Goal: Task Accomplishment & Management: Manage account settings

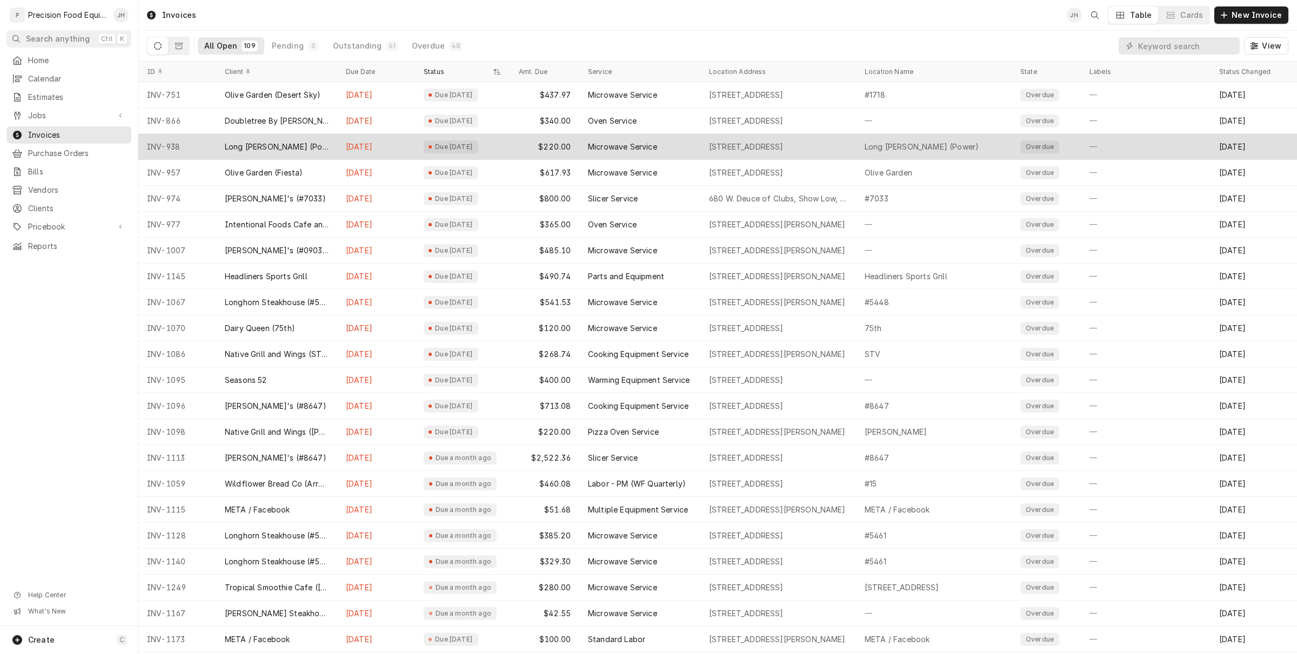
click at [419, 145] on div "Due 3 months ago" at bounding box center [462, 147] width 95 height 26
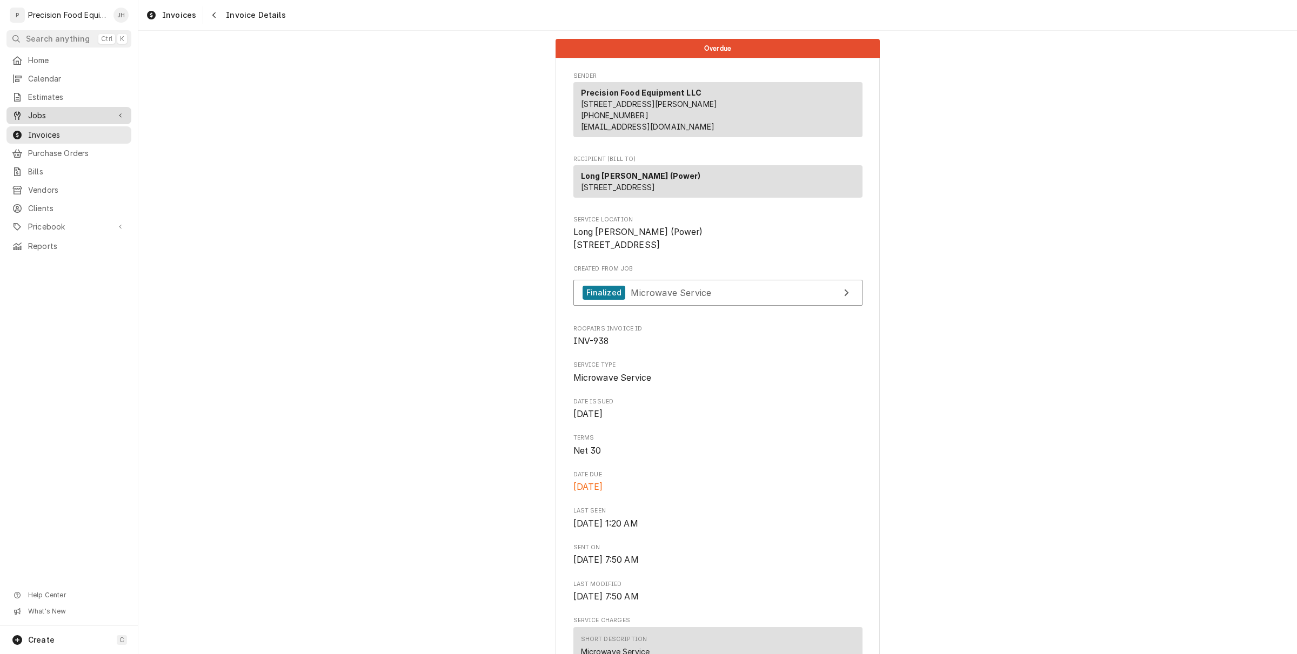
click at [58, 115] on span "Jobs" at bounding box center [69, 115] width 82 height 11
click at [61, 137] on span "Jobs" at bounding box center [77, 134] width 98 height 11
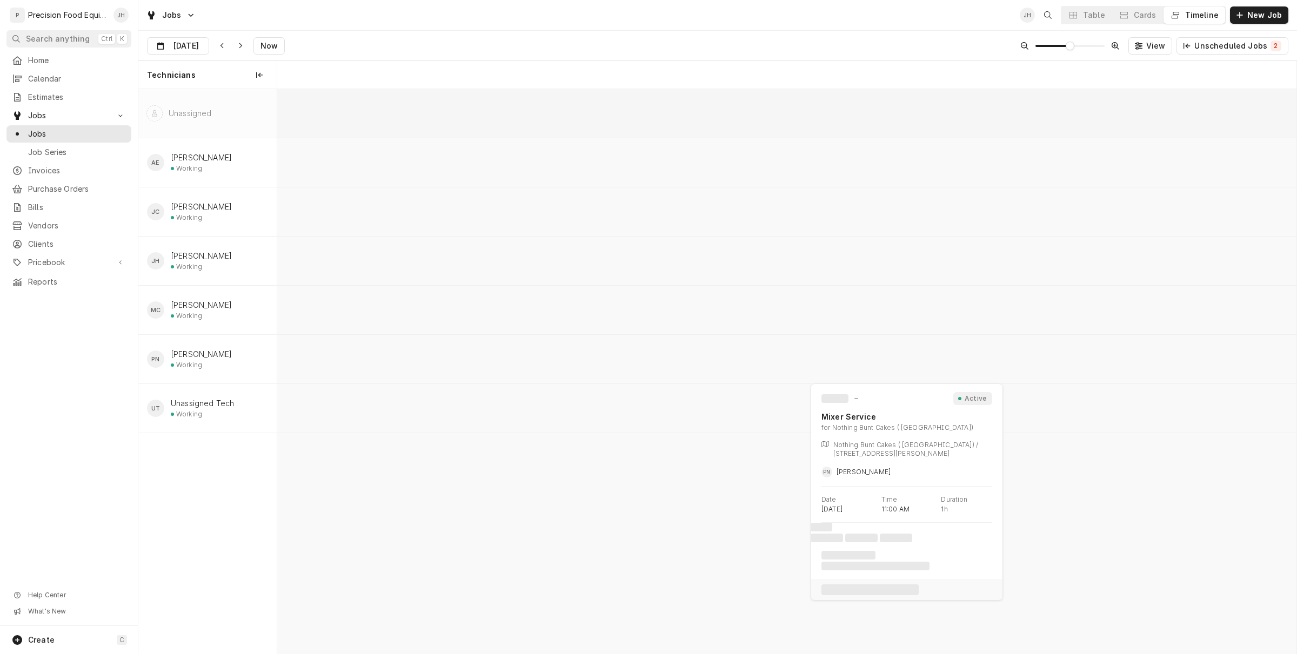
scroll to position [0, 20191]
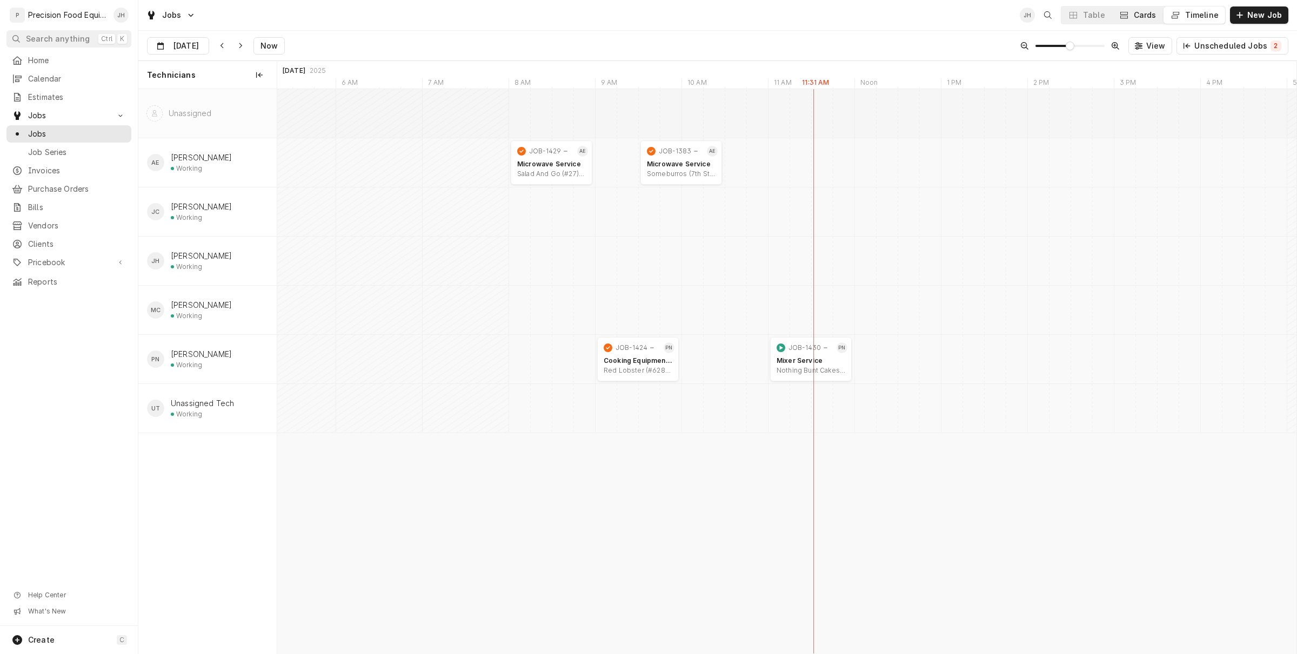
click at [1143, 16] on div "Cards" at bounding box center [1144, 15] width 23 height 11
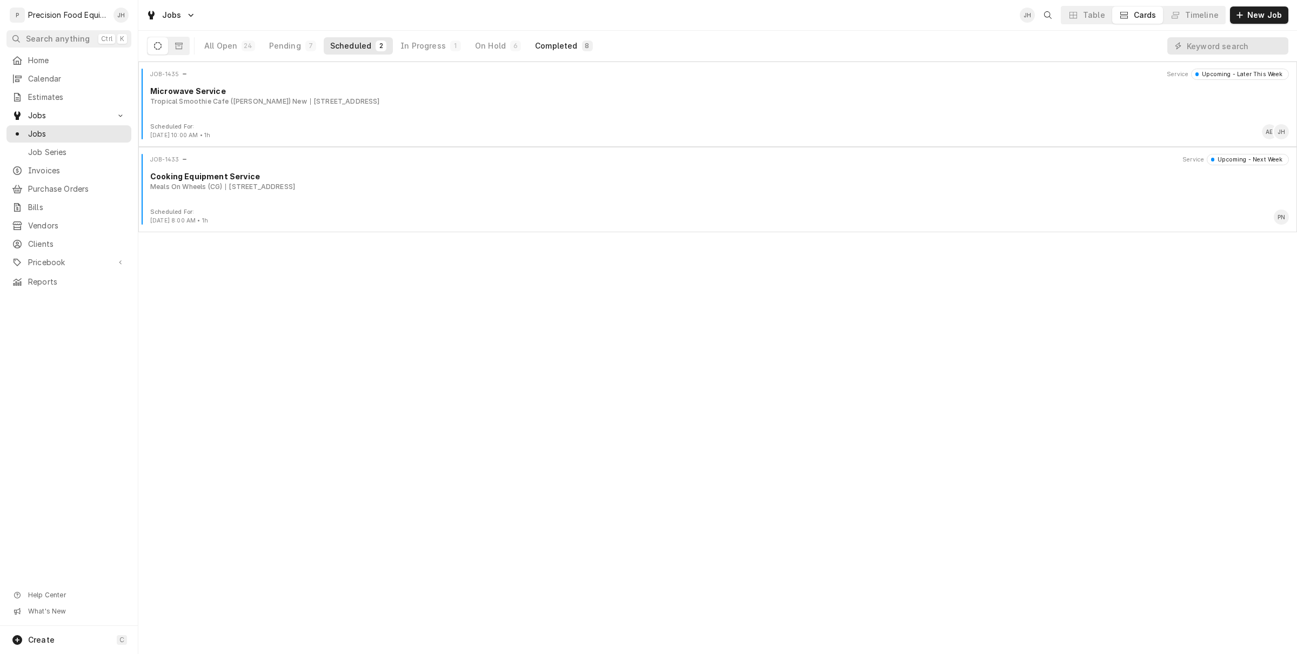
click at [567, 45] on button "Completed 8" at bounding box center [563, 45] width 70 height 17
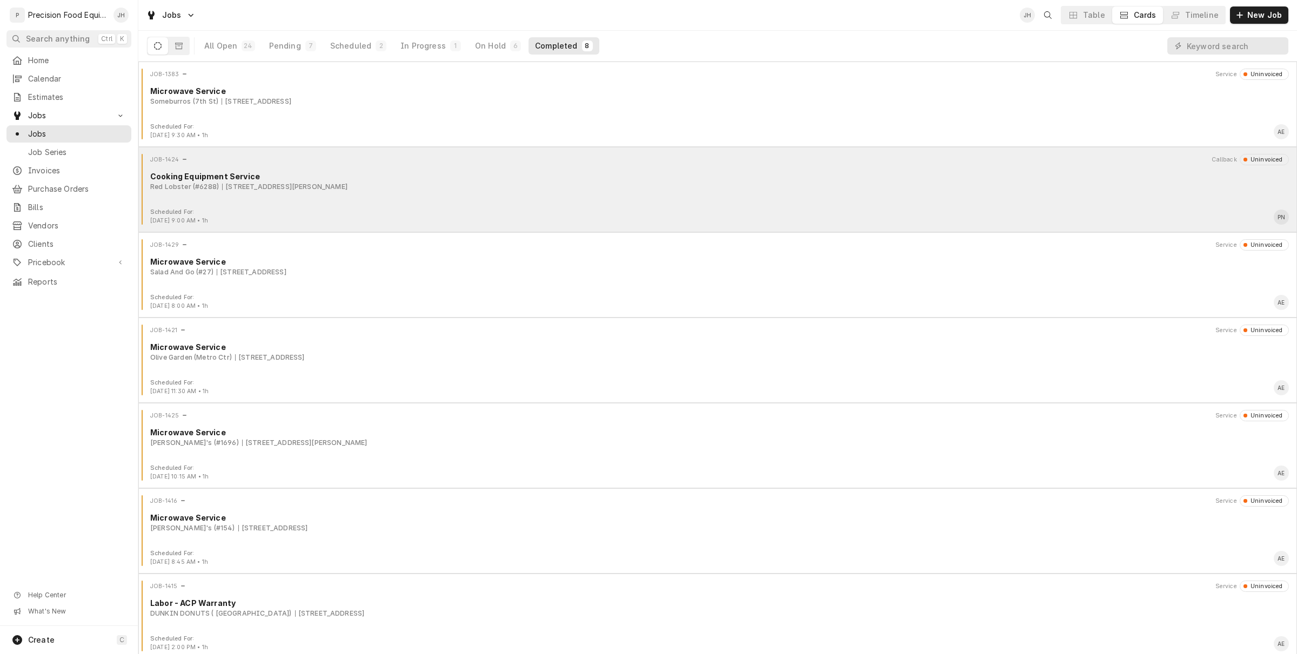
click at [385, 204] on div "JOB-1424 Callback Uninvoiced Cooking Equipment Service Red Lobster (#6288) 1370…" at bounding box center [718, 181] width 1150 height 54
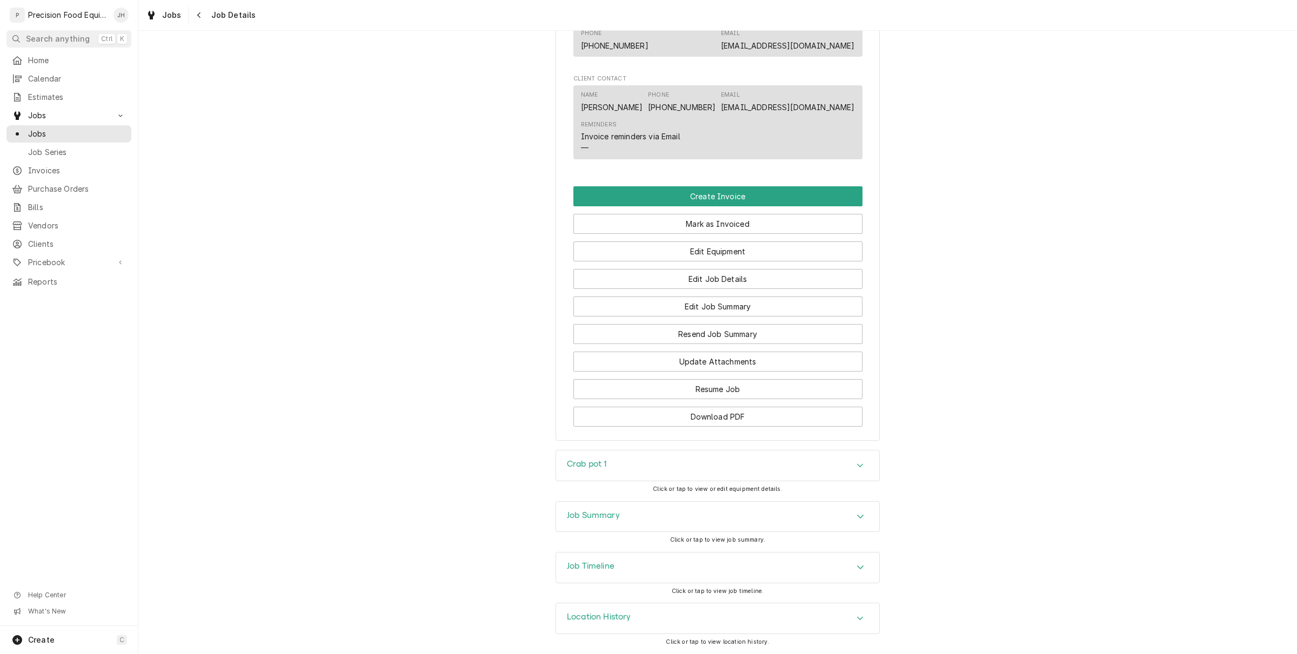
scroll to position [754, 0]
click at [732, 308] on button "Edit Job Summary" at bounding box center [717, 307] width 289 height 20
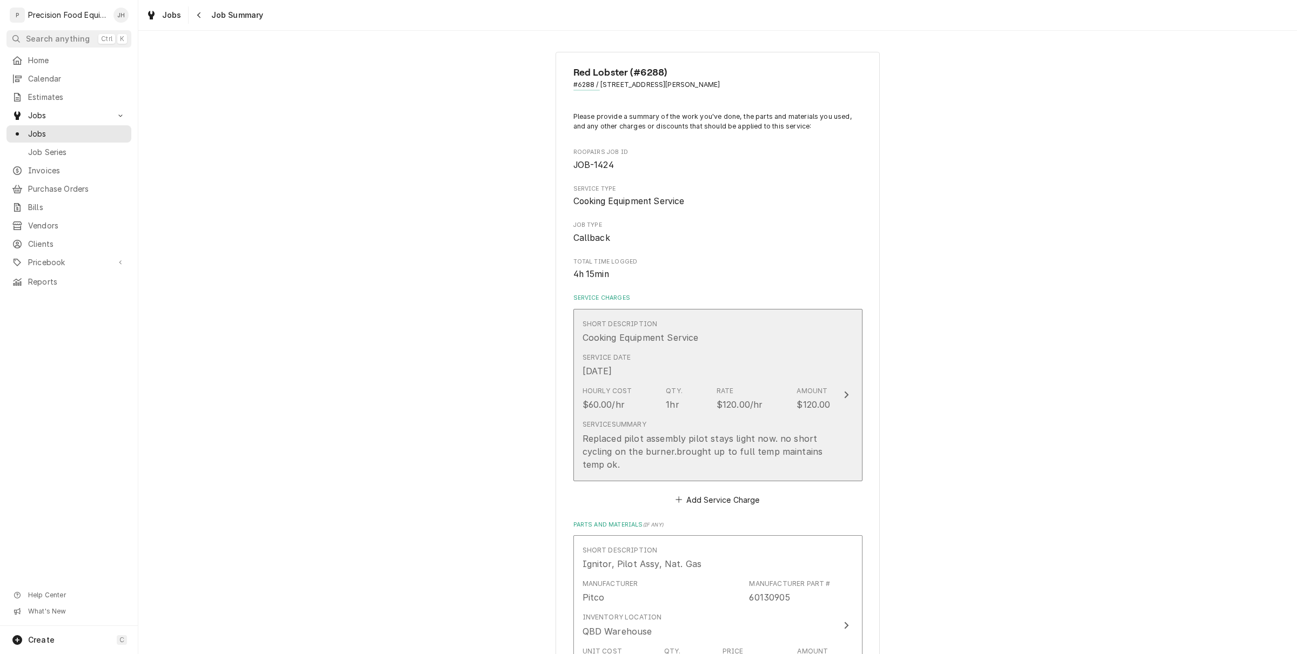
click at [727, 373] on div "Service Date Sep 4, 2025" at bounding box center [706, 364] width 248 height 33
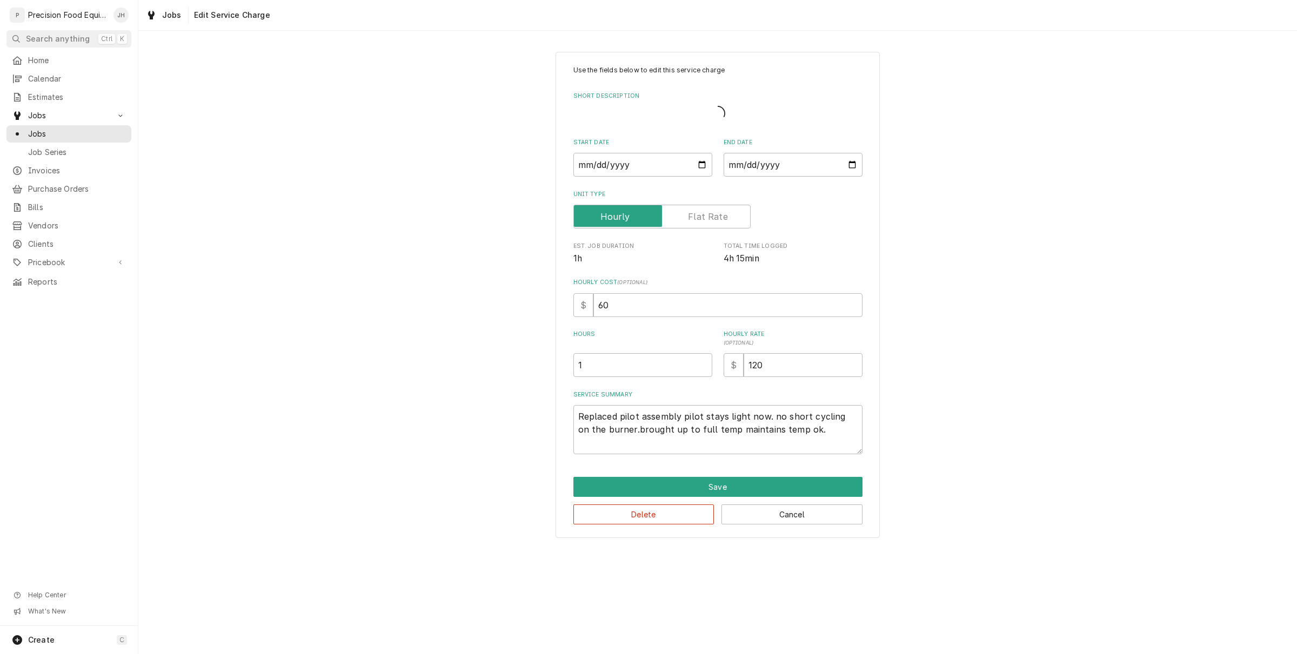
type textarea "x"
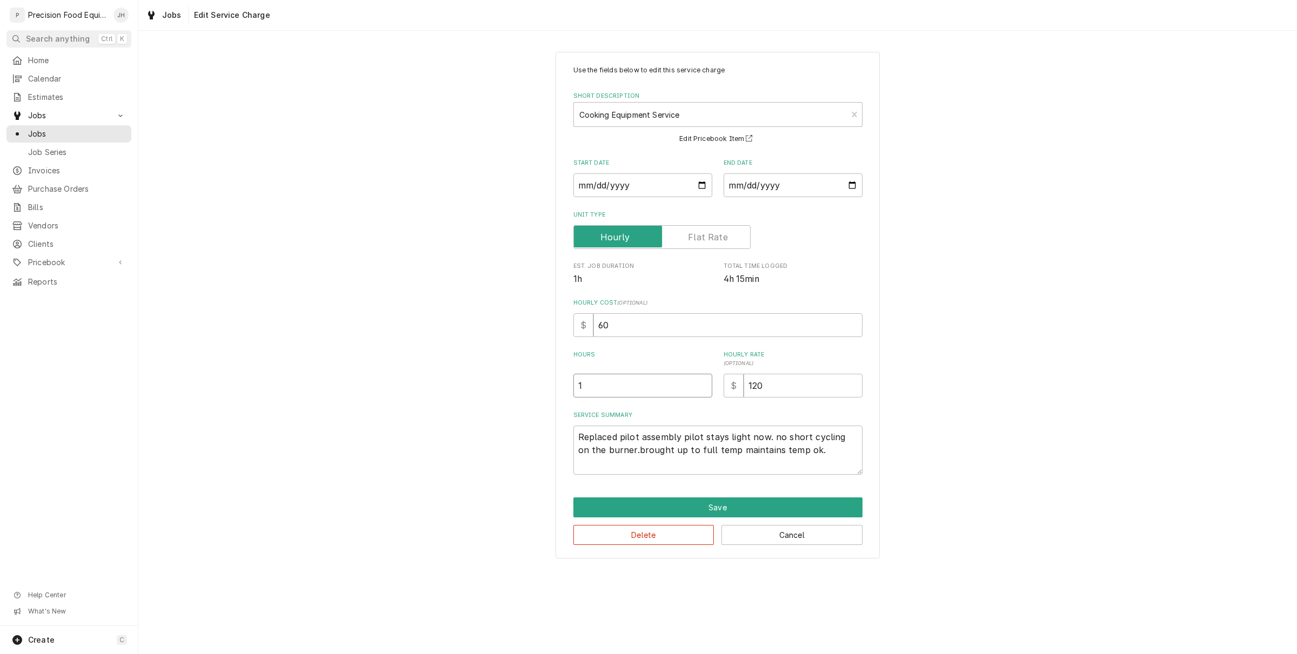
click at [601, 387] on input "1" at bounding box center [642, 386] width 139 height 24
type textarea "x"
type input "4"
type textarea "x"
type input "4.2"
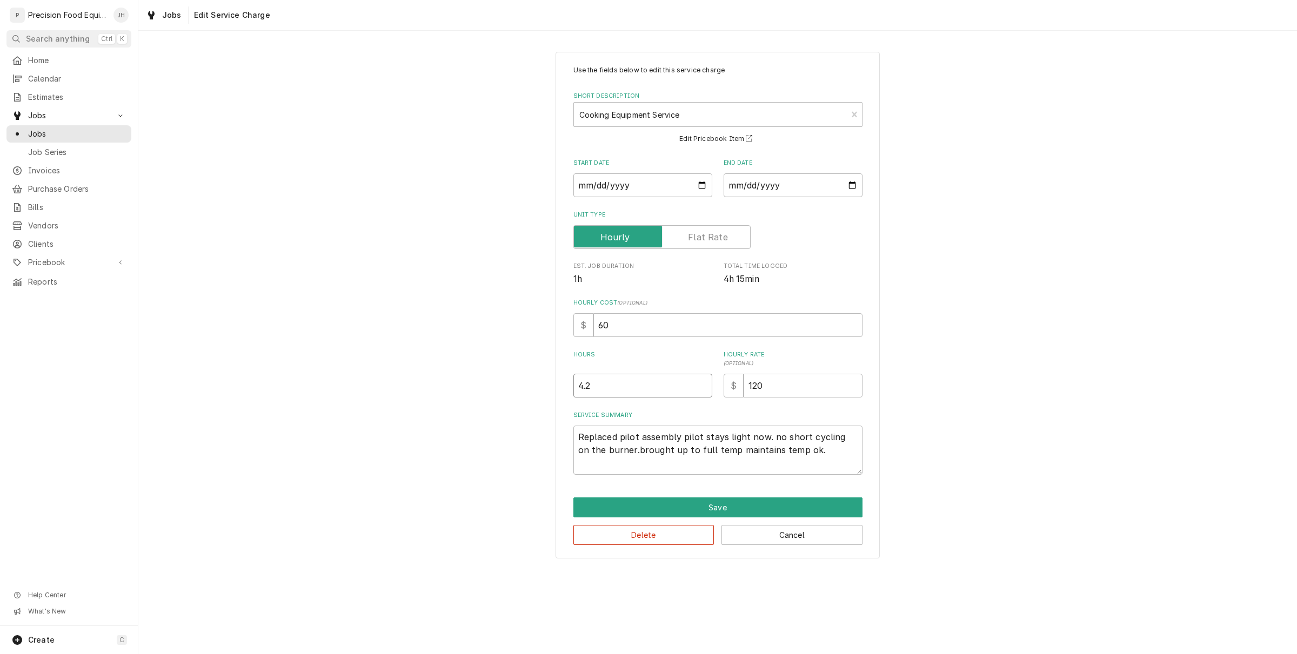
type textarea "x"
type input "4.25"
click at [735, 504] on button "Save" at bounding box center [717, 508] width 289 height 20
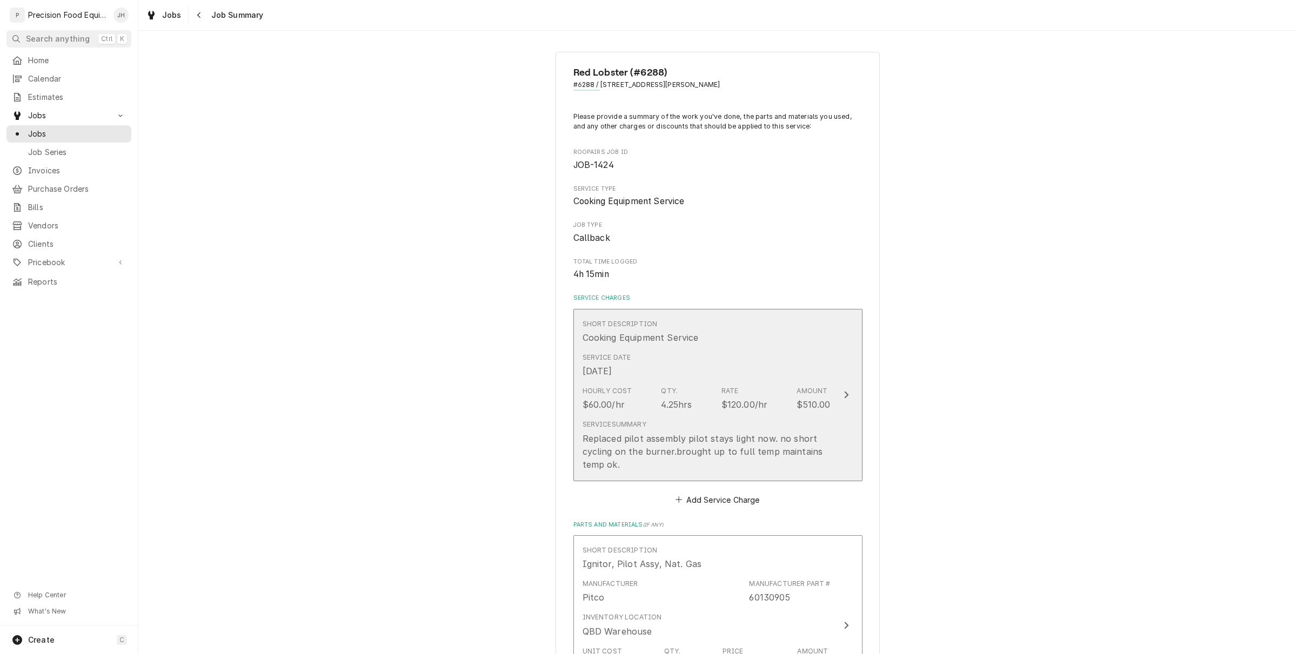
click at [712, 455] on div "Replaced pilot assembly pilot stays light now. no short cycling on the burner.b…" at bounding box center [706, 451] width 248 height 39
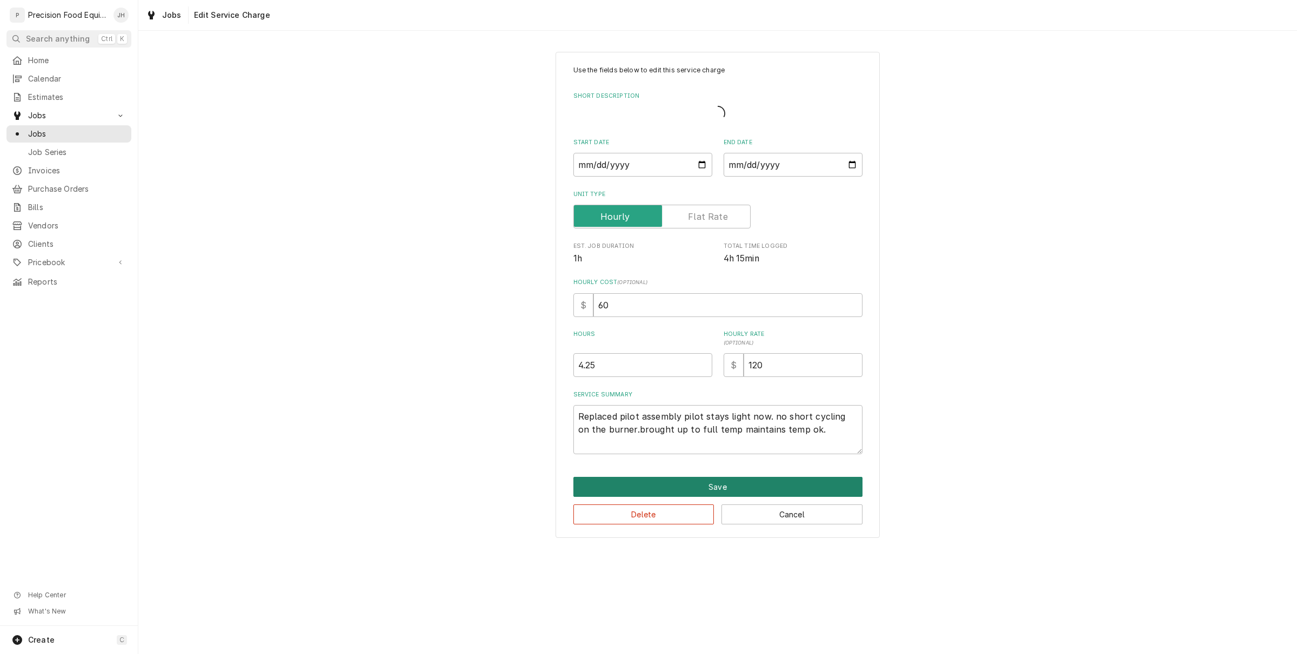
type textarea "x"
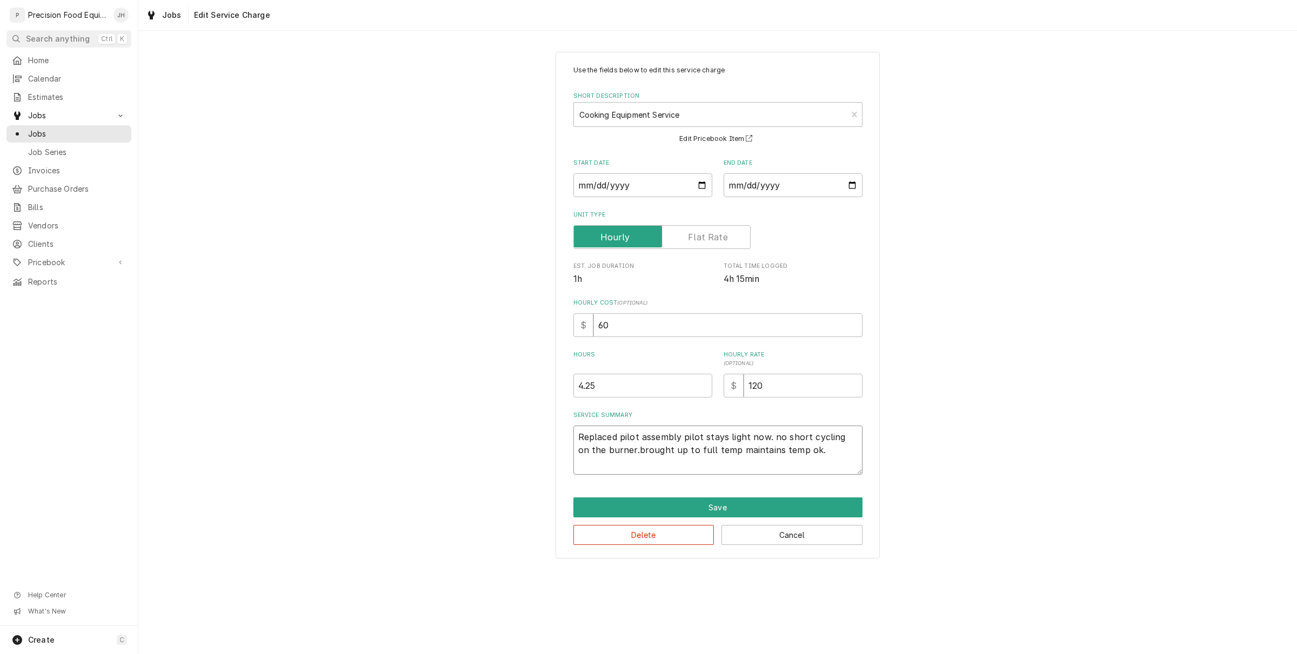
click at [695, 457] on textarea "Replaced pilot assembly pilot stays light now. no short cycling on the burner.b…" at bounding box center [717, 450] width 289 height 49
click at [790, 454] on textarea "Replaced pilot assembly pilot stays light now. no short cycling on the burner.b…" at bounding box center [717, 450] width 289 height 49
click at [771, 439] on textarea "Replaced pilot assembly pilot stays light now. no short cycling on the burner.b…" at bounding box center [717, 450] width 289 height 49
click at [773, 439] on textarea "Replaced pilot assembly pilot stays light now. no short cycling on the burner.b…" at bounding box center [717, 450] width 289 height 49
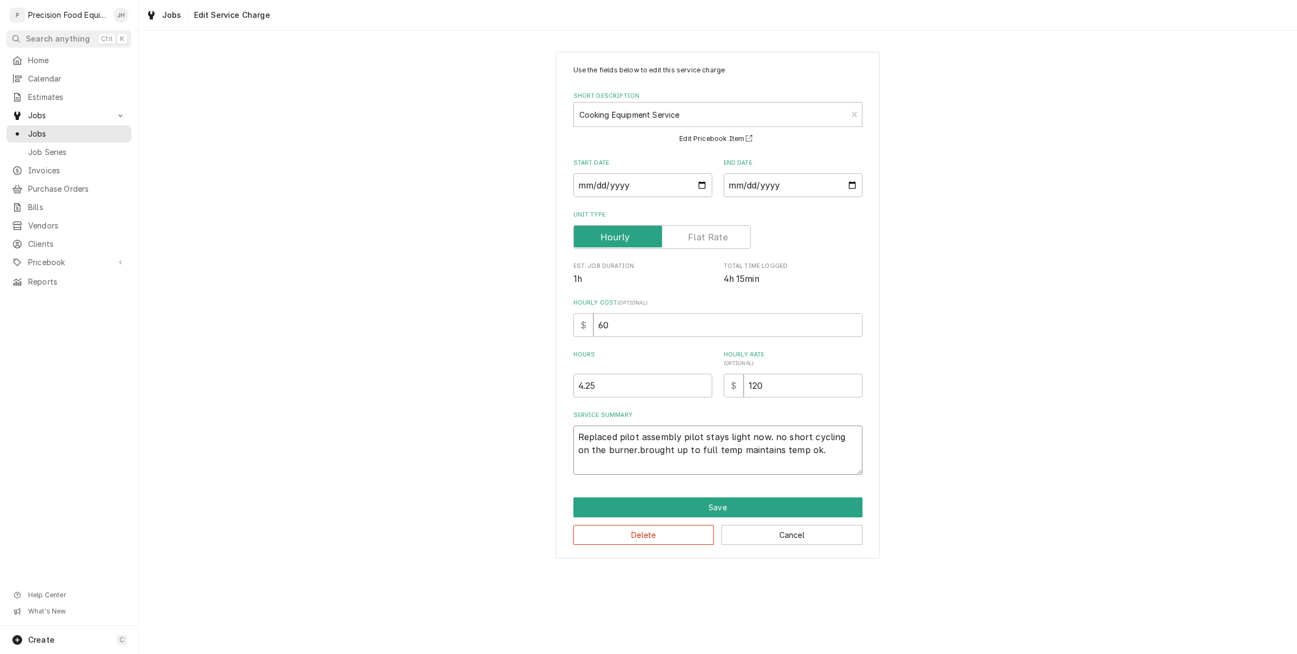
type textarea "Replaced pilot assembly pilot stays light now. o short cycling on the burner.br…"
type textarea "x"
type textarea "Replaced pilot assembly pilot stays light now. no short cycling on the burner.b…"
type textarea "x"
type textarea "Replaced pilot assembly pilot stays light now. o short cycling on the burner.br…"
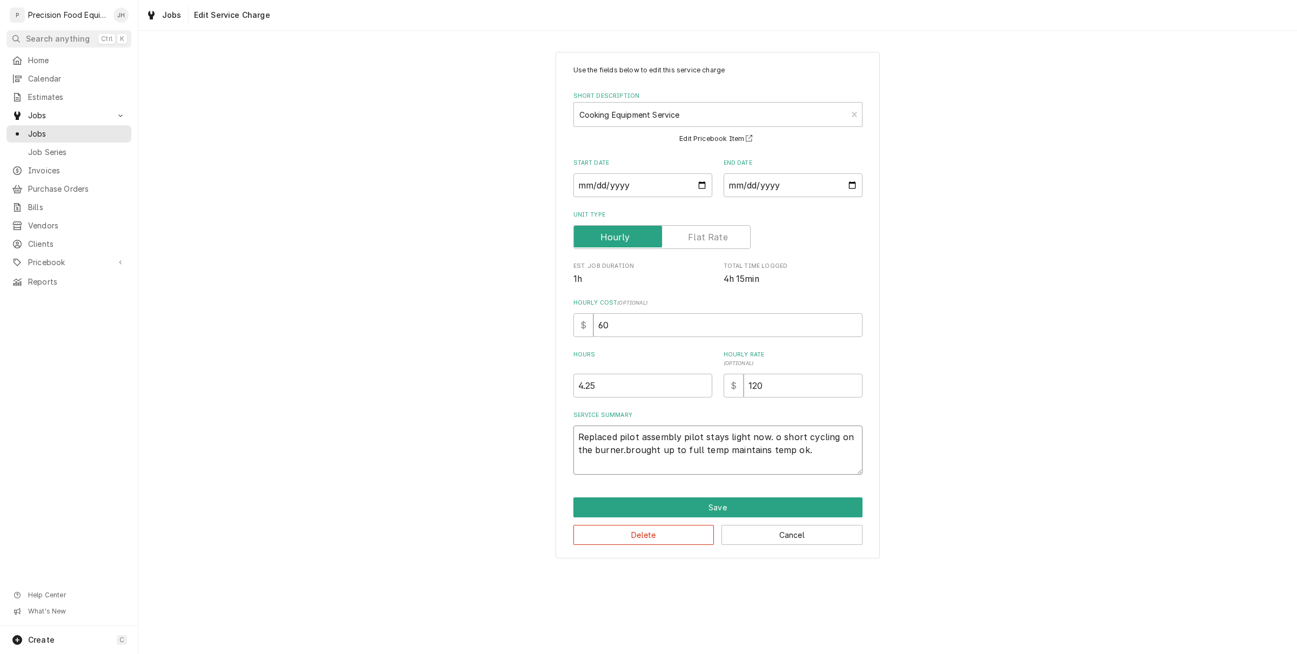
type textarea "x"
type textarea "Replaced pilot assembly pilot stays light now. No short cycling on the burner.b…"
click at [624, 450] on textarea "Replaced pilot assembly pilot stays light now. No short cycling on the burner.b…" at bounding box center [717, 450] width 289 height 49
type textarea "x"
type textarea "Replaced pilot assembly pilot stays light now. No short cycling on the burner. …"
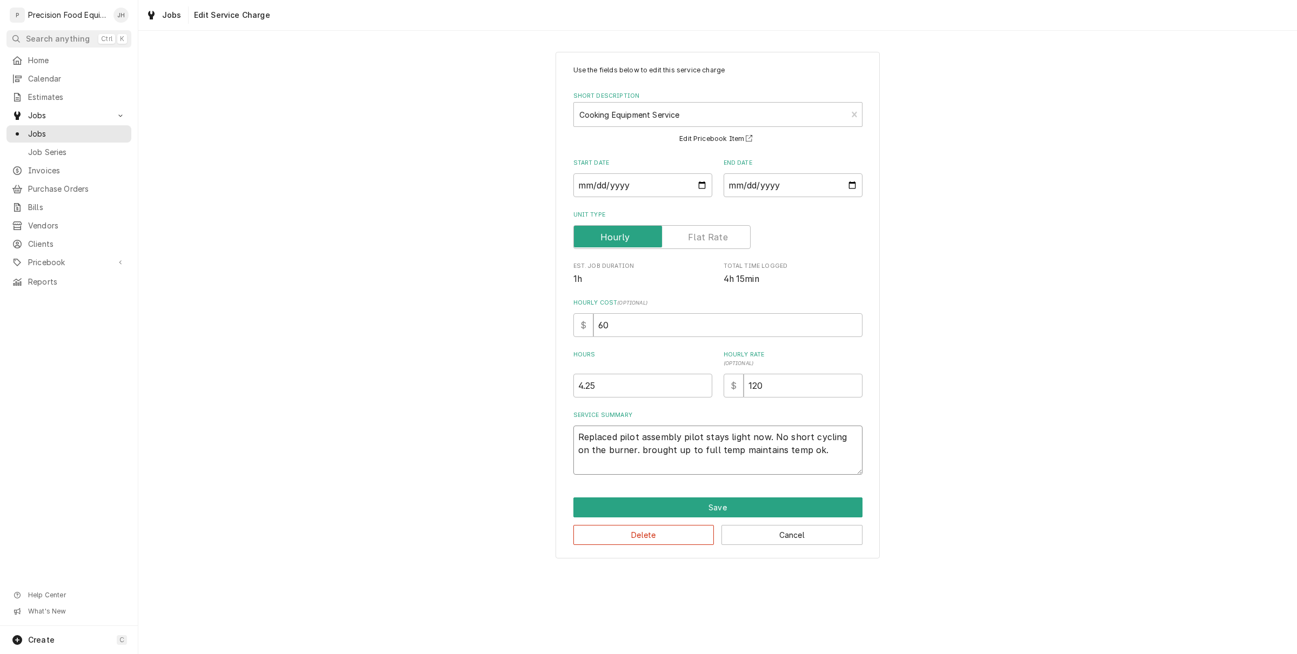
click at [630, 452] on textarea "Replaced pilot assembly pilot stays light now. No short cycling on the burner. …" at bounding box center [717, 450] width 289 height 49
type textarea "x"
type textarea "Replaced pilot assembly pilot stays light now. No short cycling on the burner. …"
type textarea "x"
click at [820, 460] on textarea "Replaced pilot assembly pilot stays light now. No short cycling on the burner. …" at bounding box center [717, 450] width 289 height 49
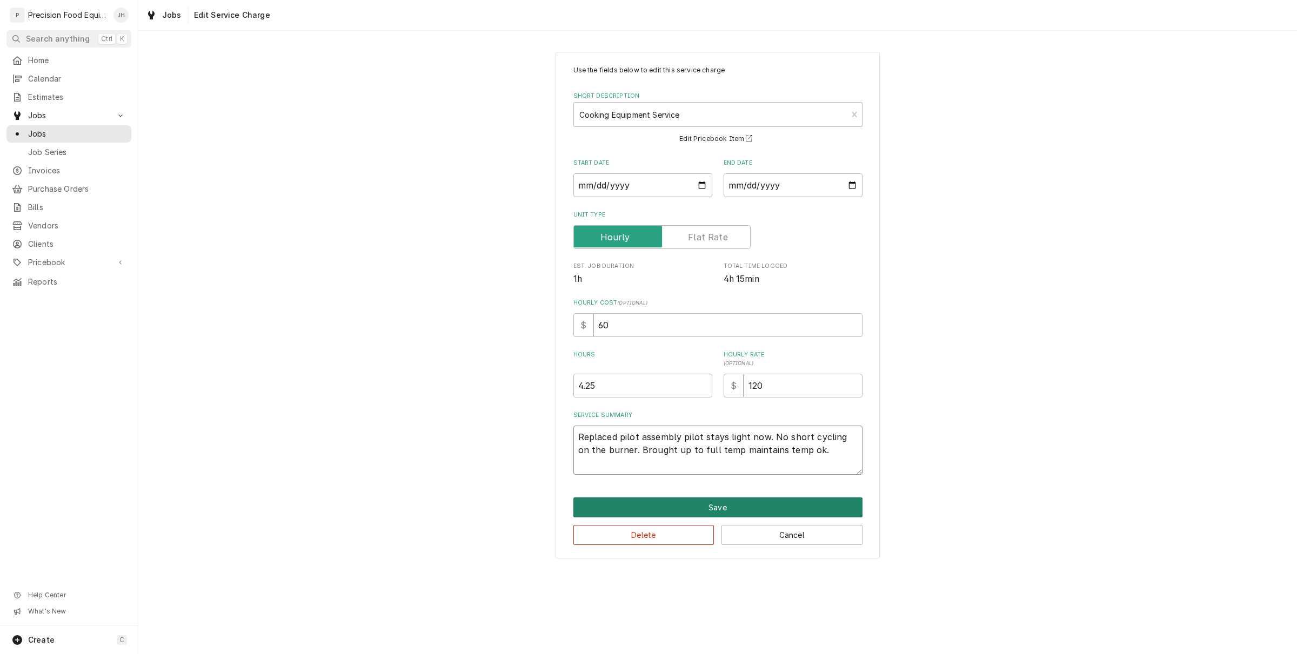
type textarea "Replaced pilot assembly pilot stays light now. No short cycling on the burner. …"
click at [799, 506] on button "Save" at bounding box center [717, 508] width 289 height 20
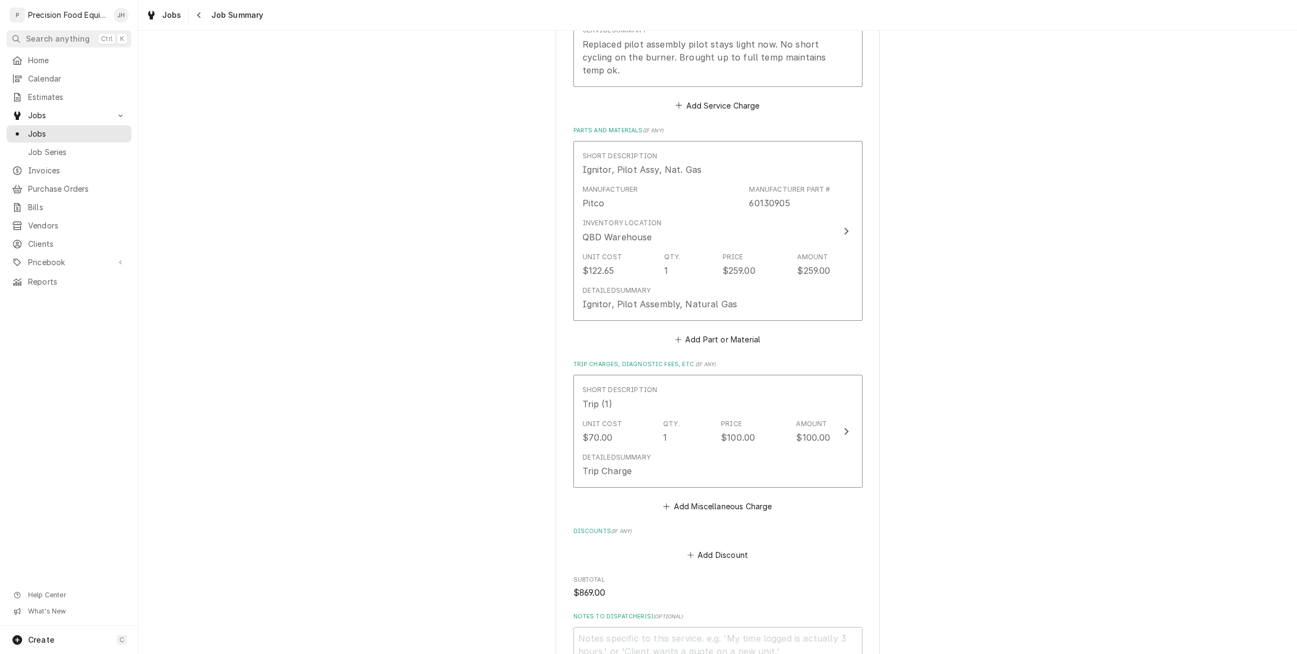
scroll to position [540, 0]
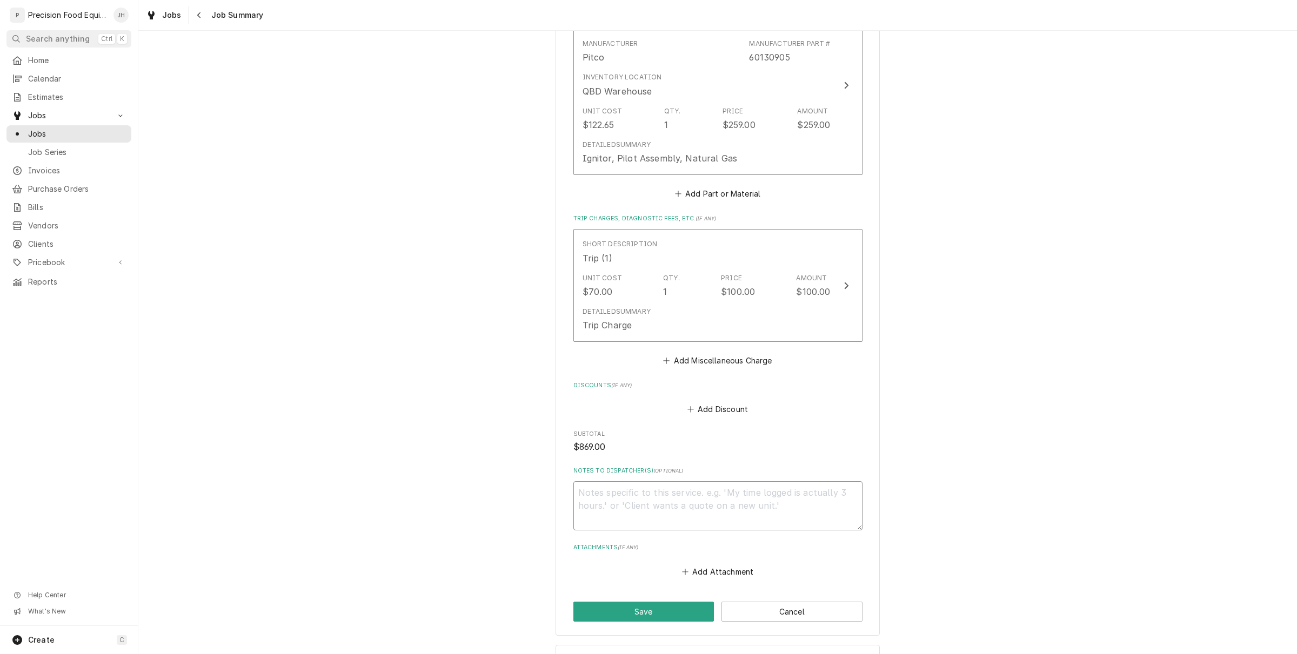
click at [795, 511] on textarea "Notes to Dispatcher(s) ( optional )" at bounding box center [717, 505] width 289 height 49
type textarea "x"
type textarea "R"
type textarea "x"
type textarea "Re"
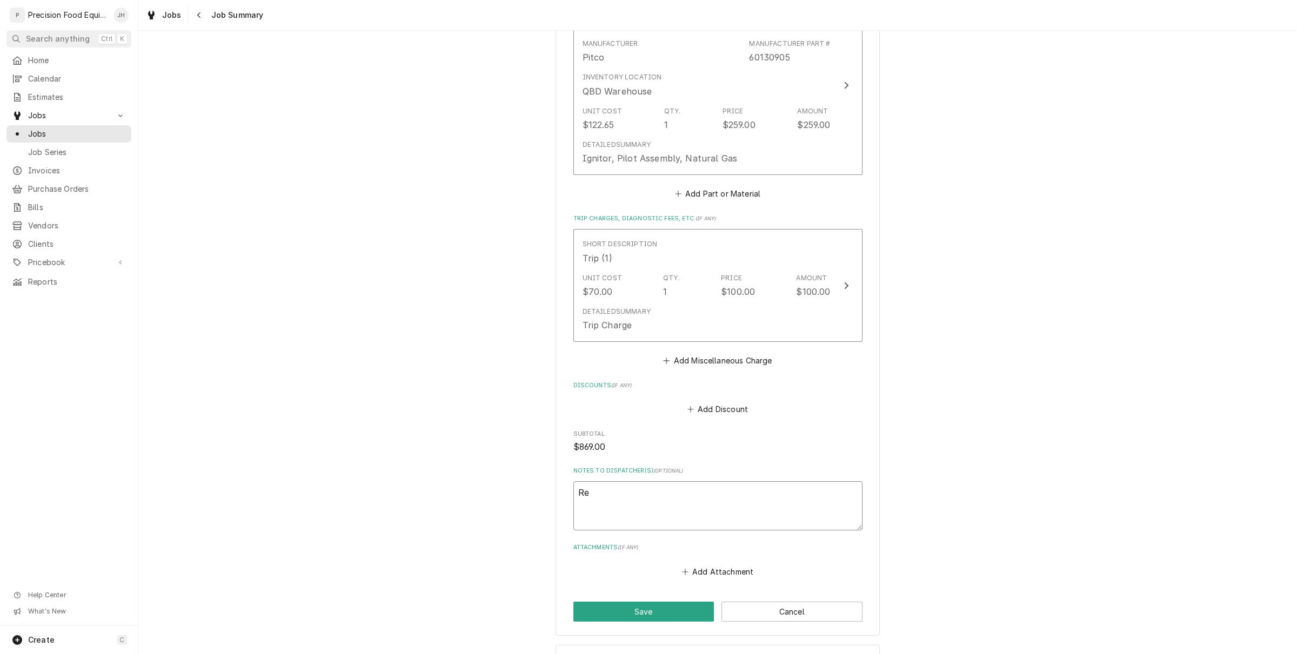
type textarea "x"
type textarea "Rea"
type textarea "x"
type textarea "Read"
type textarea "x"
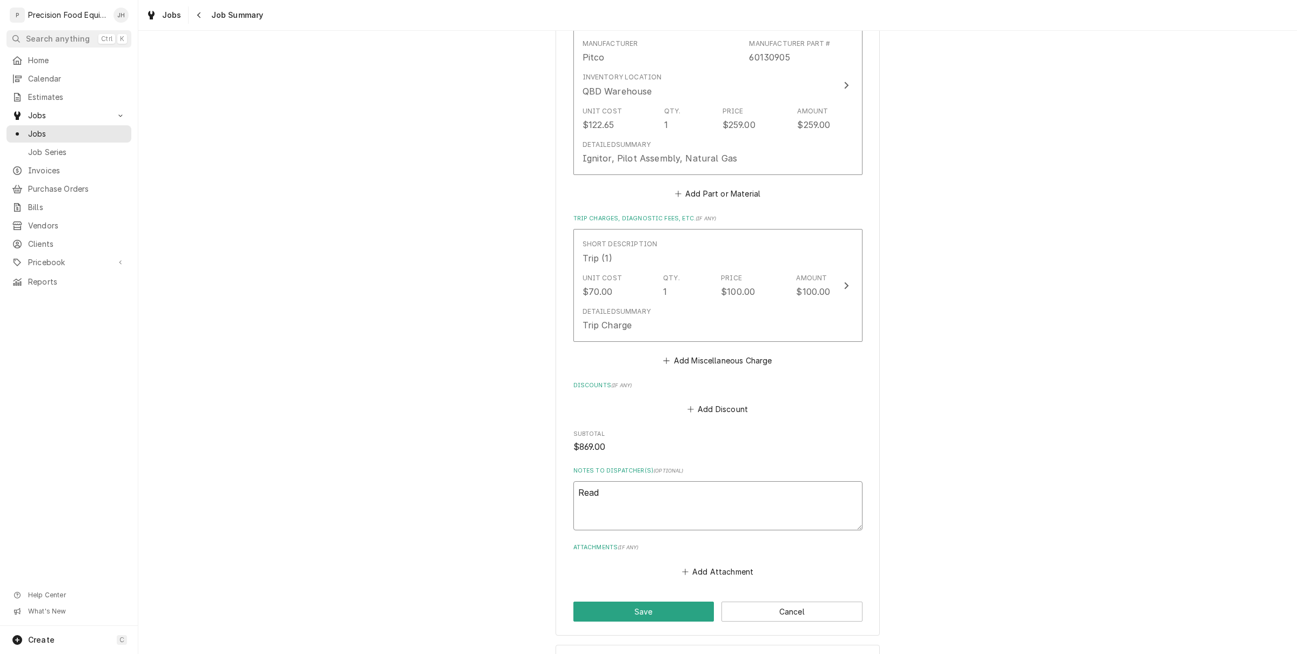
type textarea "Ready"
type textarea "x"
type textarea "Ready"
type textarea "x"
type textarea "Ready t"
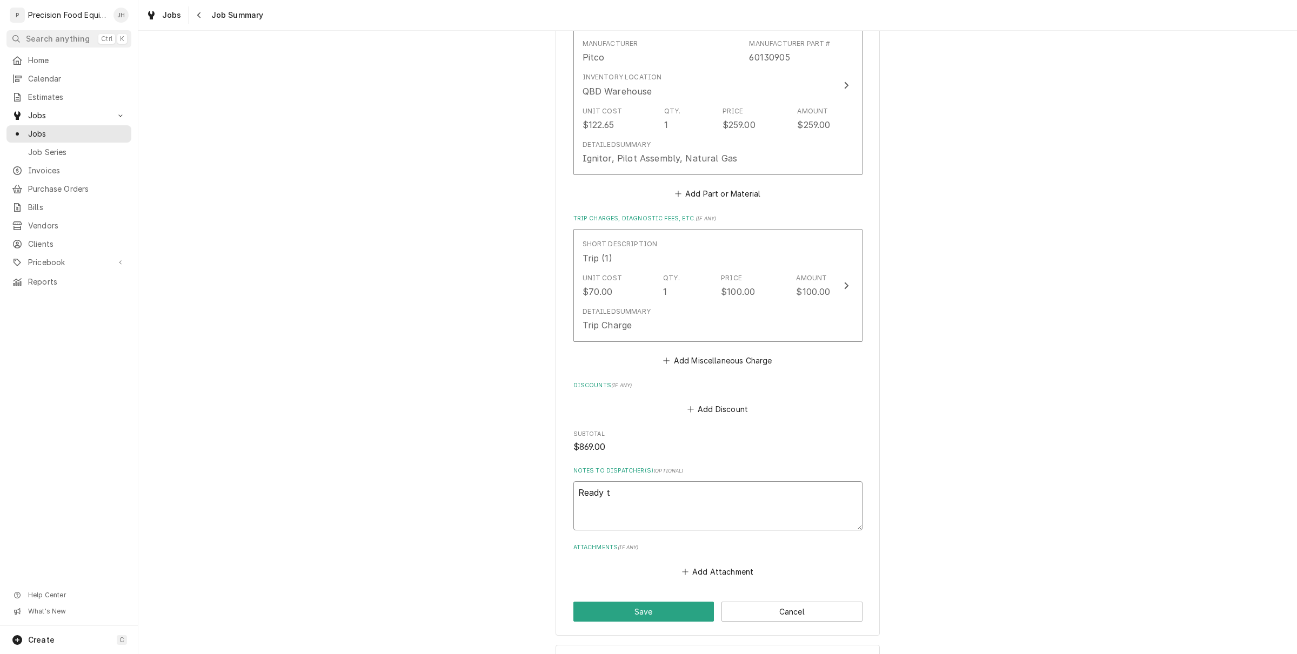
type textarea "x"
type textarea "Ready to"
type textarea "x"
type textarea "Ready to i"
type textarea "x"
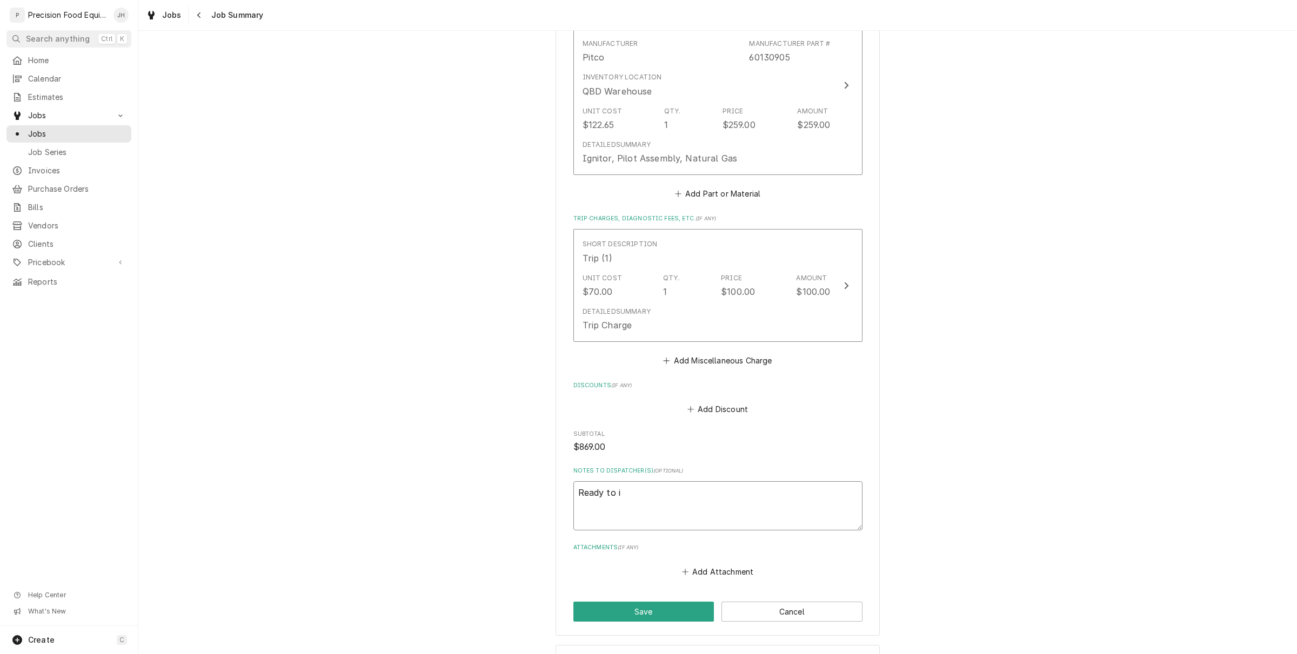
type textarea "Ready to in"
type textarea "x"
type textarea "Ready to inv"
type textarea "x"
type textarea "Ready to invo"
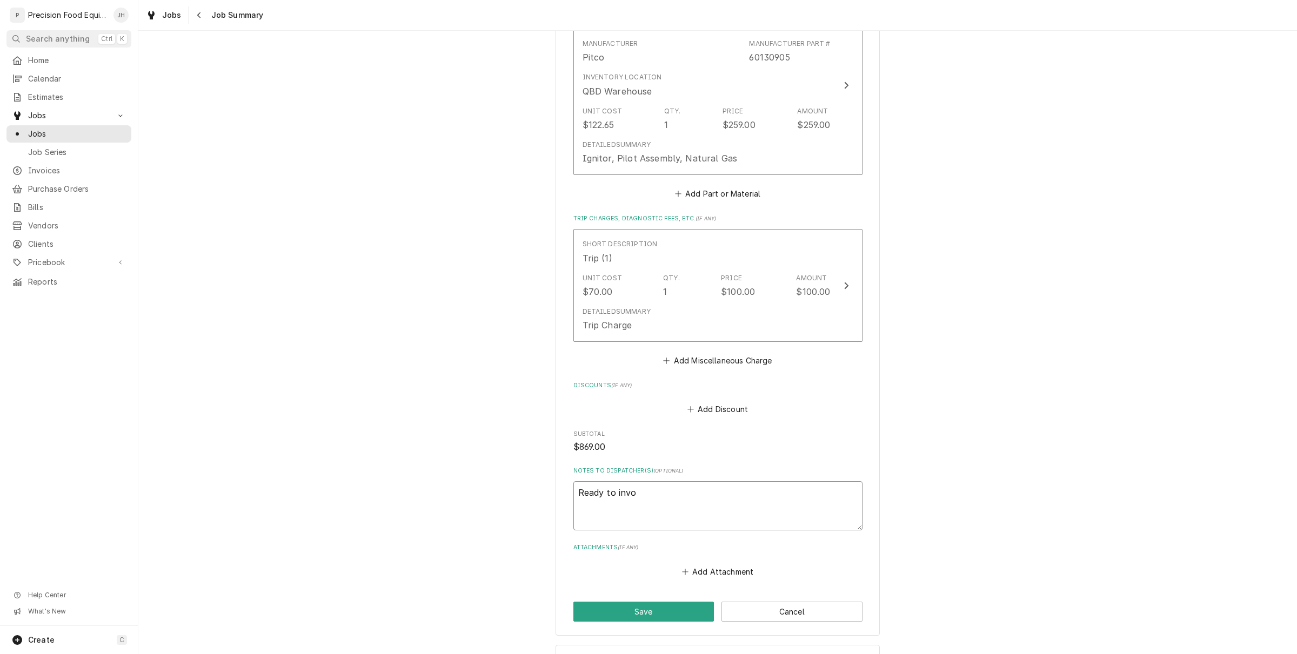
type textarea "x"
type textarea "Ready to invoi"
type textarea "x"
type textarea "Ready to invoic"
type textarea "x"
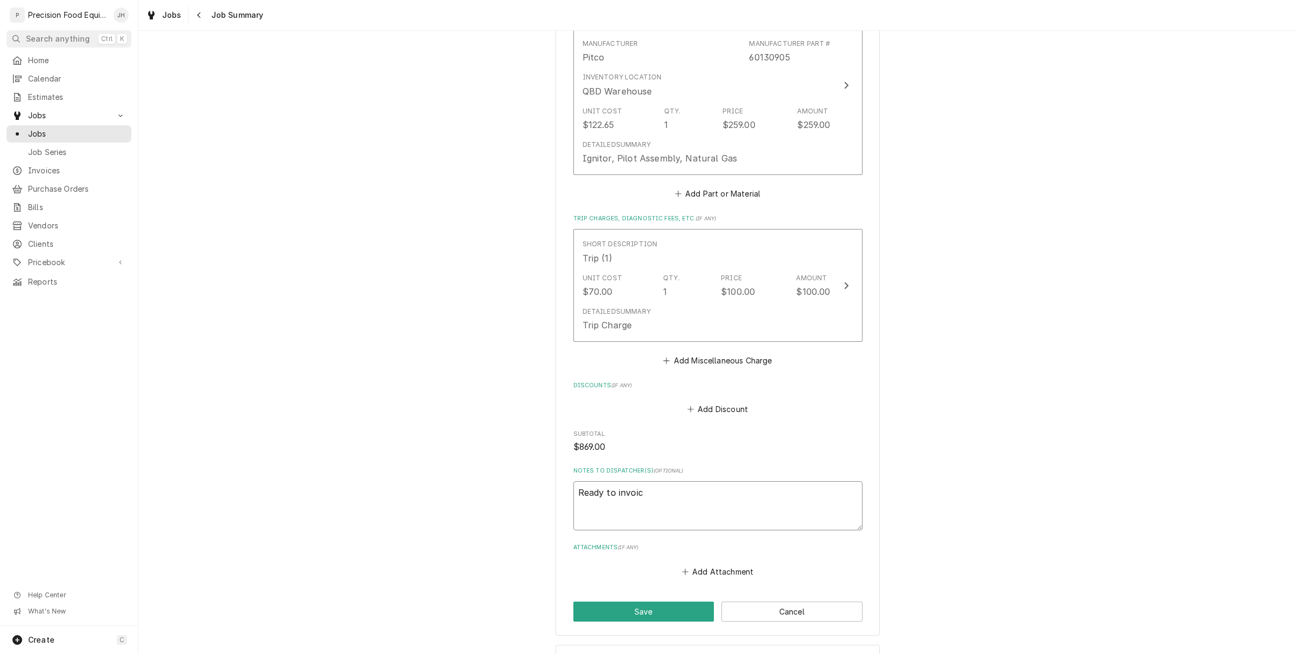
type textarea "Ready to invoice"
type textarea "x"
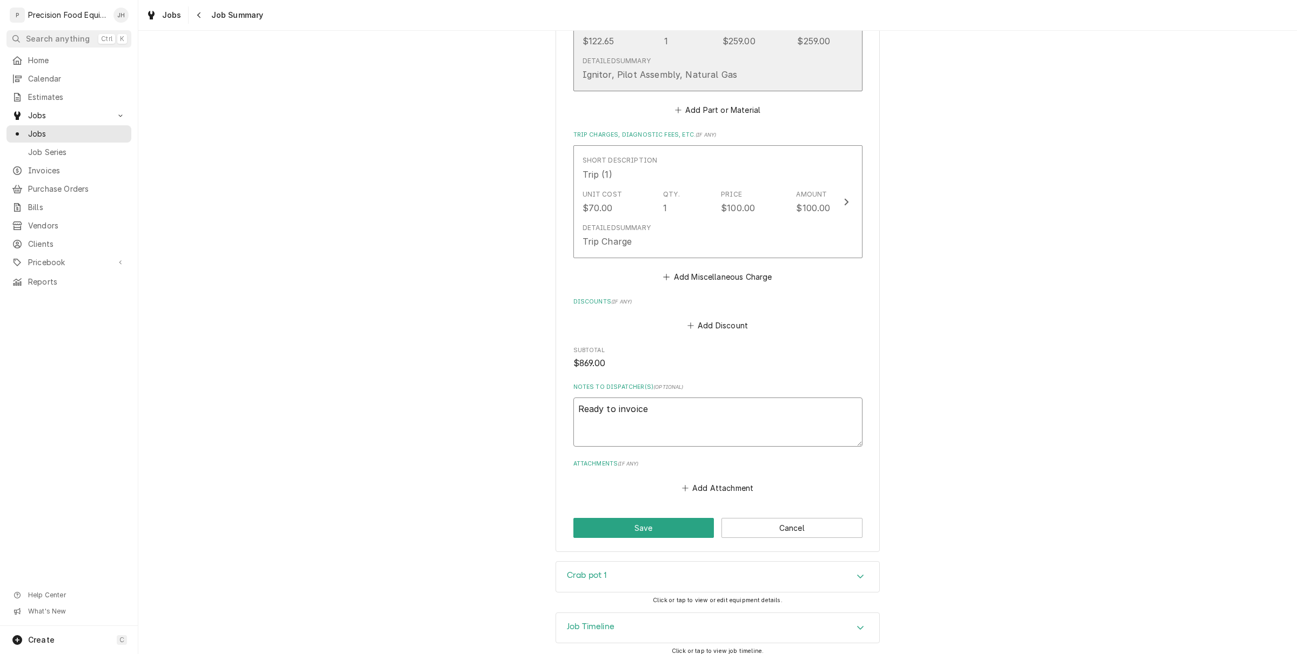
scroll to position [635, 0]
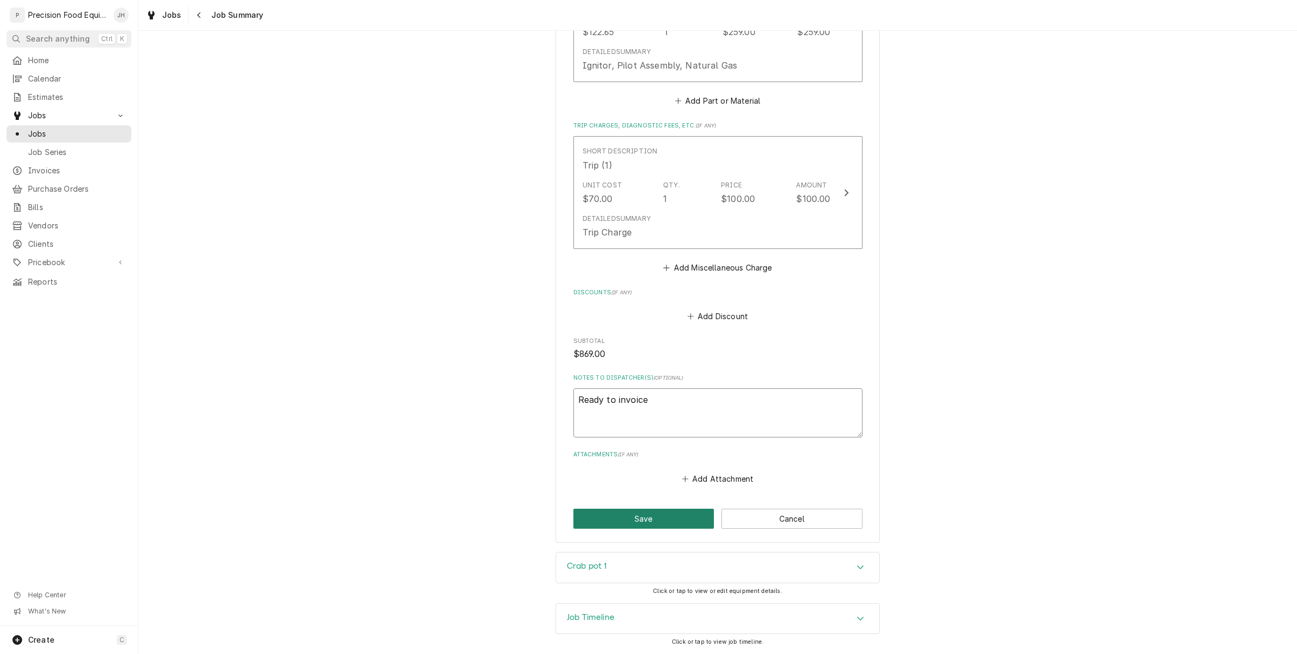
type textarea "Ready to invoice"
click at [678, 527] on button "Save" at bounding box center [643, 519] width 141 height 20
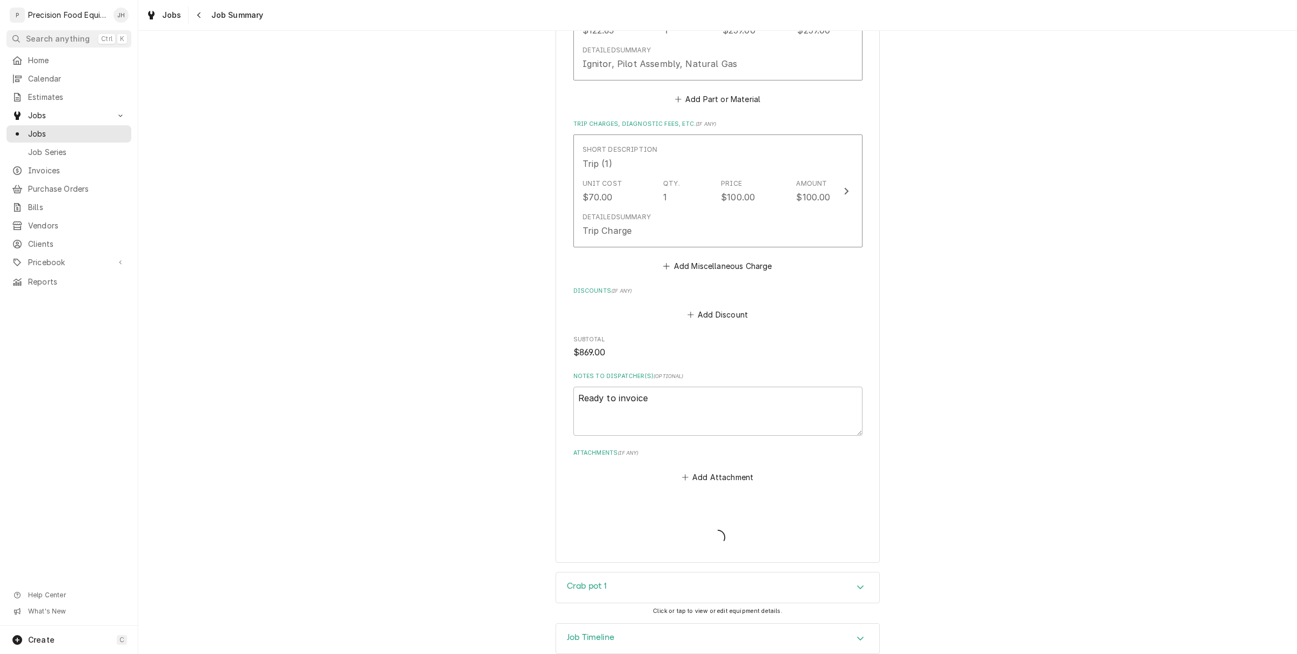
type textarea "x"
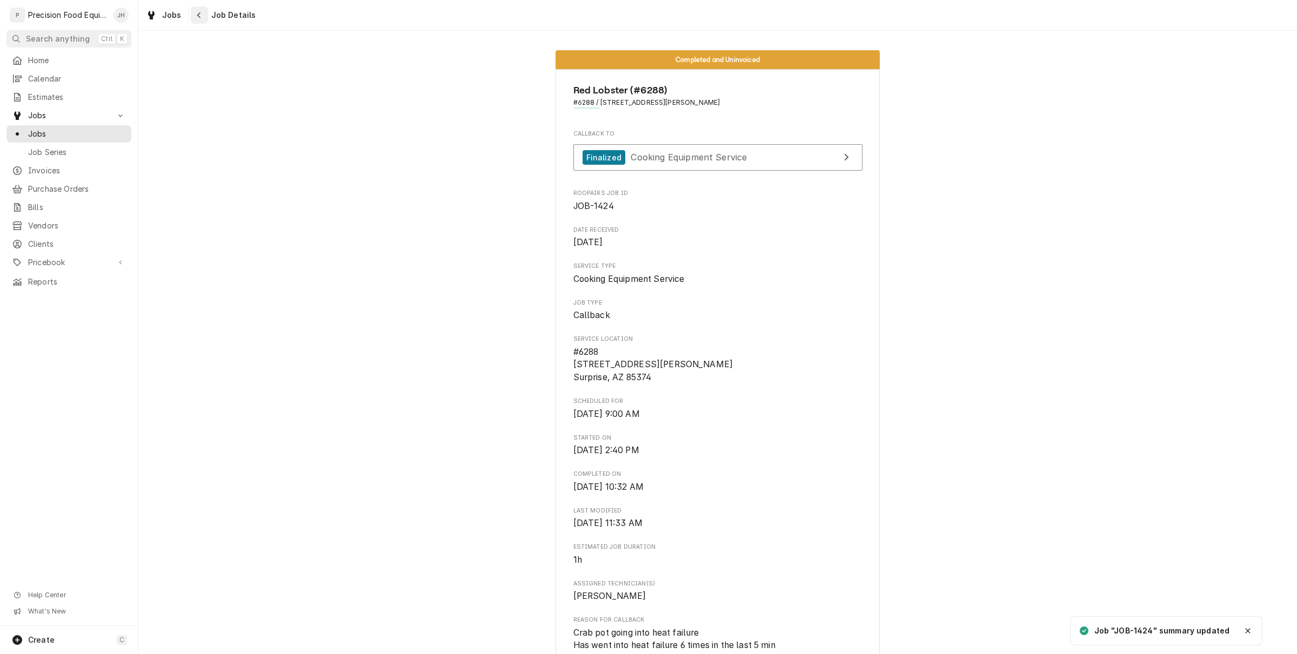
click at [201, 15] on div "Navigate back" at bounding box center [199, 15] width 11 height 11
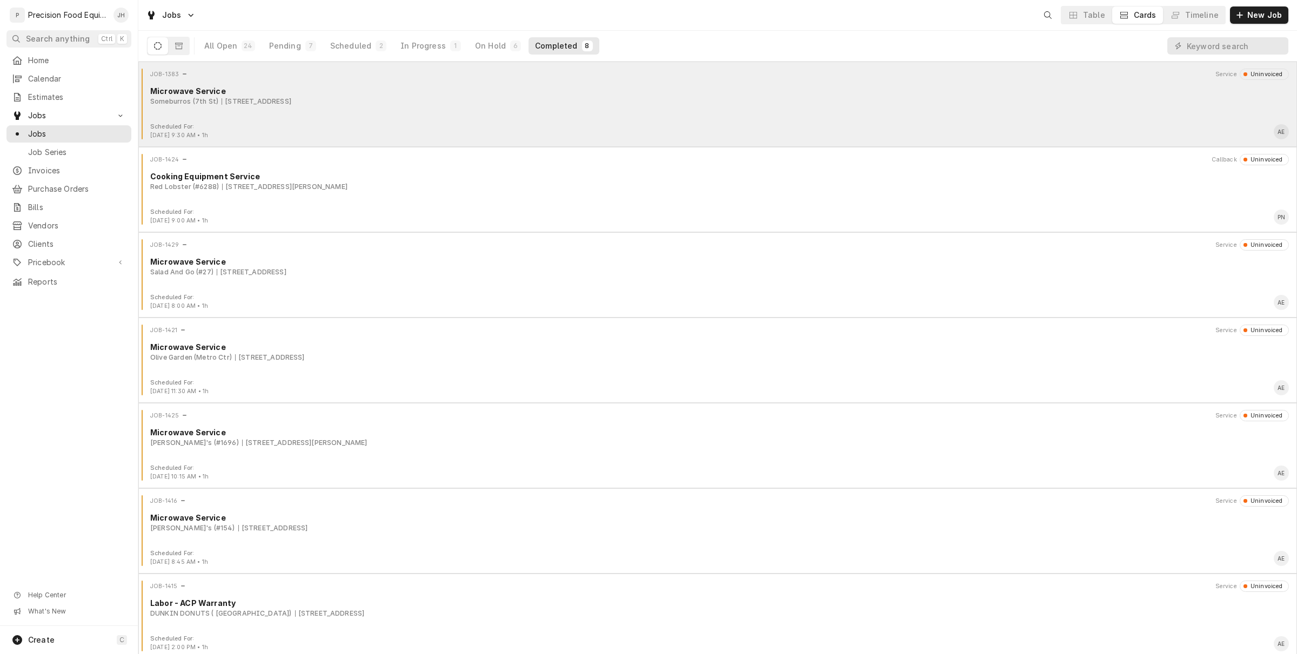
click at [437, 93] on div "Microwave Service" at bounding box center [719, 90] width 1138 height 11
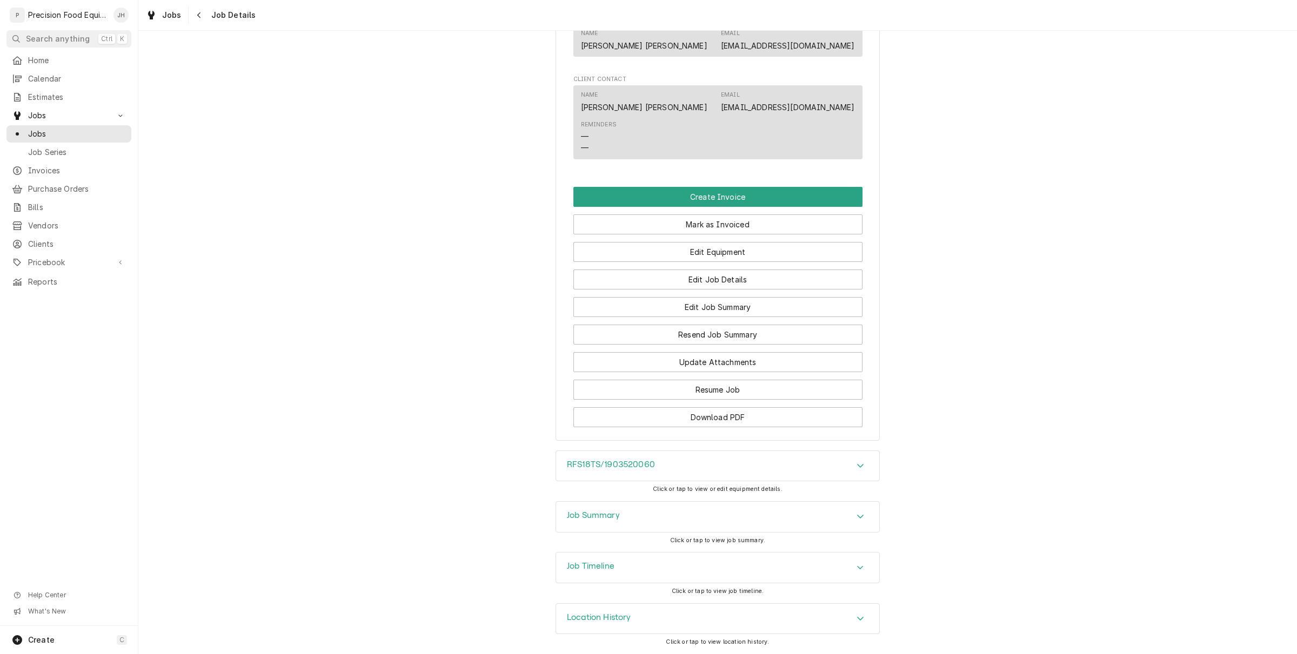
scroll to position [694, 0]
click at [713, 313] on button "Edit Job Summary" at bounding box center [717, 307] width 289 height 20
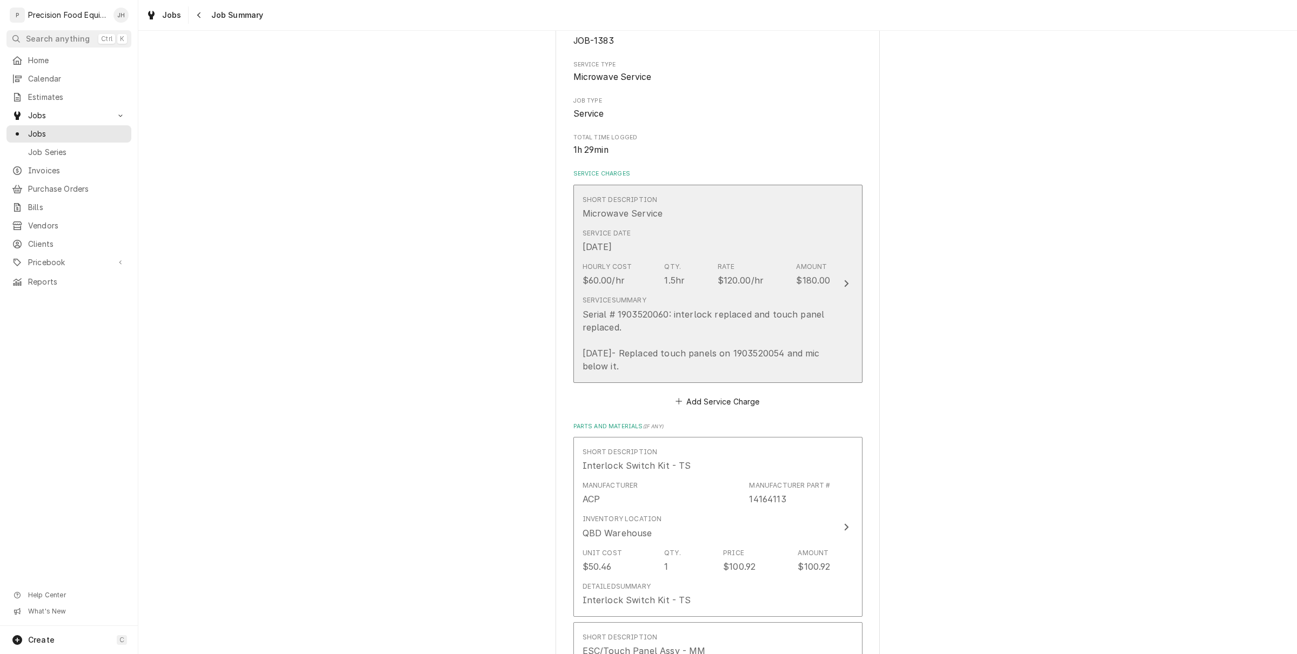
scroll to position [135, 0]
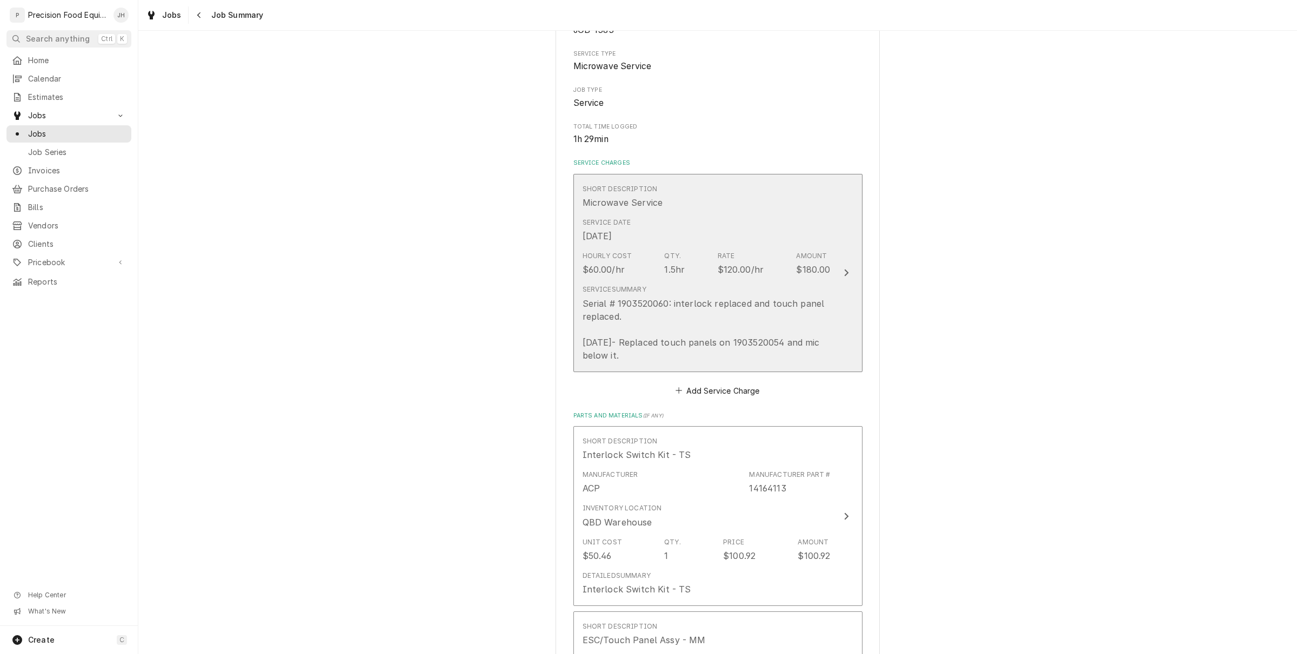
click at [742, 339] on div "Serial # 1903520060: interlock replaced and touch panel replaced. 9/4/25- Repla…" at bounding box center [706, 329] width 248 height 65
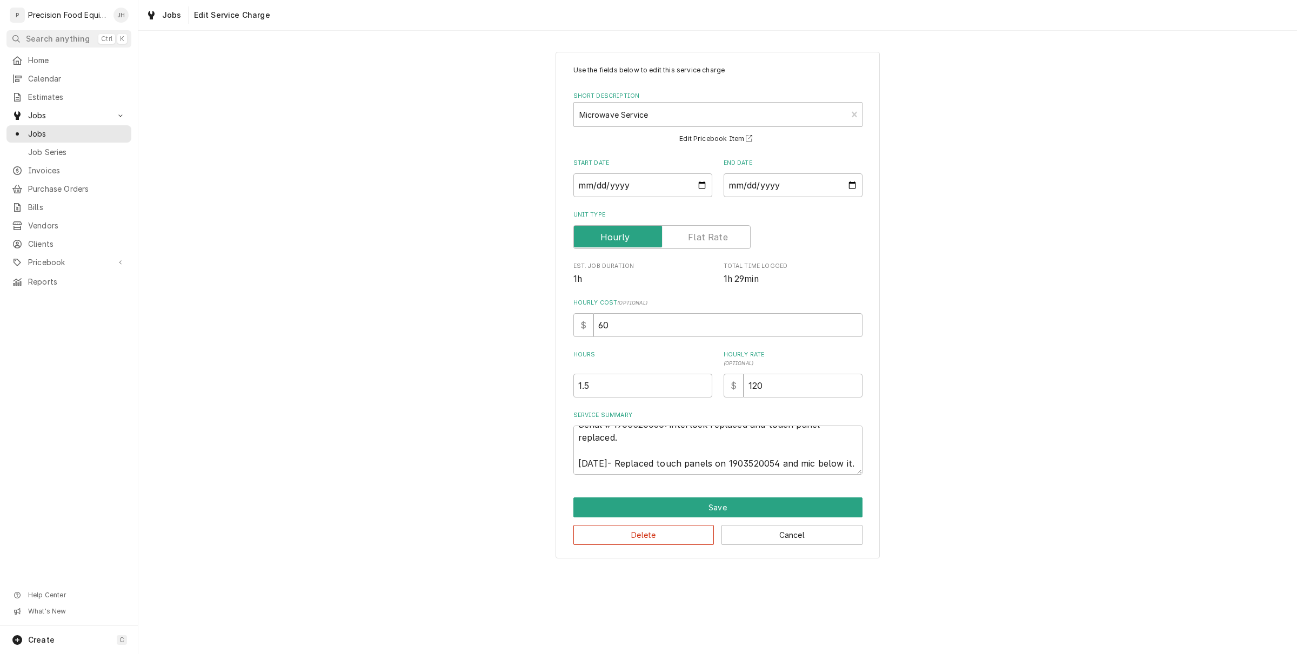
scroll to position [26, 0]
click at [714, 458] on textarea "Serial # 1903520060: interlock replaced and touch panel replaced. 9/4/25- Repla…" at bounding box center [717, 450] width 289 height 49
click at [652, 450] on textarea "Serial # 1903520060: interlock replaced and touch panel replaced. 9/4/25- Repla…" at bounding box center [717, 450] width 289 height 49
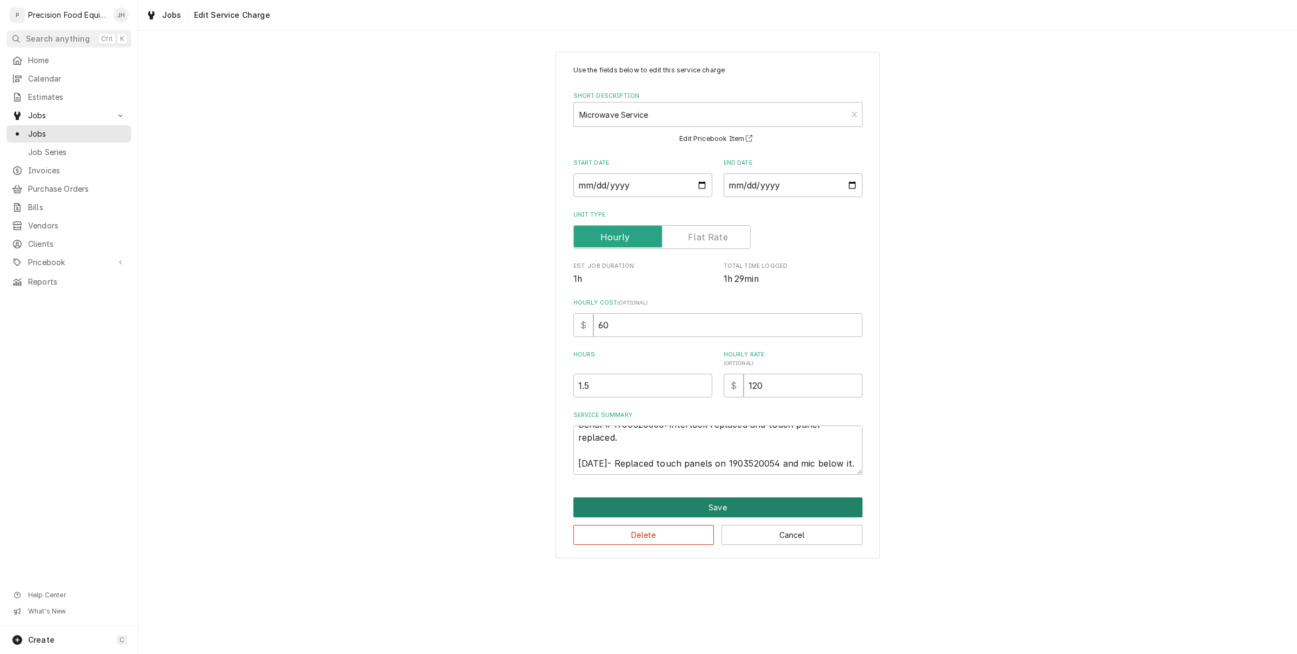
click at [712, 508] on button "Save" at bounding box center [717, 508] width 289 height 20
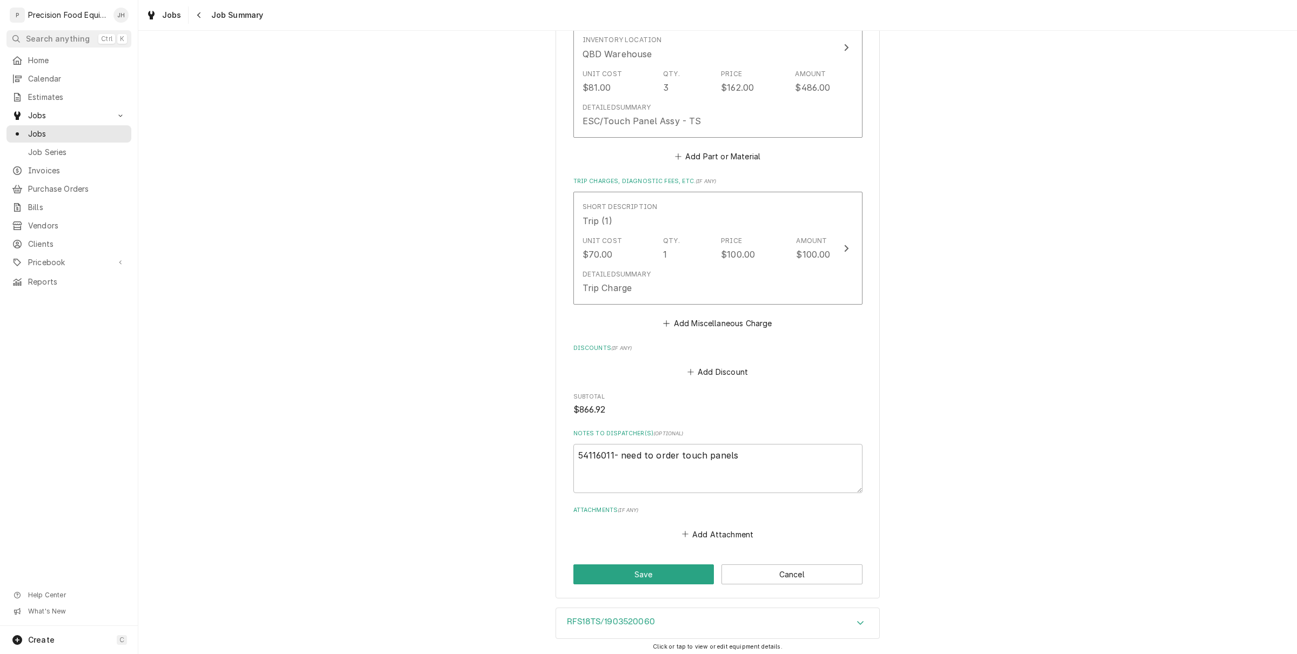
scroll to position [810, 0]
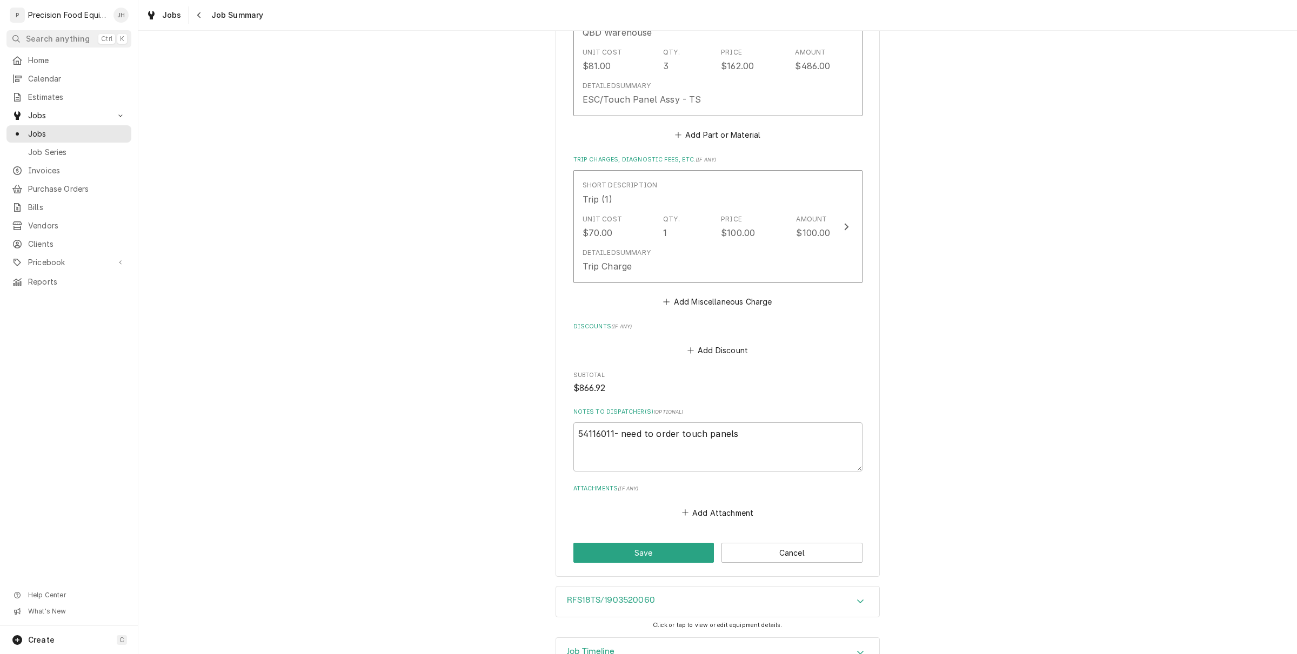
click at [655, 544] on button "Save" at bounding box center [643, 553] width 141 height 20
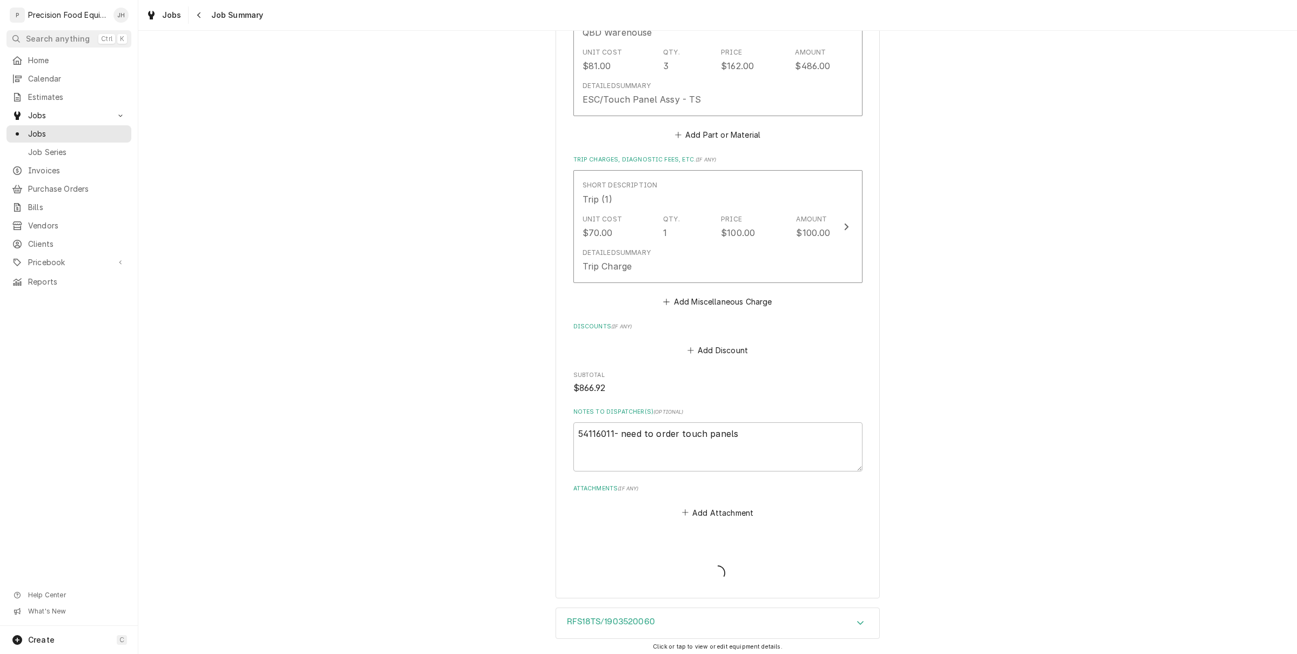
type textarea "x"
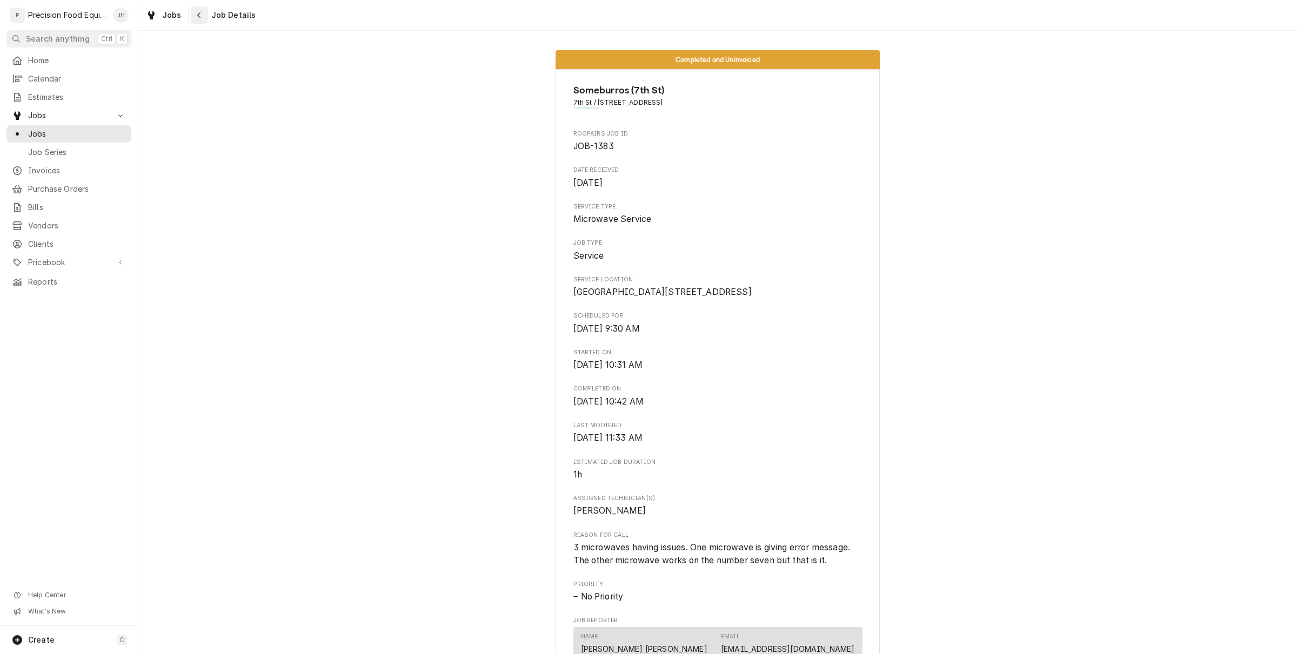
click at [198, 16] on icon "Navigate back" at bounding box center [199, 15] width 5 height 8
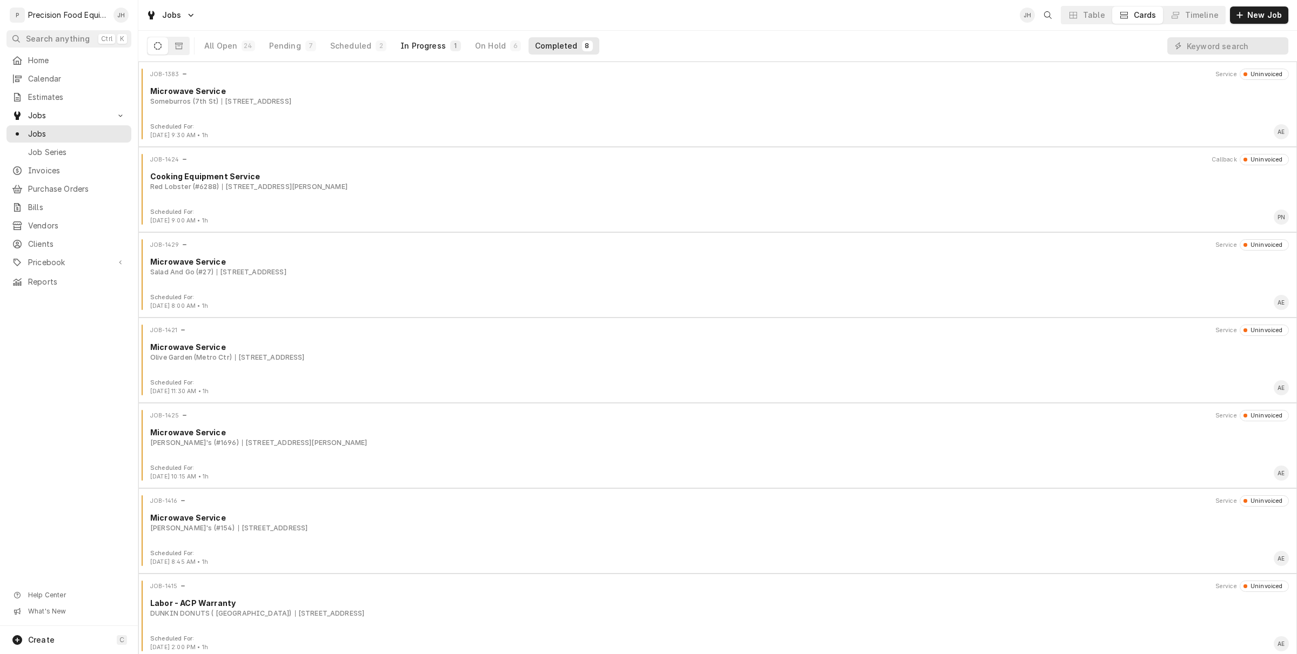
click at [430, 49] on div "In Progress" at bounding box center [422, 46] width 45 height 11
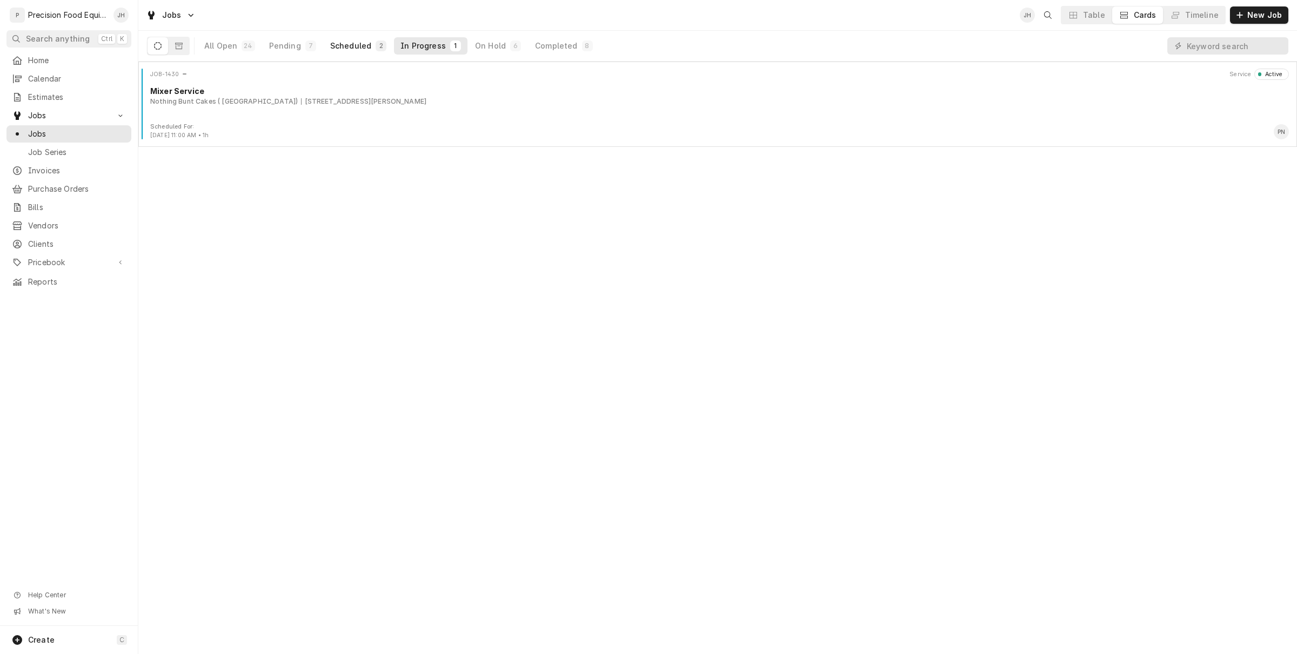
click at [352, 44] on div "Scheduled" at bounding box center [350, 46] width 41 height 11
click at [49, 170] on span "Invoices" at bounding box center [77, 170] width 98 height 11
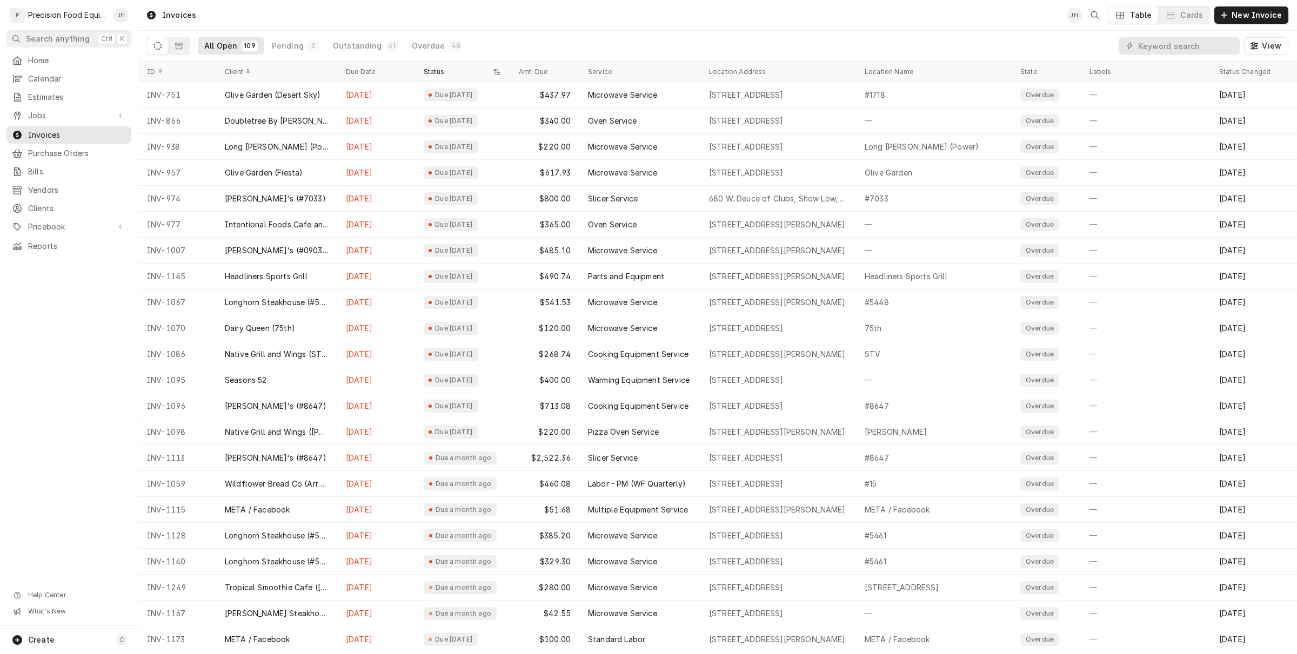
click at [59, 49] on nav "P Precision Food Equipment LLC JH Search anything Ctrl K Home Calendar Estimate…" at bounding box center [69, 327] width 138 height 654
click at [53, 68] on link "Home" at bounding box center [68, 60] width 125 height 17
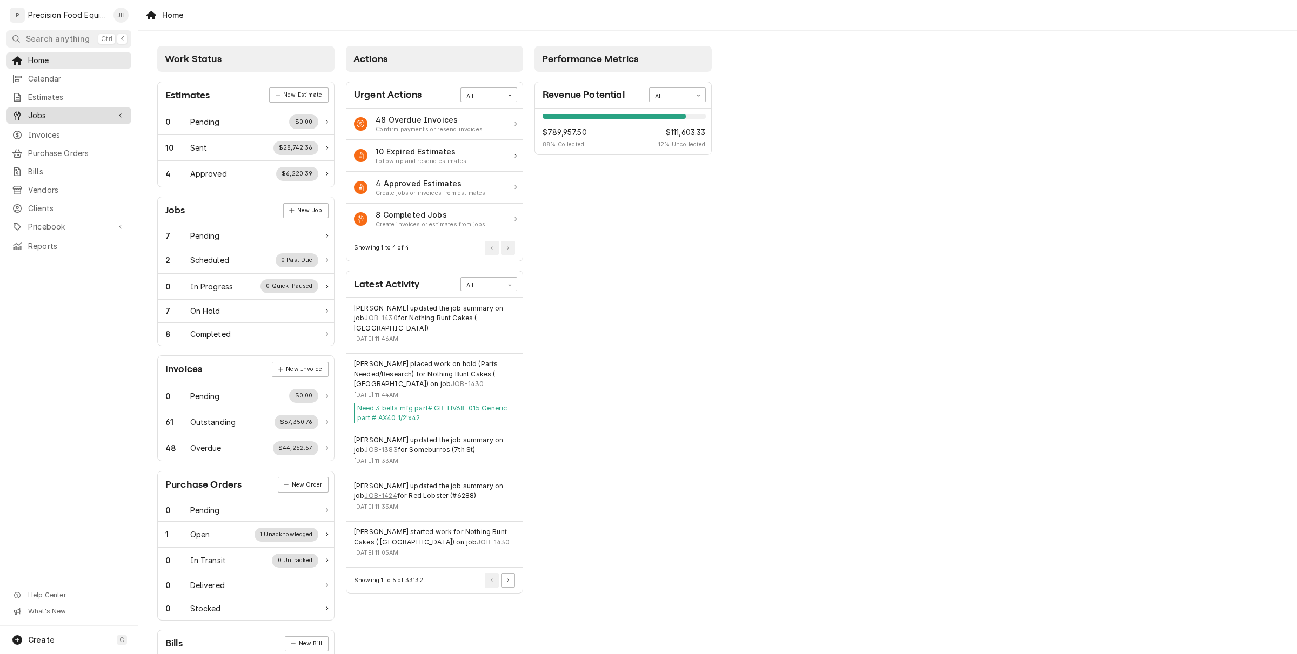
click at [74, 116] on span "Jobs" at bounding box center [69, 115] width 82 height 11
drag, startPoint x: 69, startPoint y: 142, endPoint x: 71, endPoint y: 135, distance: 7.3
click at [71, 135] on div "Jobs Job Series" at bounding box center [68, 143] width 125 height 36
click at [71, 134] on span "Jobs" at bounding box center [77, 134] width 98 height 11
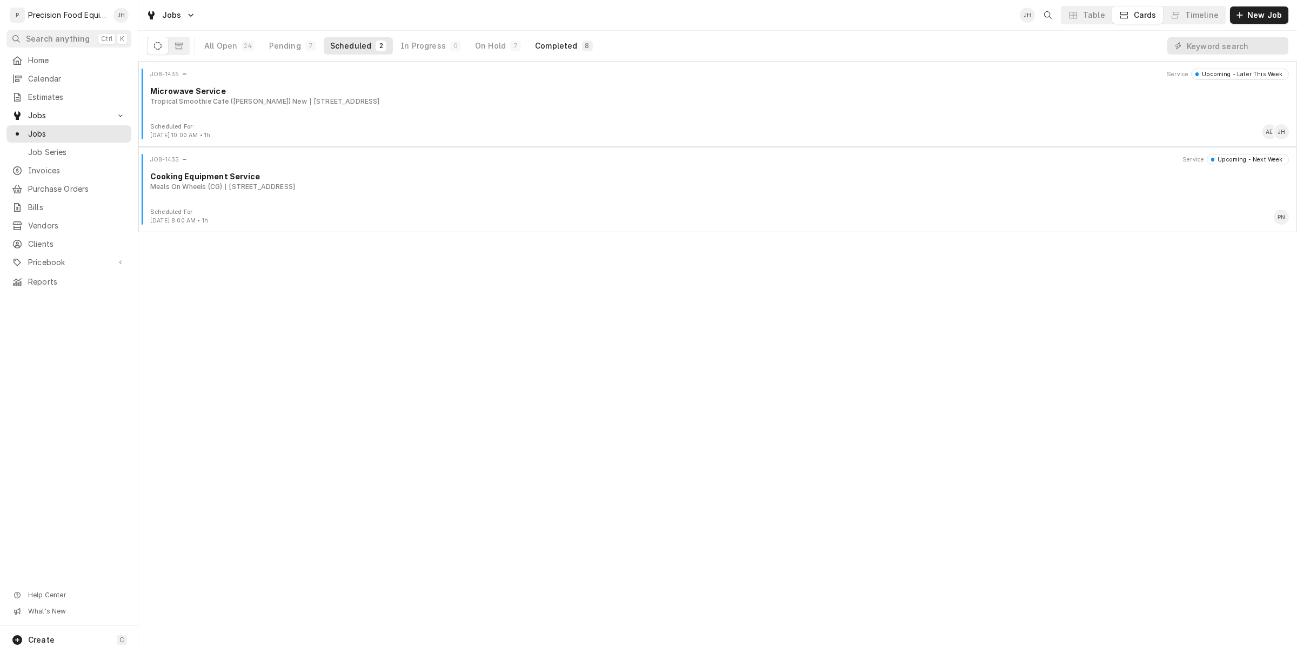
click at [546, 44] on div "Completed" at bounding box center [556, 46] width 42 height 11
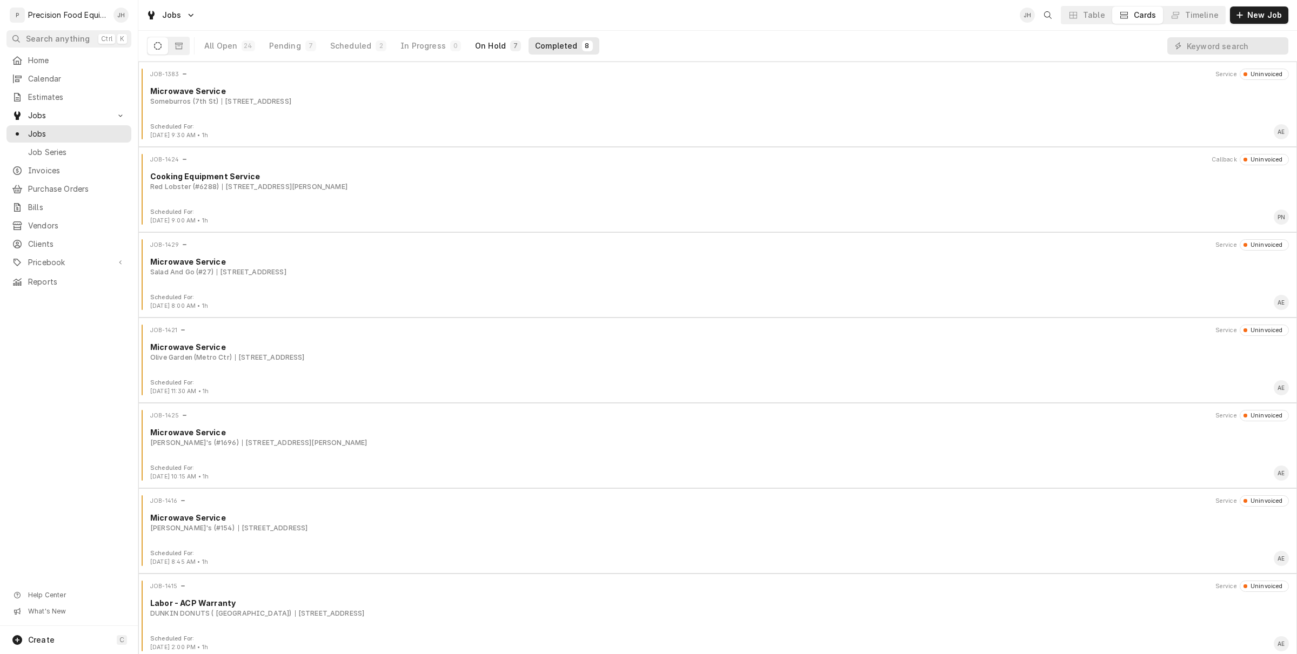
click at [498, 48] on button "On Hold 7" at bounding box center [497, 45] width 59 height 17
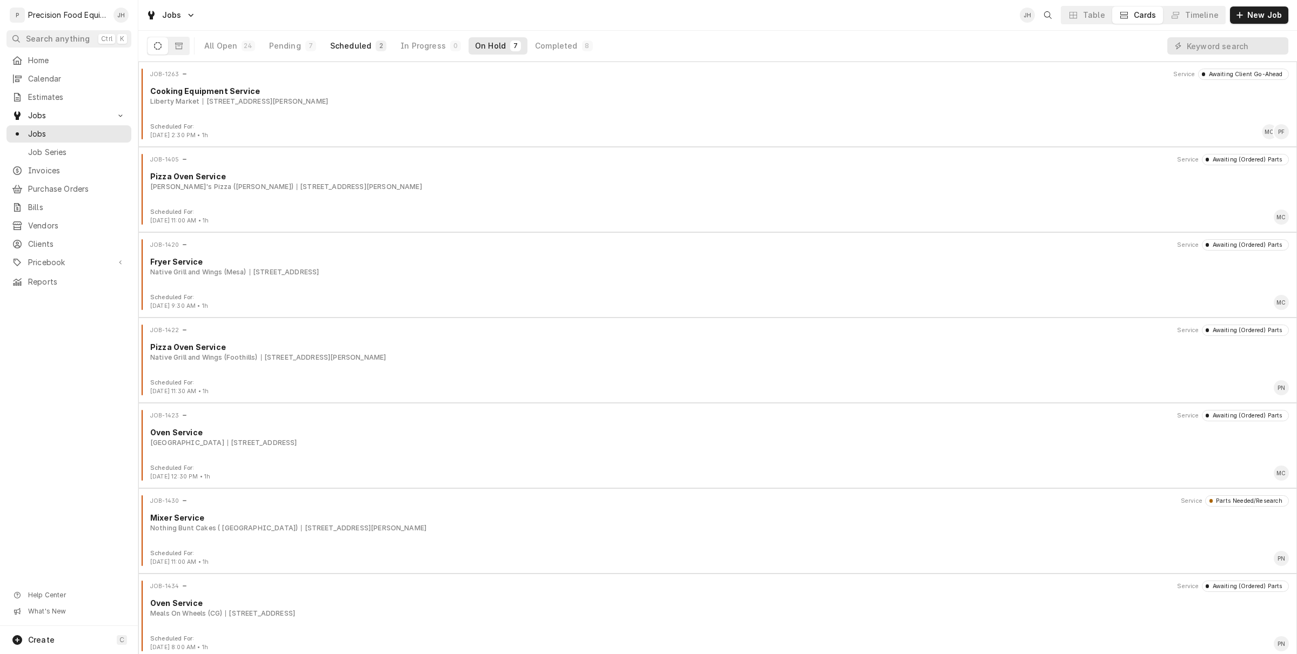
click at [354, 47] on div "Scheduled" at bounding box center [350, 46] width 41 height 11
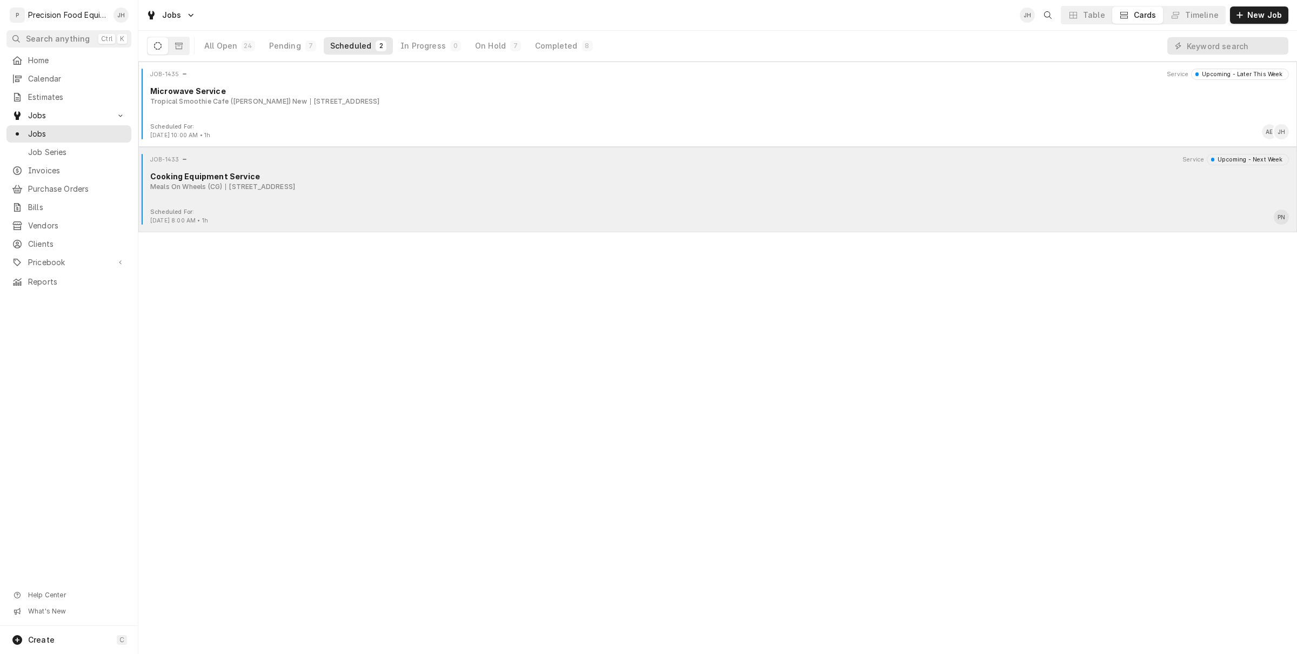
click at [295, 200] on div "JOB-1433 Service Upcoming - Next Week Cooking Equipment Service Meals On Wheels…" at bounding box center [718, 181] width 1150 height 54
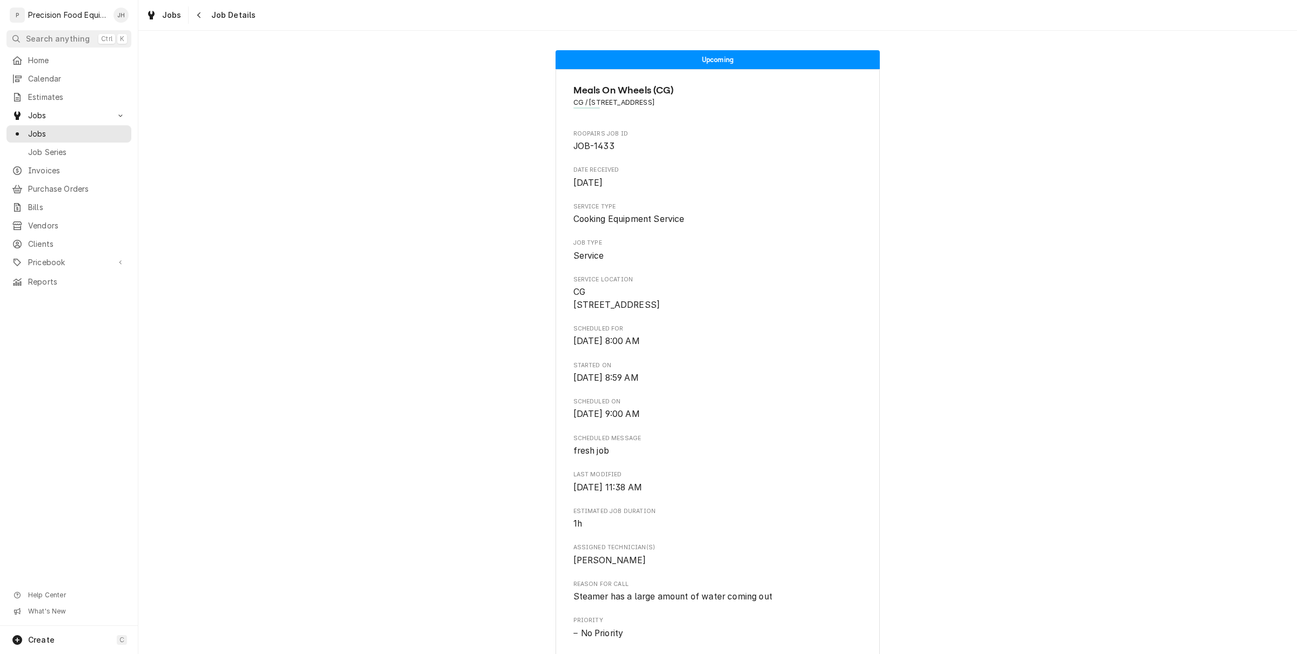
scroll to position [634, 0]
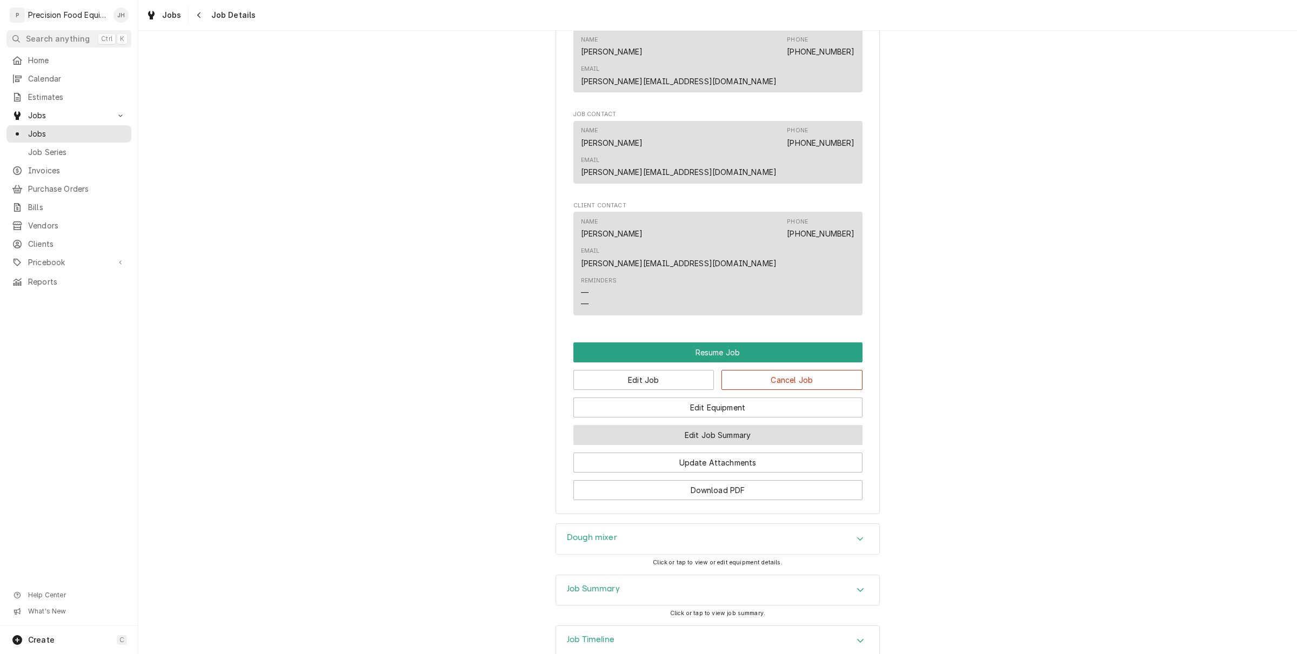
click at [658, 425] on button "Edit Job Summary" at bounding box center [717, 435] width 289 height 20
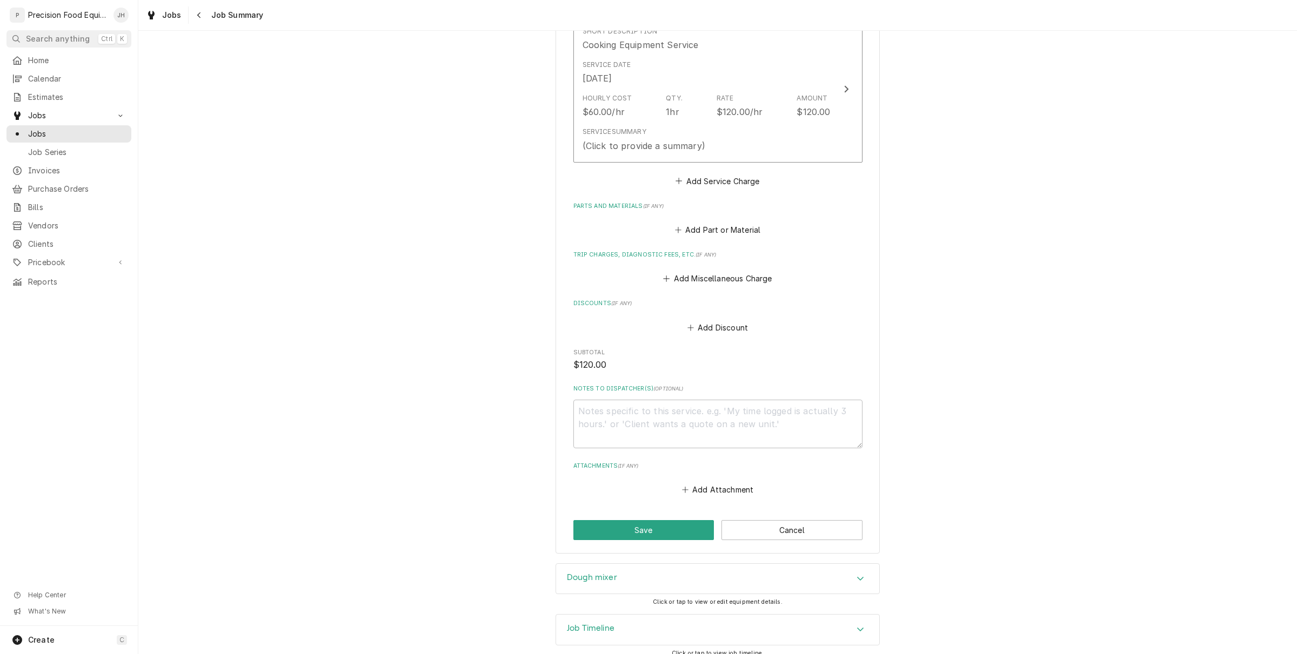
scroll to position [305, 0]
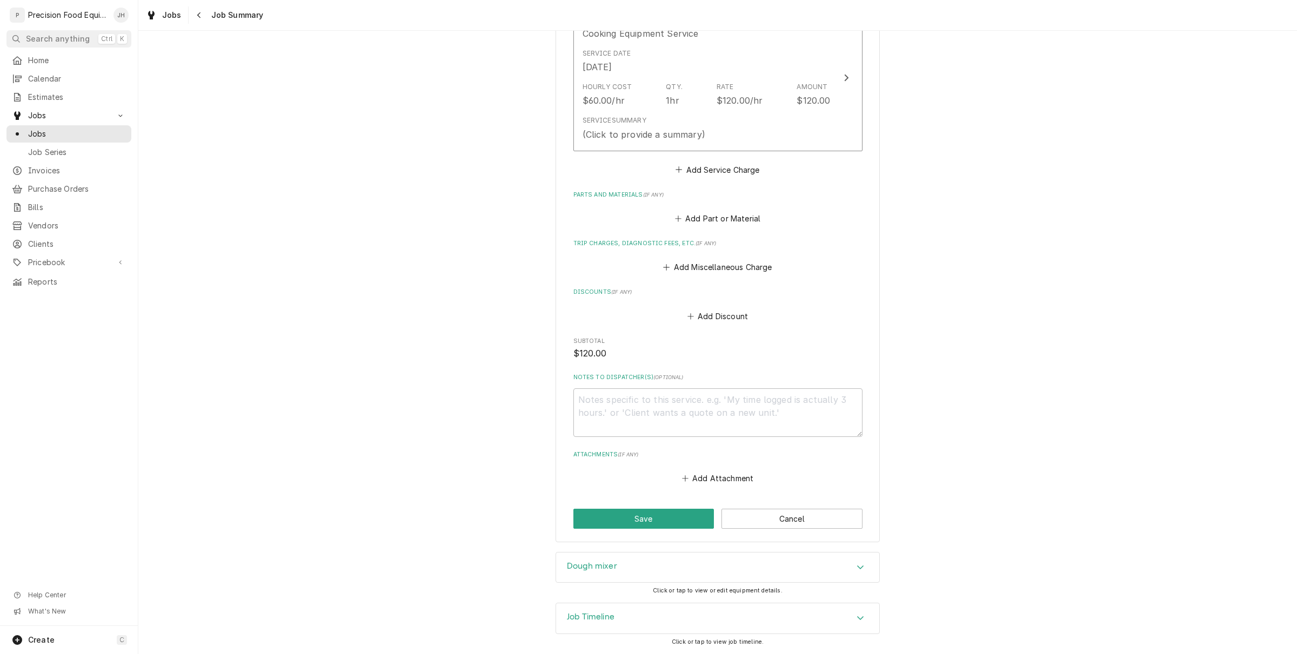
click at [674, 568] on div "Dough mixer" at bounding box center [717, 568] width 323 height 30
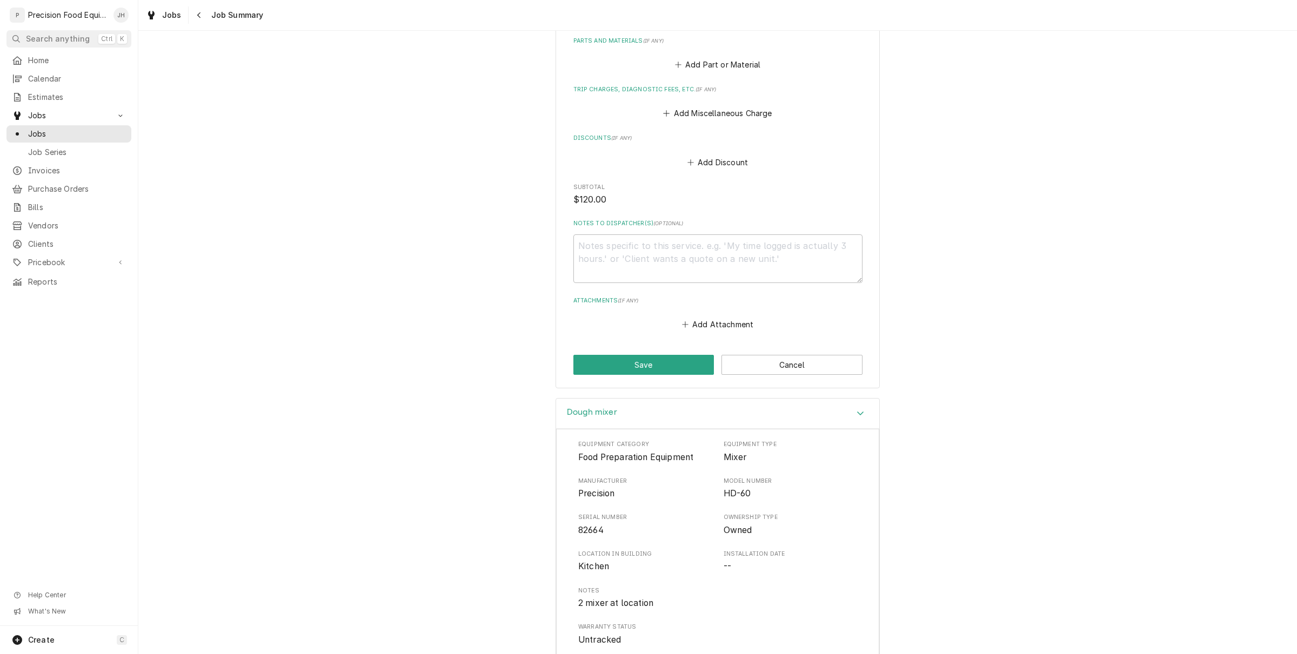
scroll to position [574, 0]
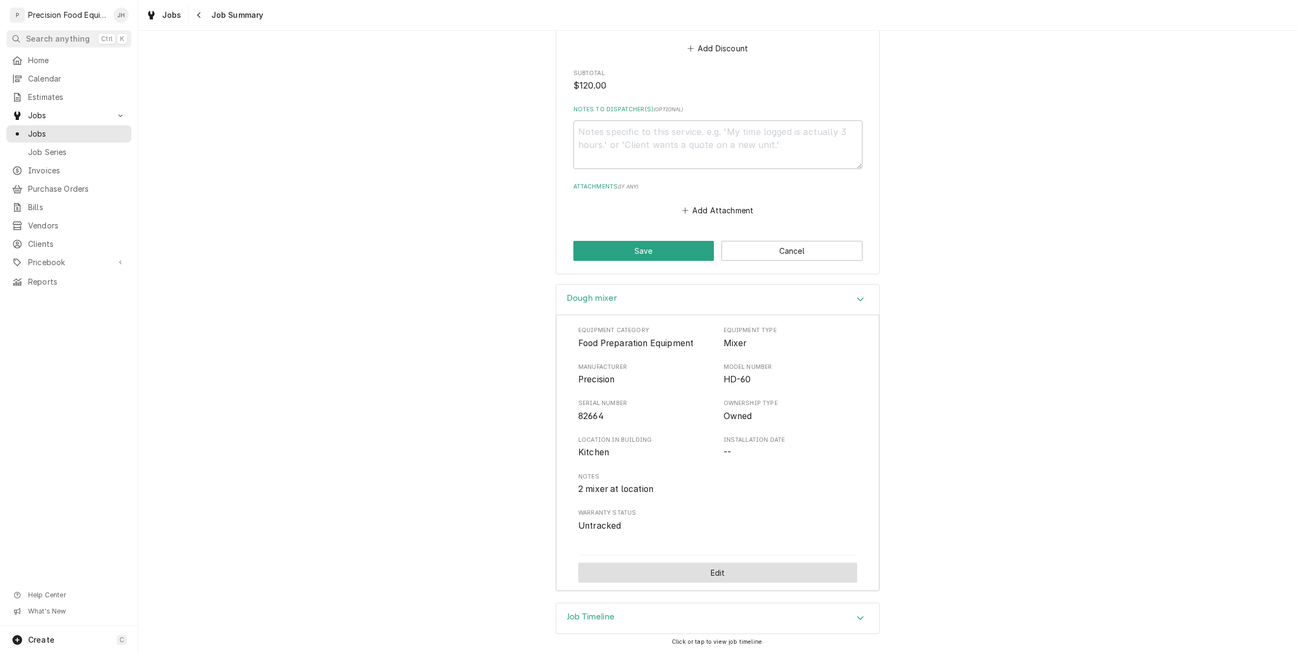
click at [711, 573] on button "Edit" at bounding box center [717, 573] width 279 height 20
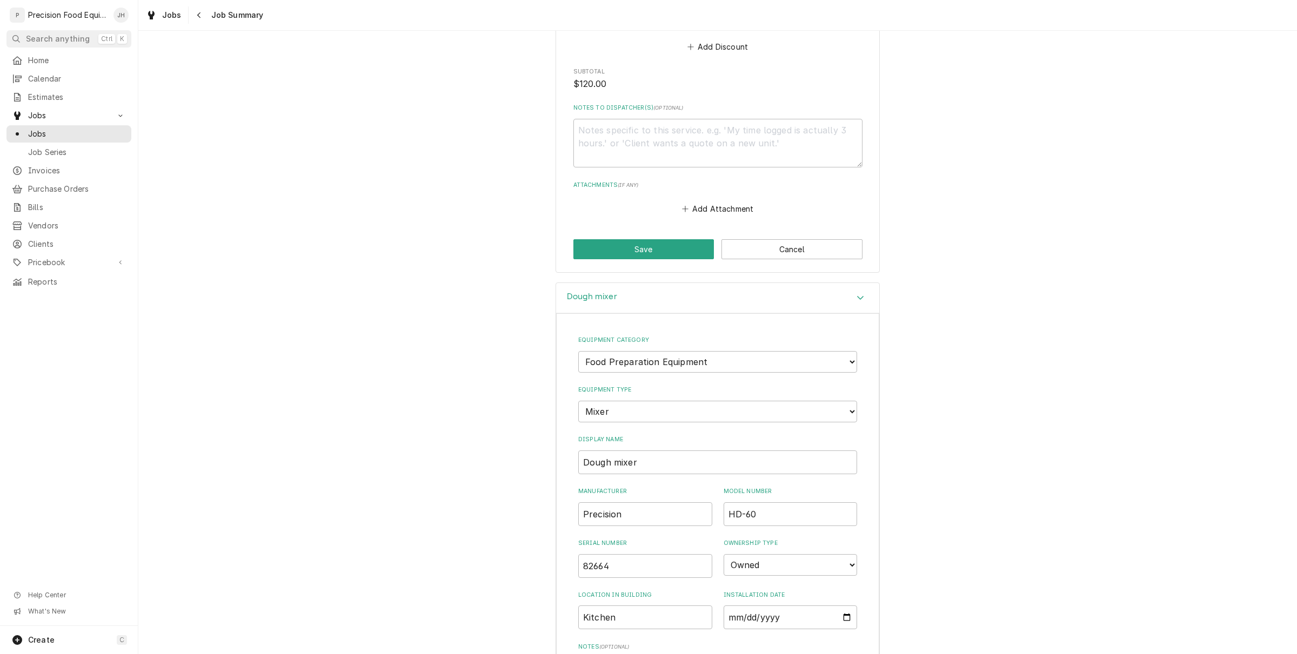
type textarea "x"
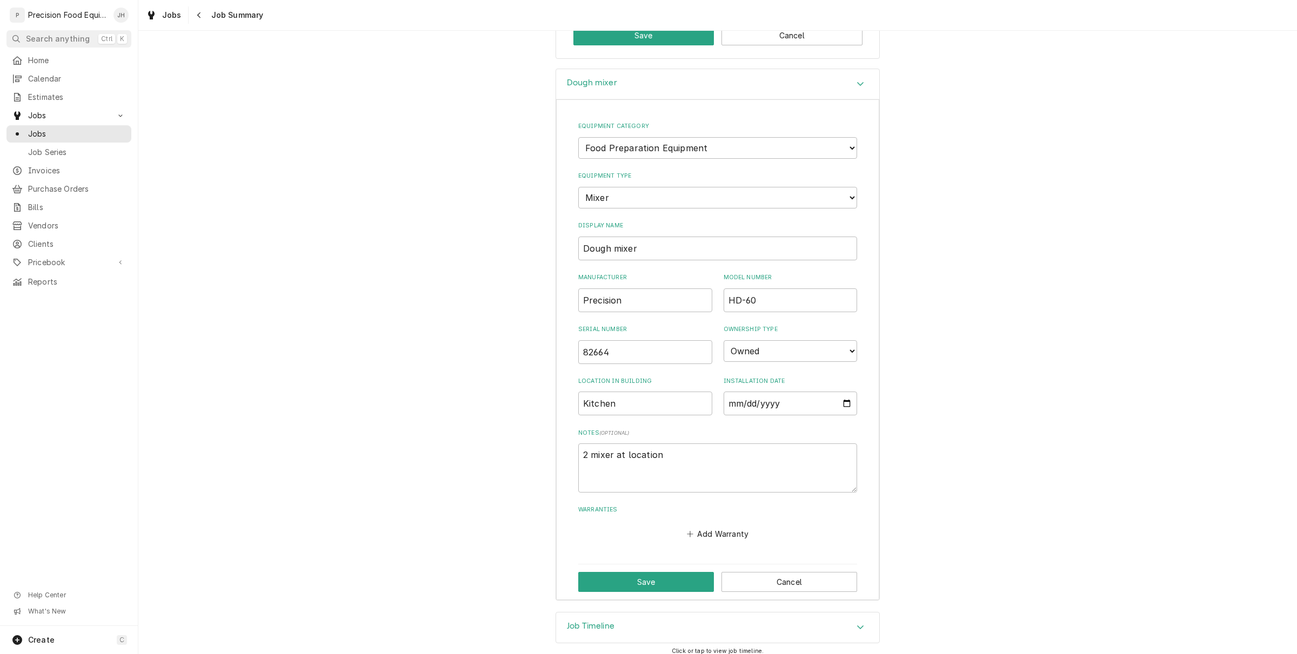
scroll to position [795, 0]
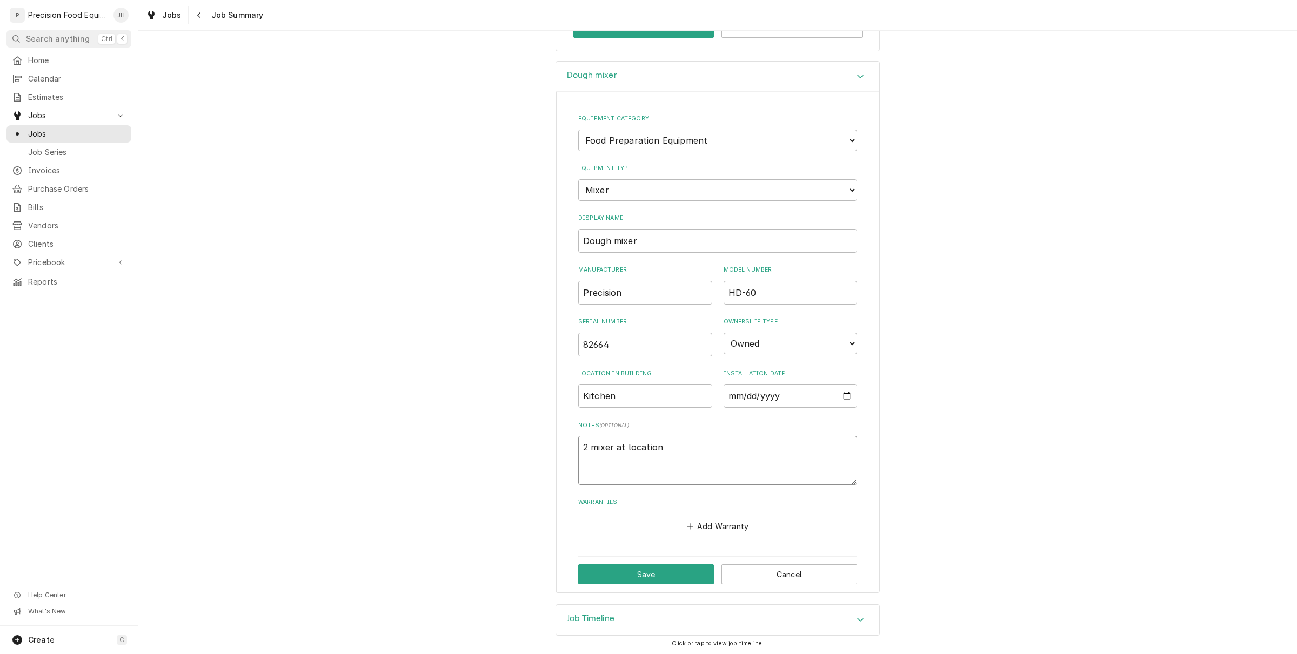
drag, startPoint x: 364, startPoint y: 495, endPoint x: 342, endPoint y: 500, distance: 22.0
click at [342, 499] on div "Dough mixer Equipment Category Choose equipment category... Cooking Equipment F…" at bounding box center [717, 333] width 1158 height 544
drag, startPoint x: 677, startPoint y: 339, endPoint x: 217, endPoint y: 471, distance: 478.7
click at [217, 471] on div "Dough mixer Equipment Category Choose equipment category... Cooking Equipment F…" at bounding box center [717, 333] width 1158 height 544
drag, startPoint x: 659, startPoint y: 375, endPoint x: 654, endPoint y: 391, distance: 16.1
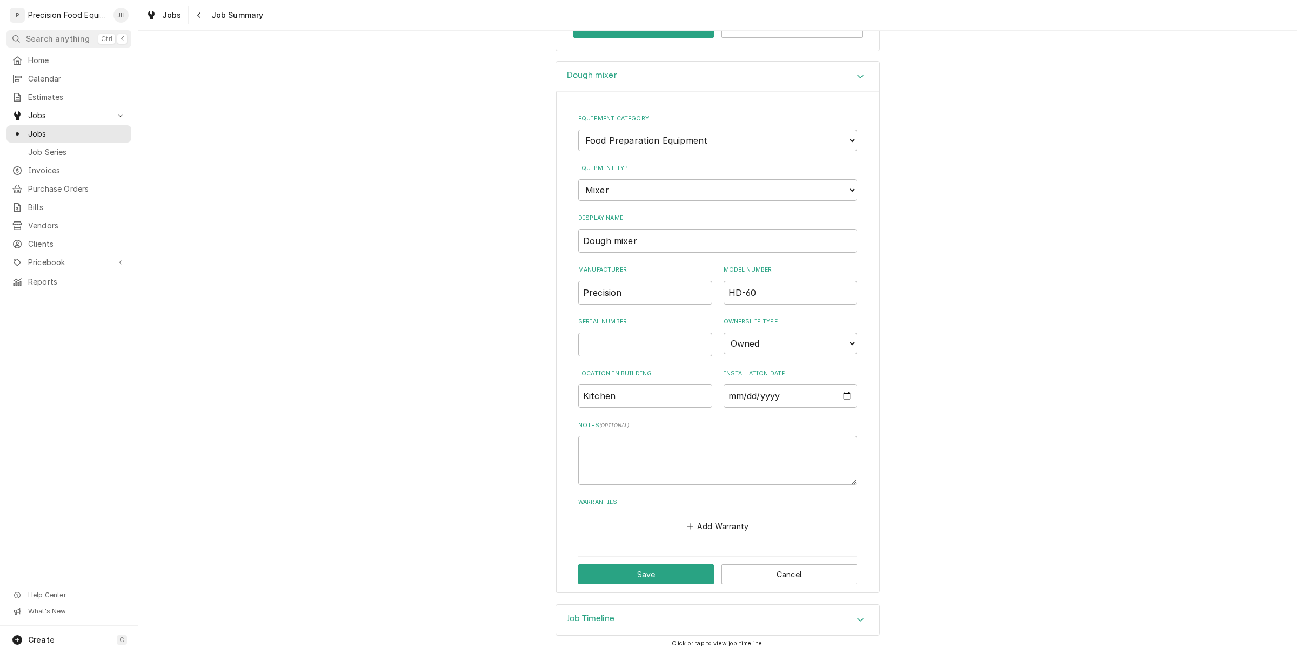
click at [658, 377] on div "Location in Building Kitchen" at bounding box center [645, 389] width 134 height 38
drag, startPoint x: 653, startPoint y: 391, endPoint x: 378, endPoint y: 442, distance: 279.2
click at [378, 442] on div "Dough mixer Equipment Category Choose equipment category... Cooking Equipment F…" at bounding box center [717, 333] width 1158 height 544
drag, startPoint x: 438, startPoint y: 434, endPoint x: 689, endPoint y: 373, distance: 258.9
click at [436, 434] on div "Dough mixer Equipment Category Choose equipment category... Cooking Equipment F…" at bounding box center [717, 333] width 1158 height 544
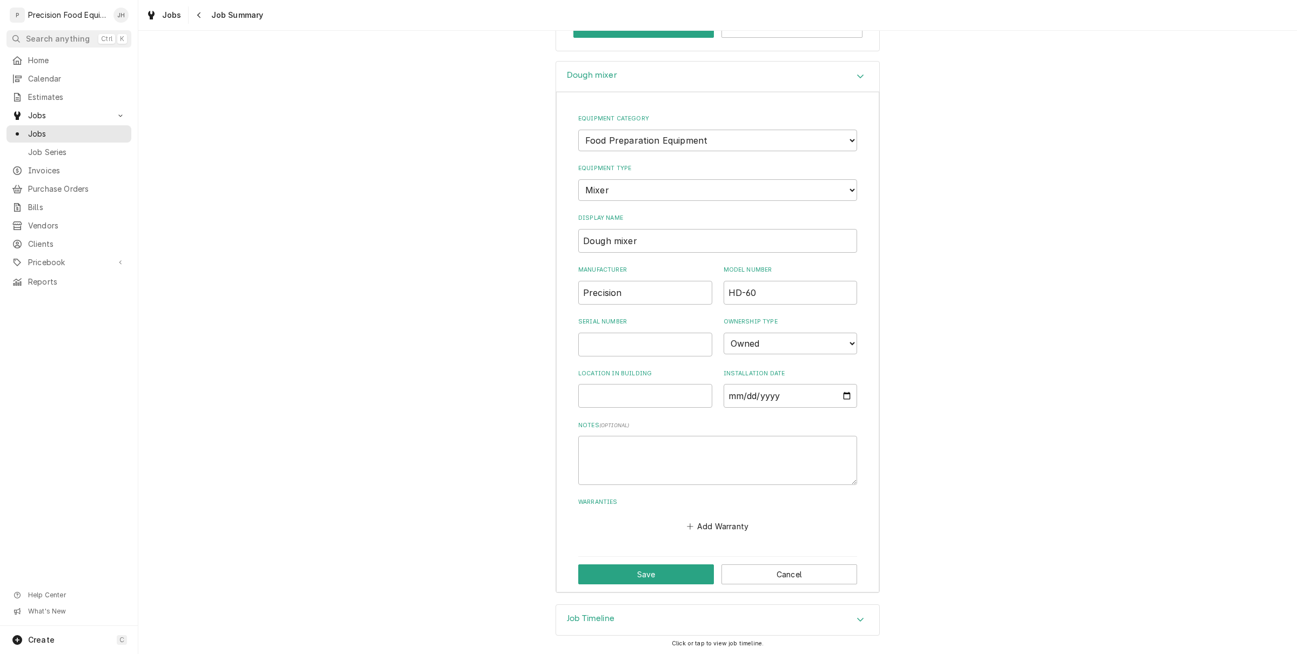
click at [772, 327] on div "Ownership Type Choose ownsership type... Unknown Owned Leased Rented" at bounding box center [790, 337] width 134 height 38
drag, startPoint x: 773, startPoint y: 283, endPoint x: 294, endPoint y: 424, distance: 498.7
click at [187, 453] on div "Dough mixer Equipment Category Choose equipment category... Cooking Equipment F…" at bounding box center [717, 333] width 1158 height 544
drag, startPoint x: 628, startPoint y: 283, endPoint x: 366, endPoint y: 342, distance: 268.7
click at [366, 342] on div "Dough mixer Equipment Category Choose equipment category... Cooking Equipment F…" at bounding box center [717, 333] width 1158 height 544
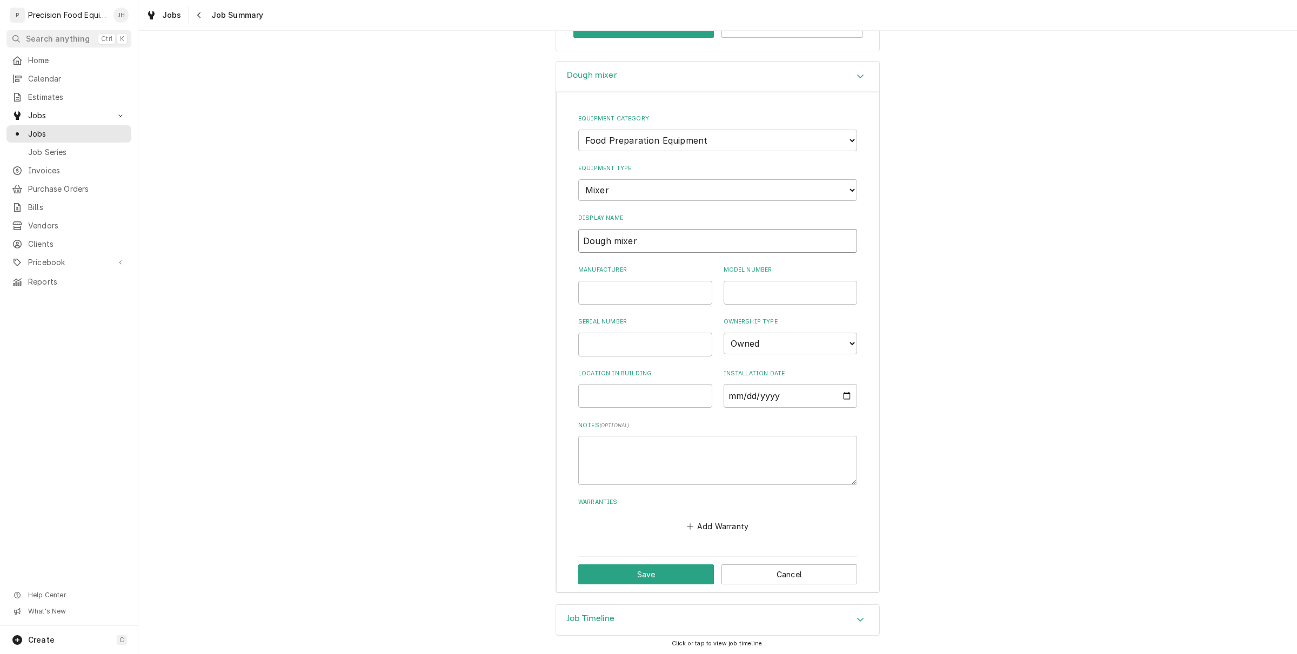
drag, startPoint x: 654, startPoint y: 235, endPoint x: 598, endPoint y: 260, distance: 60.9
click at [354, 308] on div "Dough mixer Equipment Category Choose equipment category... Cooking Equipment F…" at bounding box center [717, 333] width 1158 height 544
click at [735, 149] on select "Choose equipment category... Cooking Equipment Fryers Ovens and Ranges Concessi…" at bounding box center [717, 141] width 279 height 22
select select "0"
click at [578, 151] on select "Choose equipment category... Cooking Equipment Fryers Ovens and Ranges Concessi…" at bounding box center [717, 141] width 279 height 22
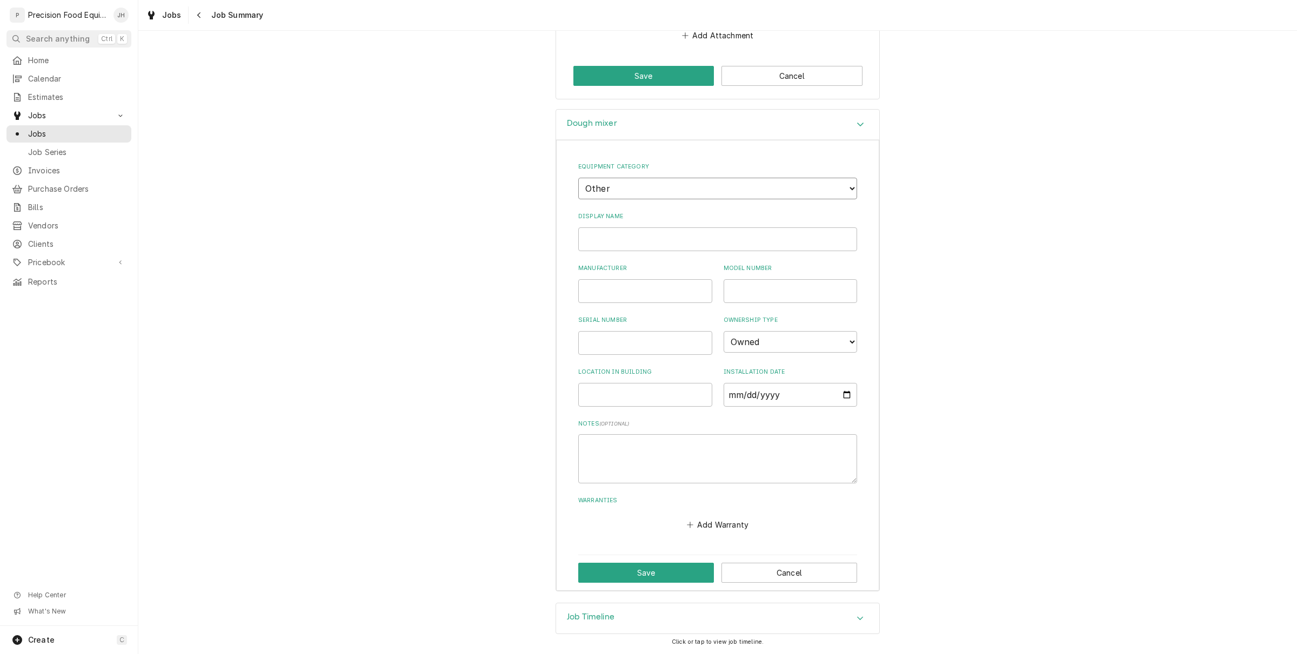
scroll to position [747, 0]
click at [658, 568] on button "Save" at bounding box center [646, 573] width 136 height 20
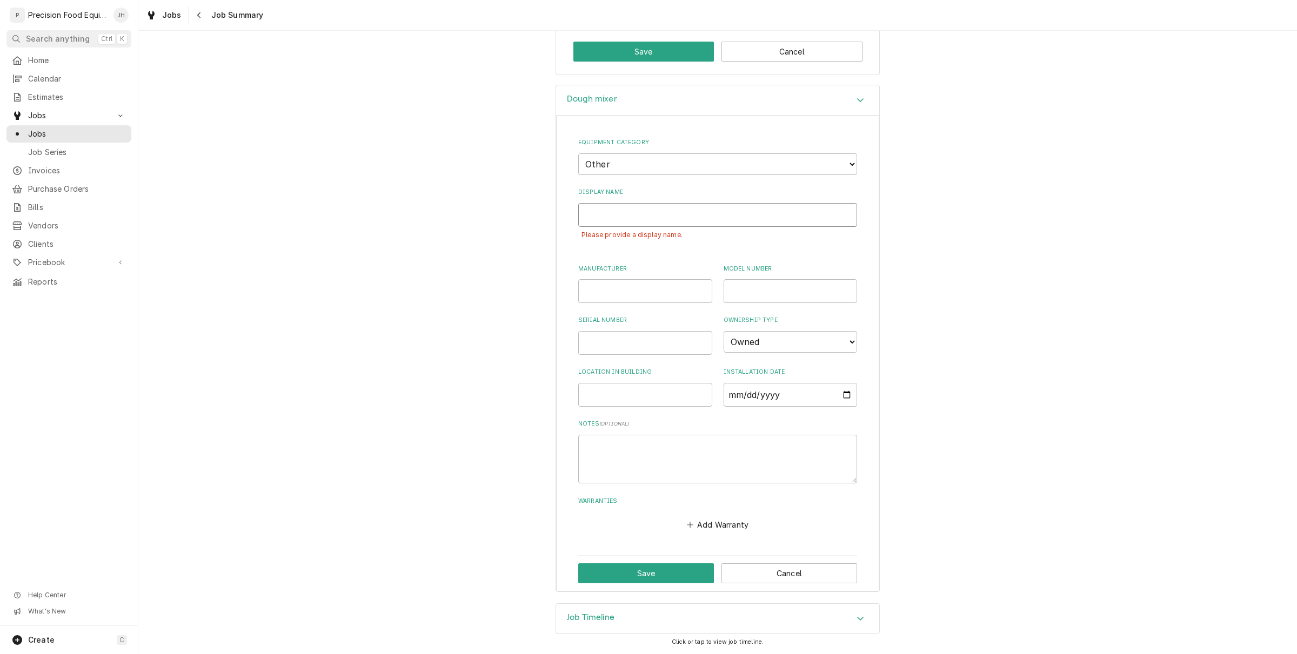
click at [689, 203] on input "Display Name" at bounding box center [717, 215] width 279 height 24
click at [766, 98] on div "Dough mixer" at bounding box center [717, 100] width 323 height 31
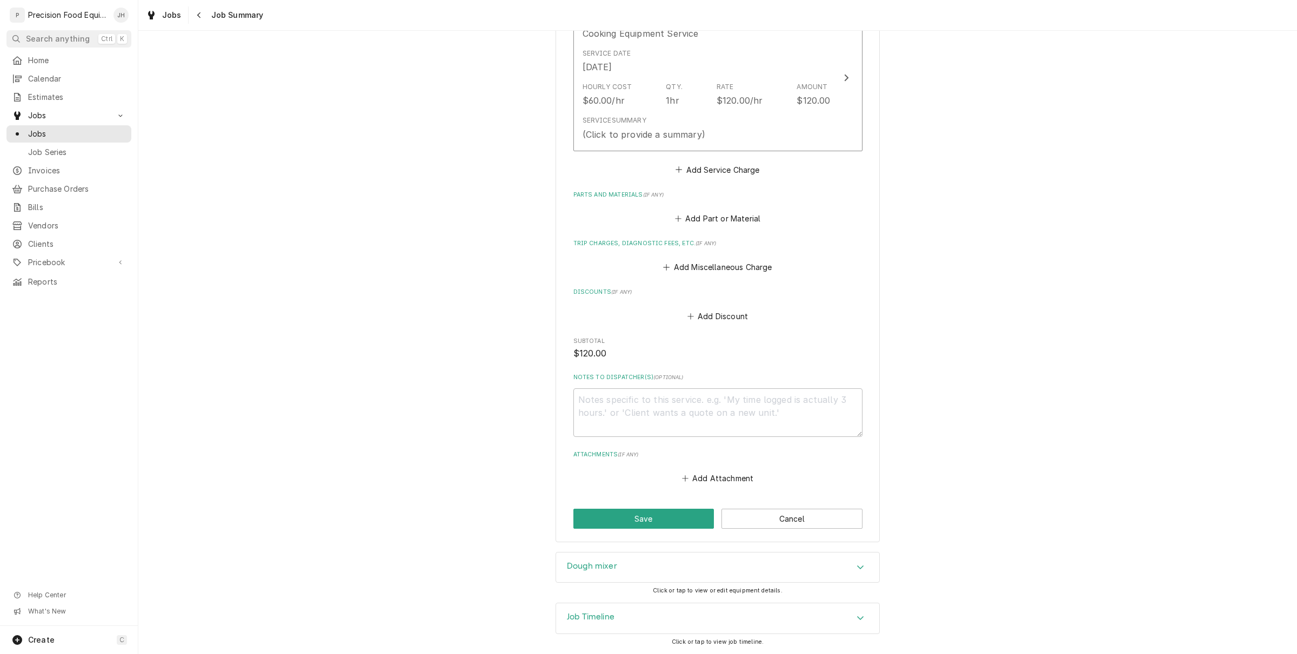
scroll to position [305, 0]
click at [723, 559] on div "Dough mixer" at bounding box center [717, 568] width 323 height 30
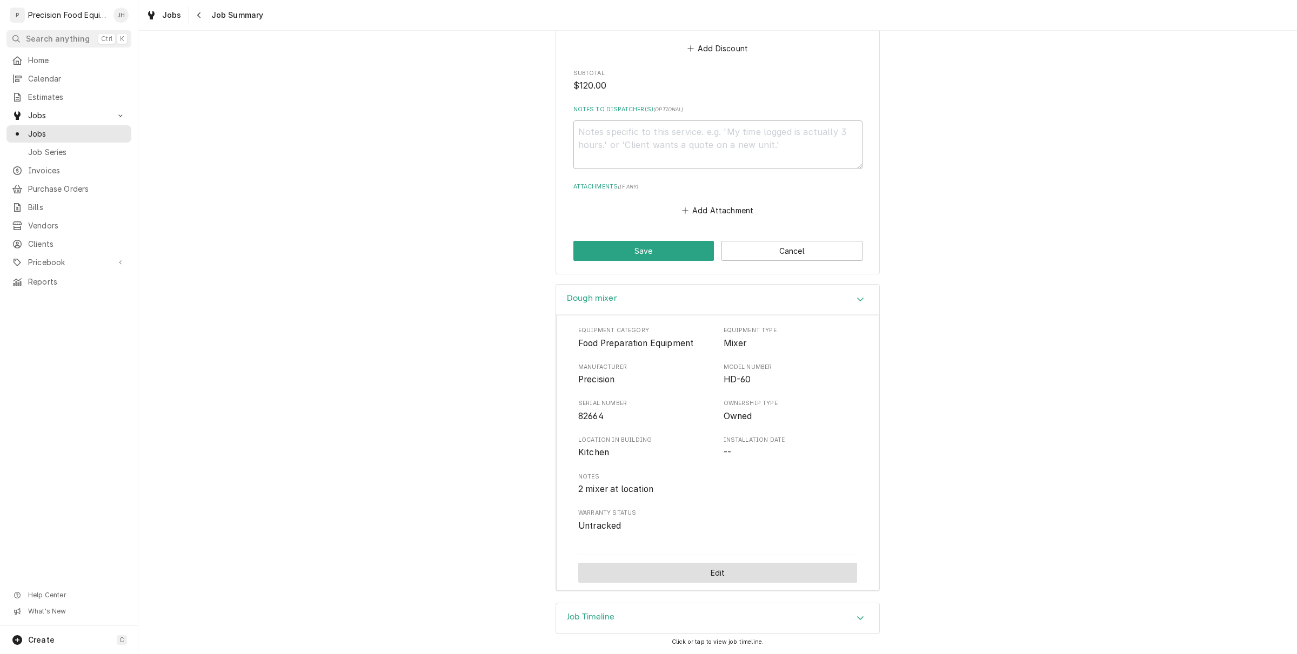
click at [725, 566] on button "Edit" at bounding box center [717, 573] width 279 height 20
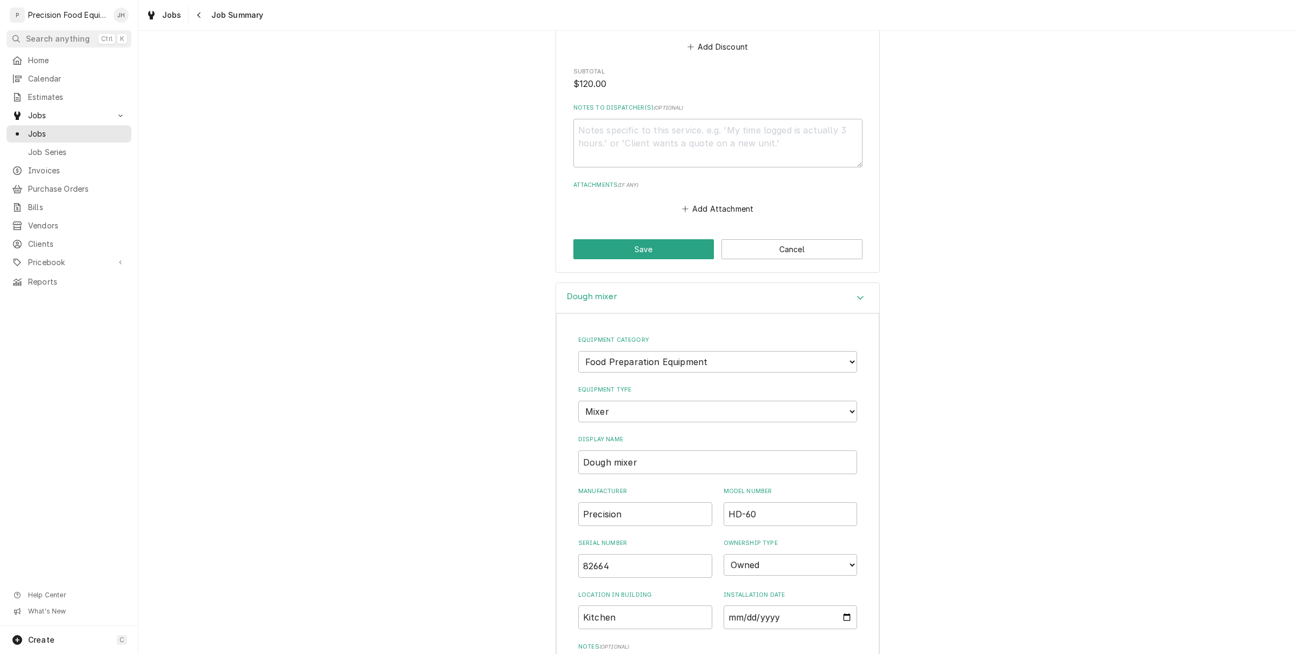
scroll to position [795, 0]
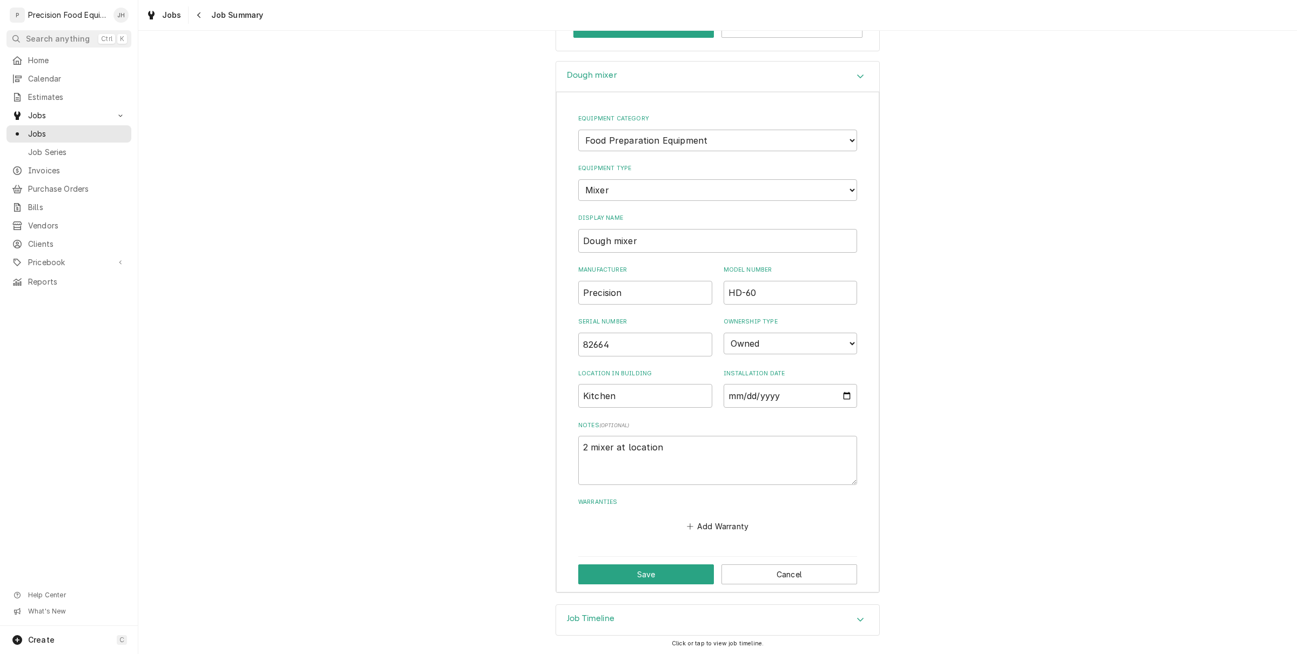
type textarea "x"
click at [792, 568] on button "Cancel" at bounding box center [789, 575] width 136 height 20
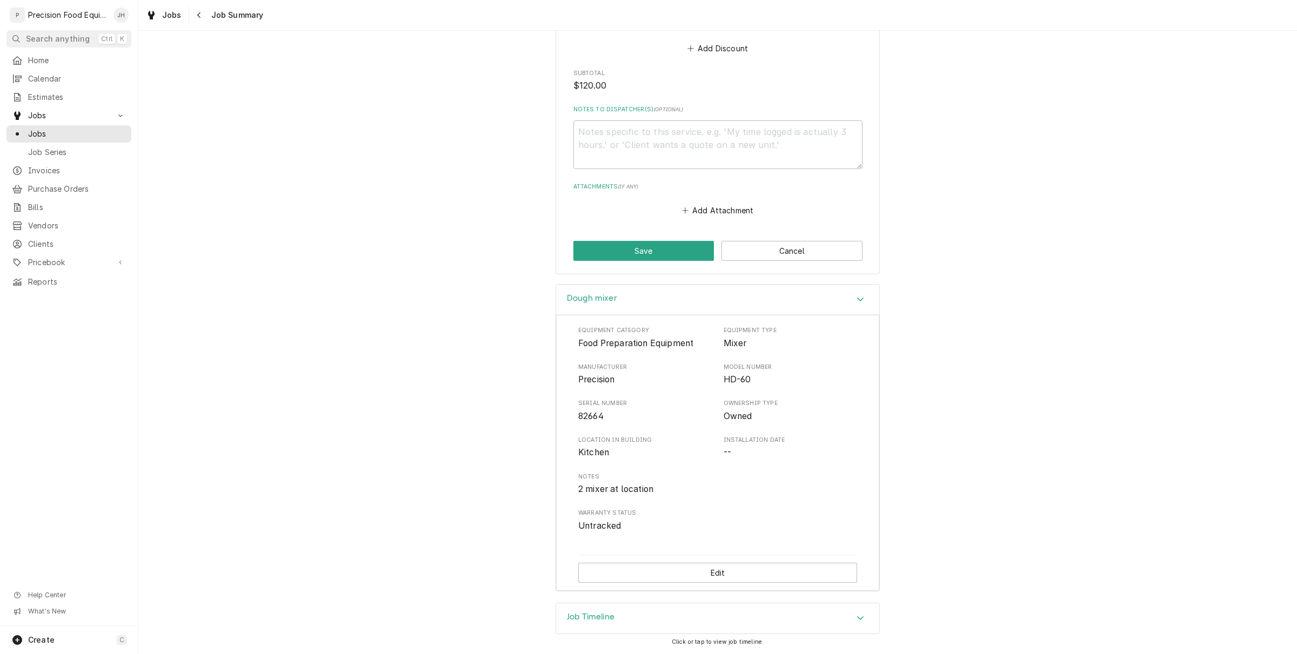
click at [790, 618] on div "Job Timeline" at bounding box center [717, 618] width 323 height 30
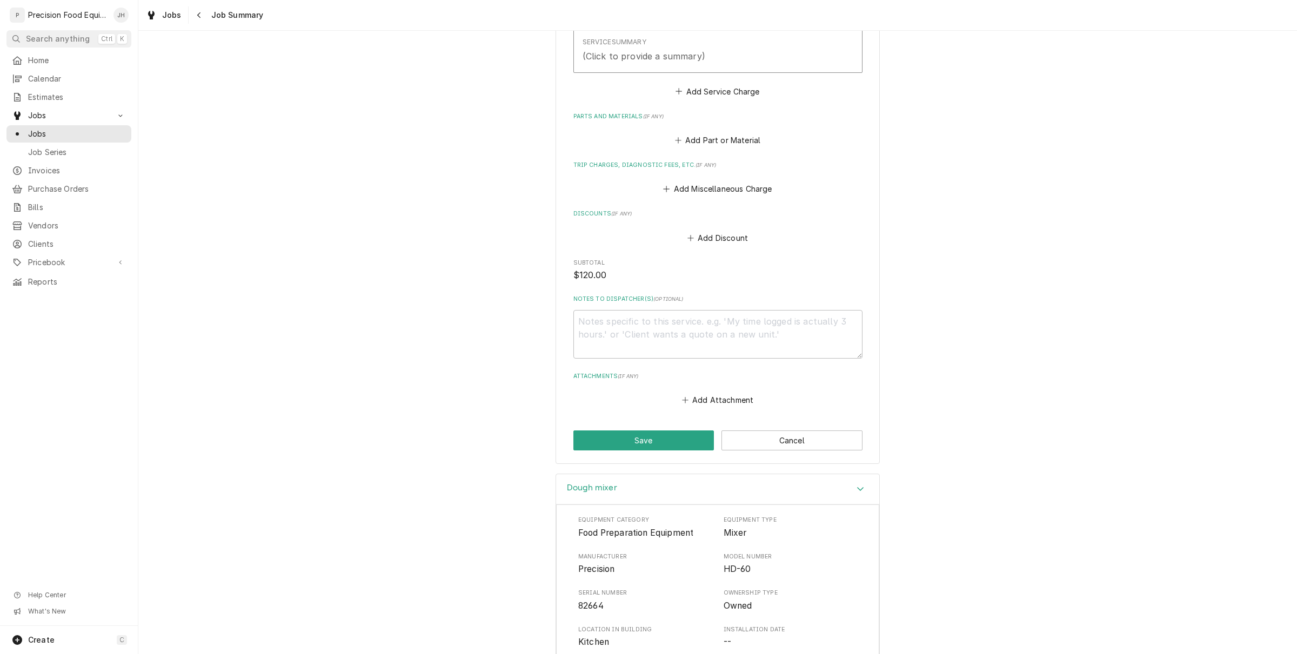
scroll to position [231, 0]
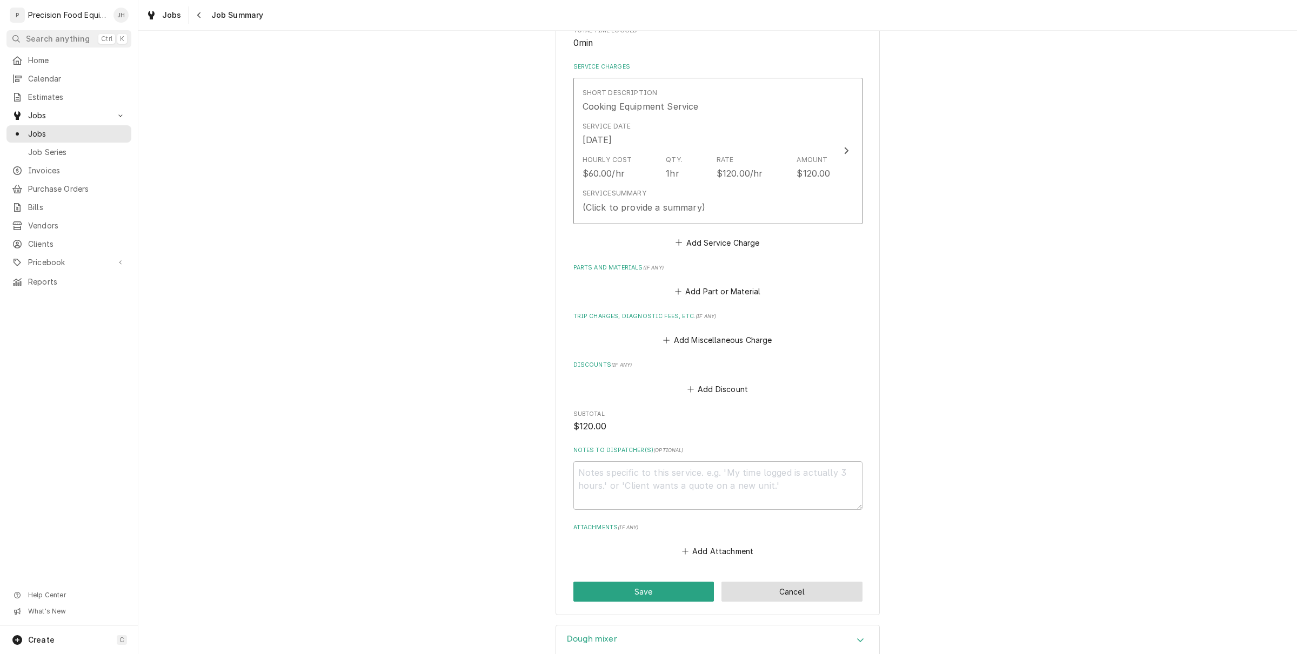
click at [766, 587] on button "Cancel" at bounding box center [791, 592] width 141 height 20
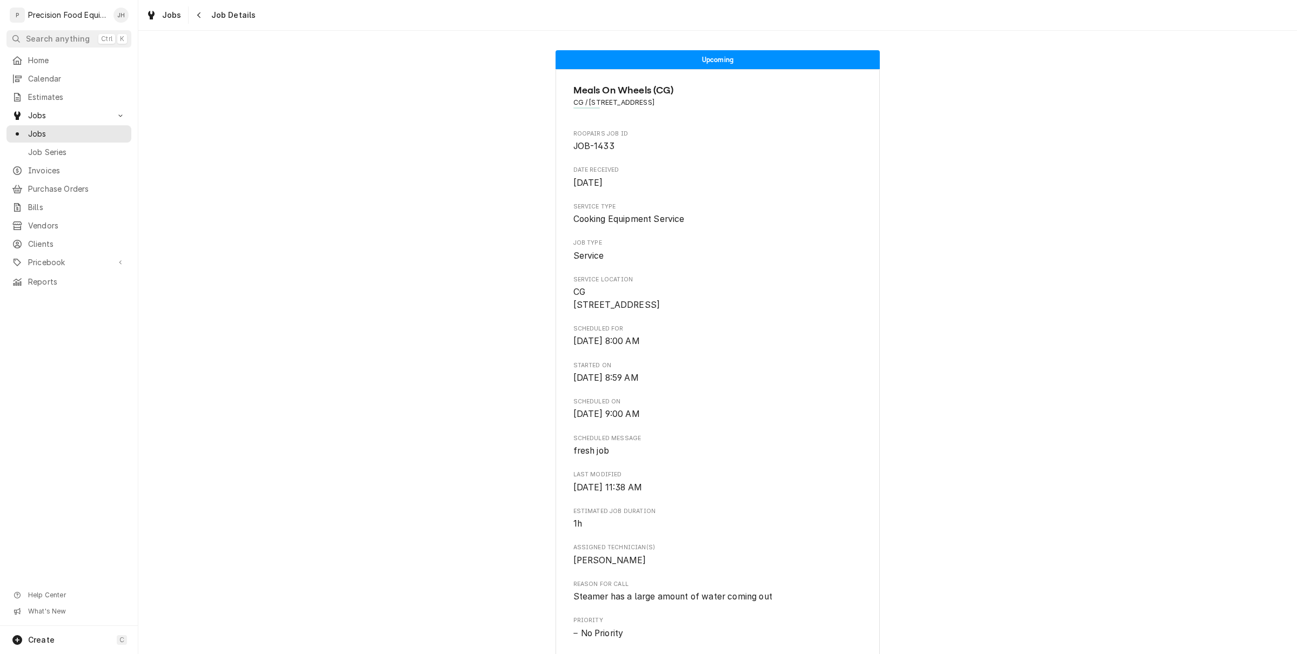
scroll to position [634, 0]
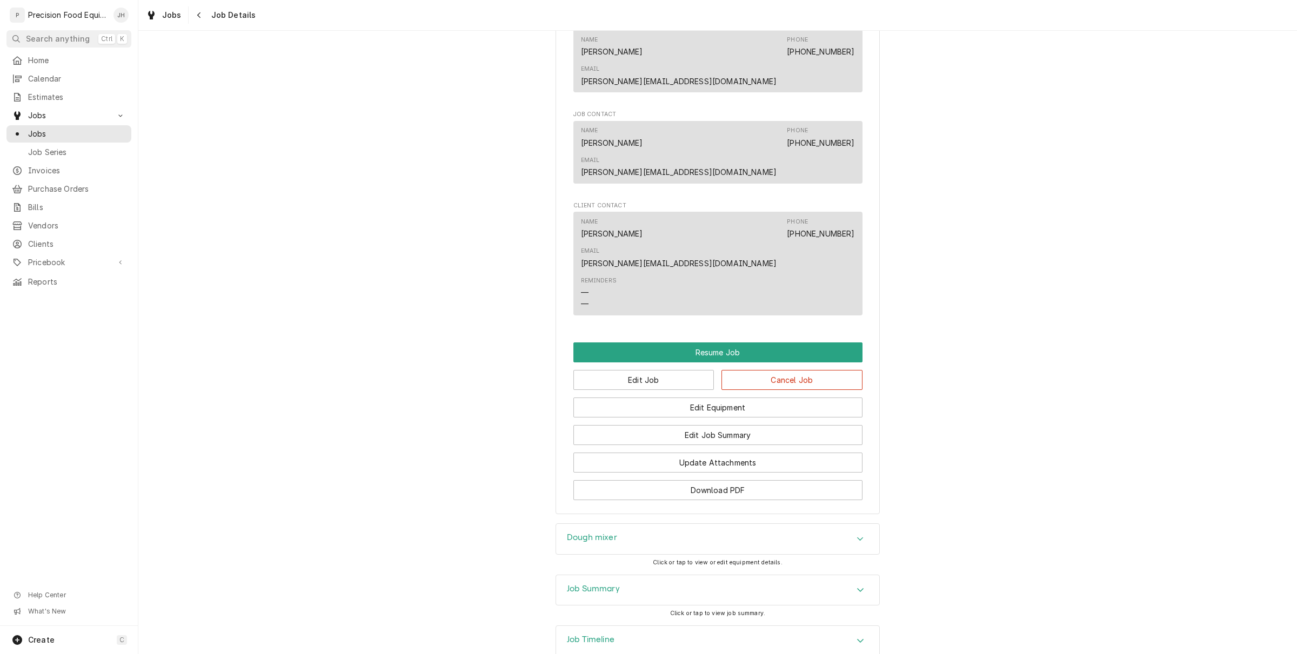
click at [660, 524] on div "Dough mixer" at bounding box center [717, 539] width 323 height 30
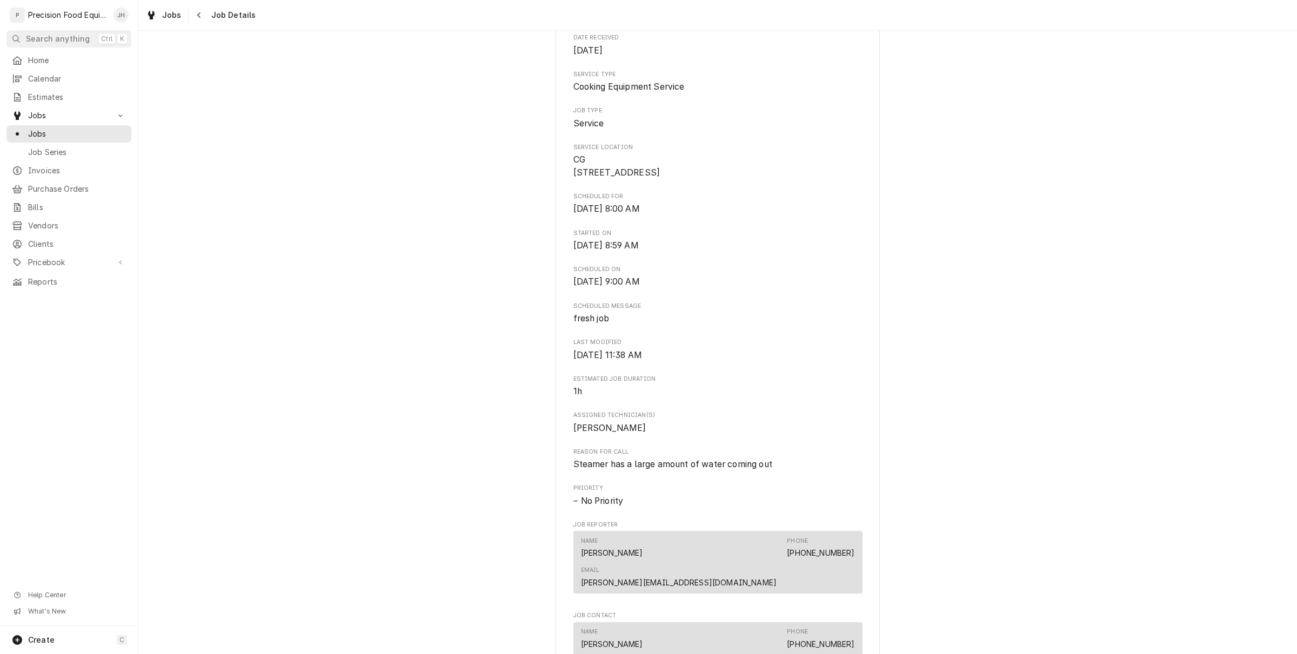
scroll to position [0, 0]
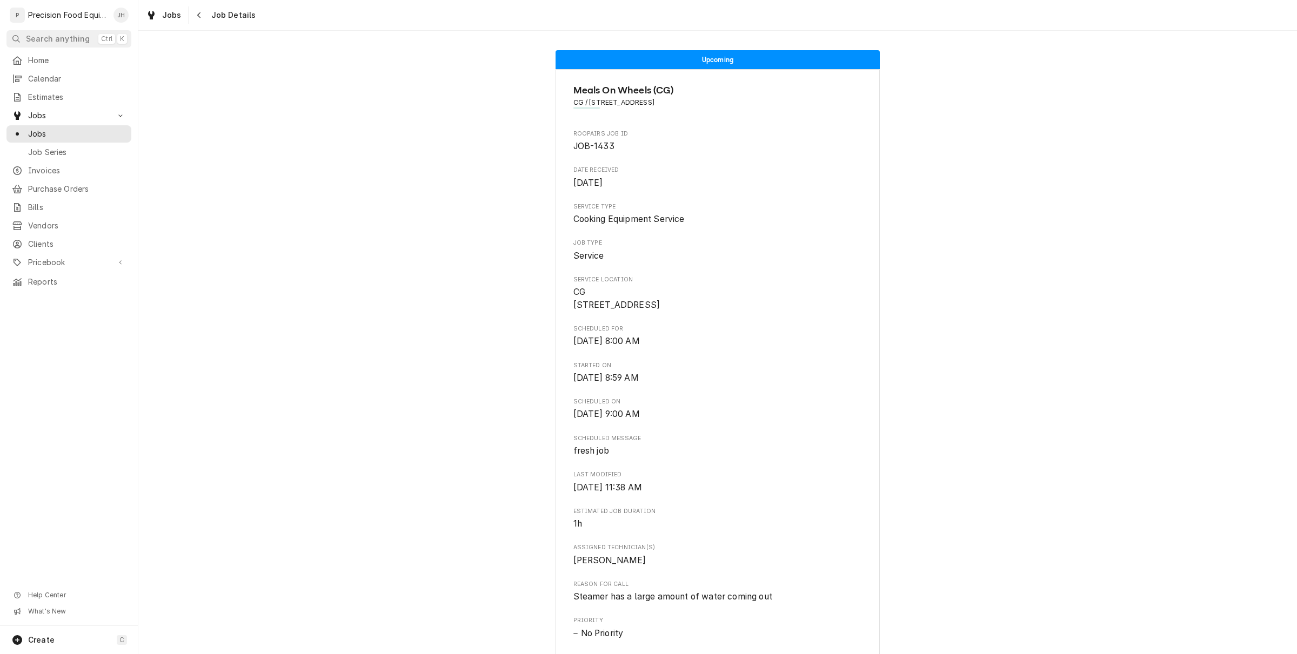
click at [188, 17] on div "Dynamic Content Wrapper" at bounding box center [188, 14] width 1 height 17
click at [194, 16] on div "Navigate back" at bounding box center [199, 15] width 11 height 11
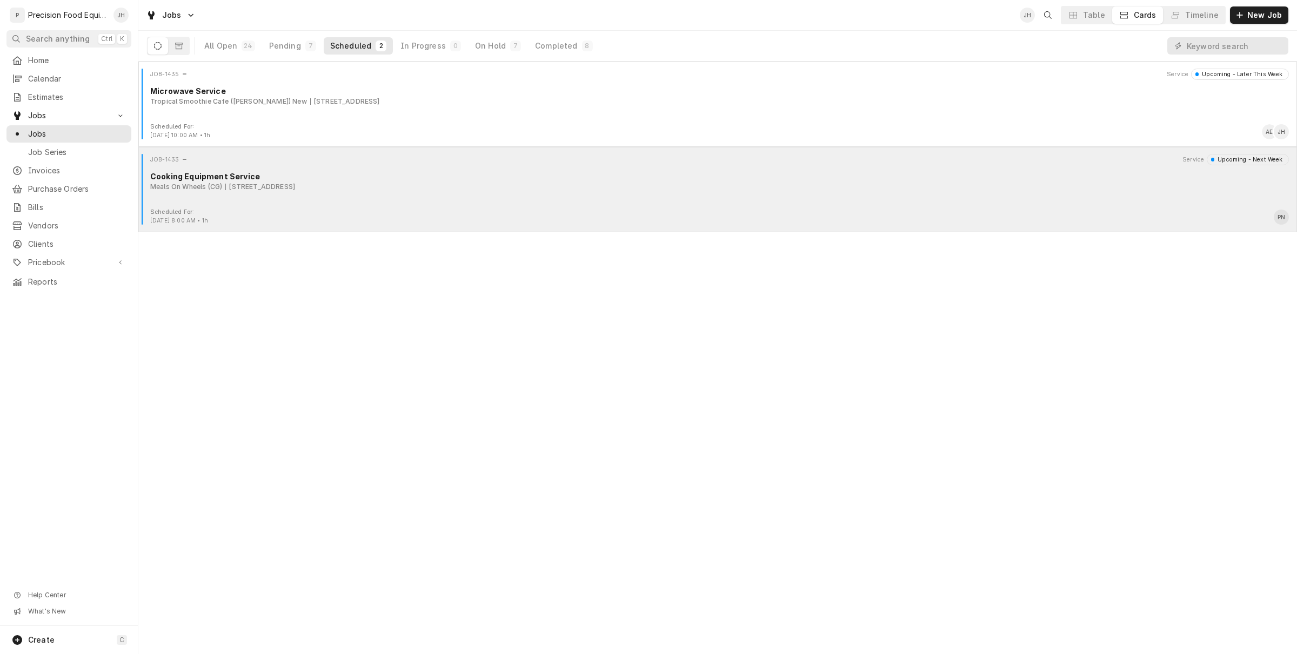
click at [472, 158] on div "JOB-1433 Service Upcoming - Next Week" at bounding box center [718, 159] width 1150 height 11
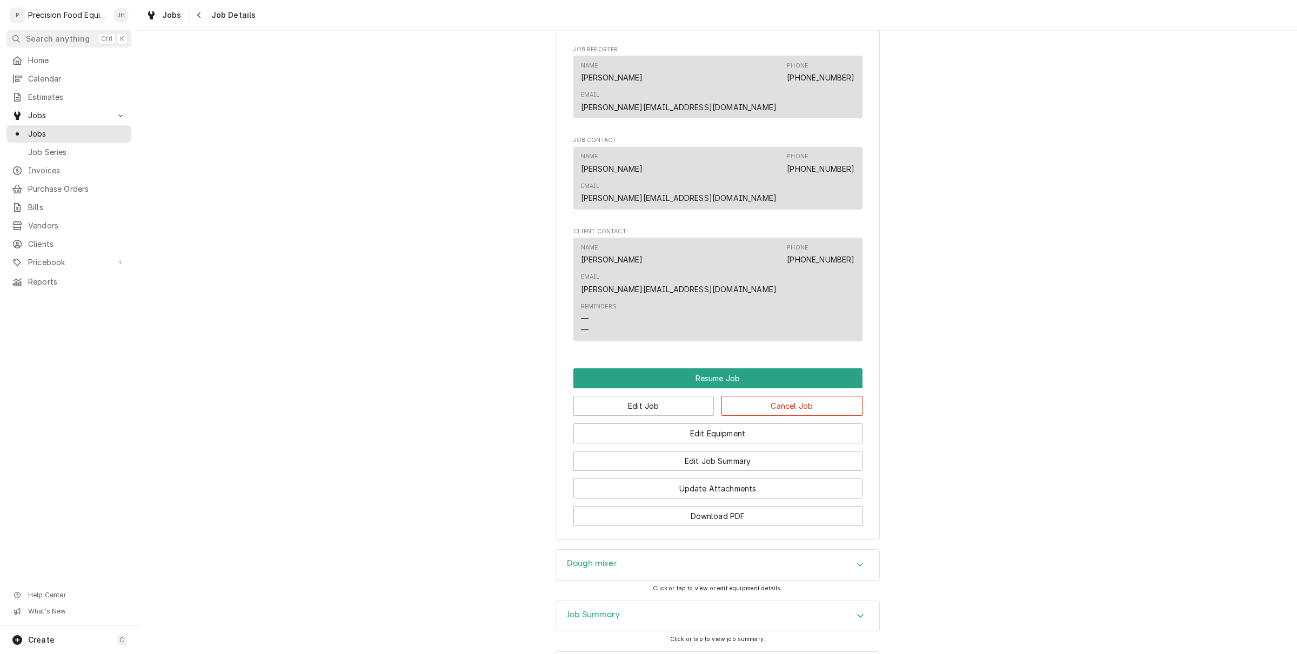
scroll to position [634, 0]
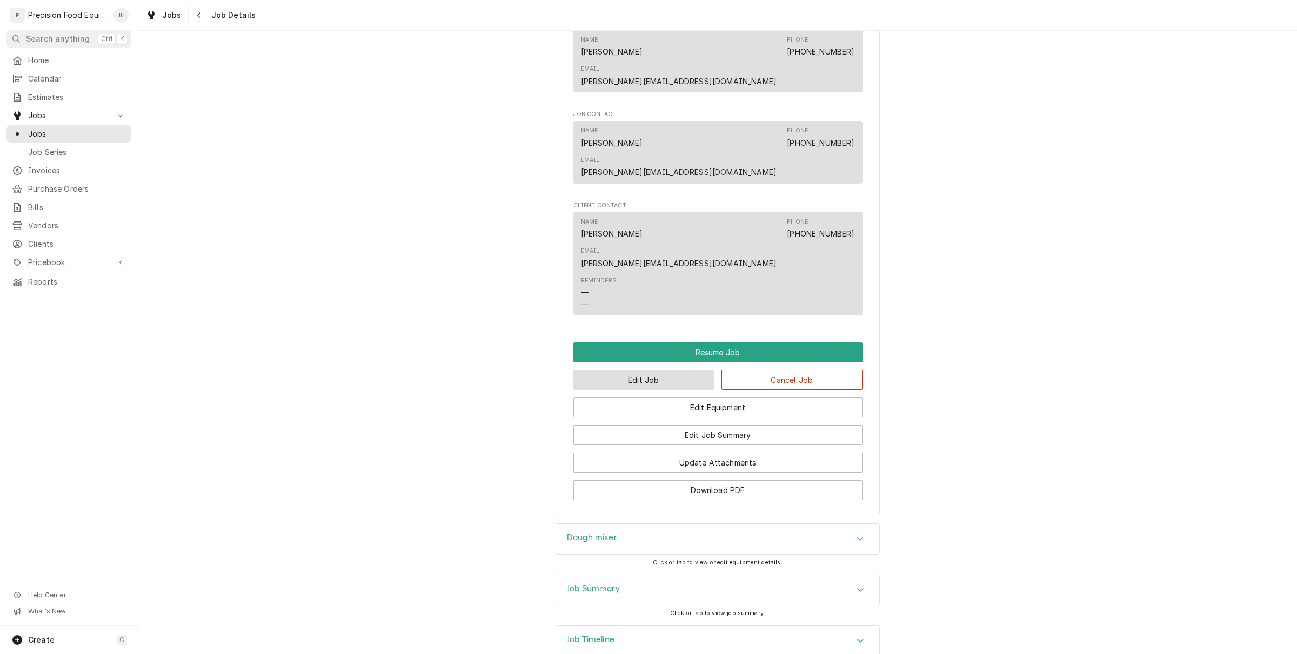
click at [684, 370] on button "Edit Job" at bounding box center [643, 380] width 141 height 20
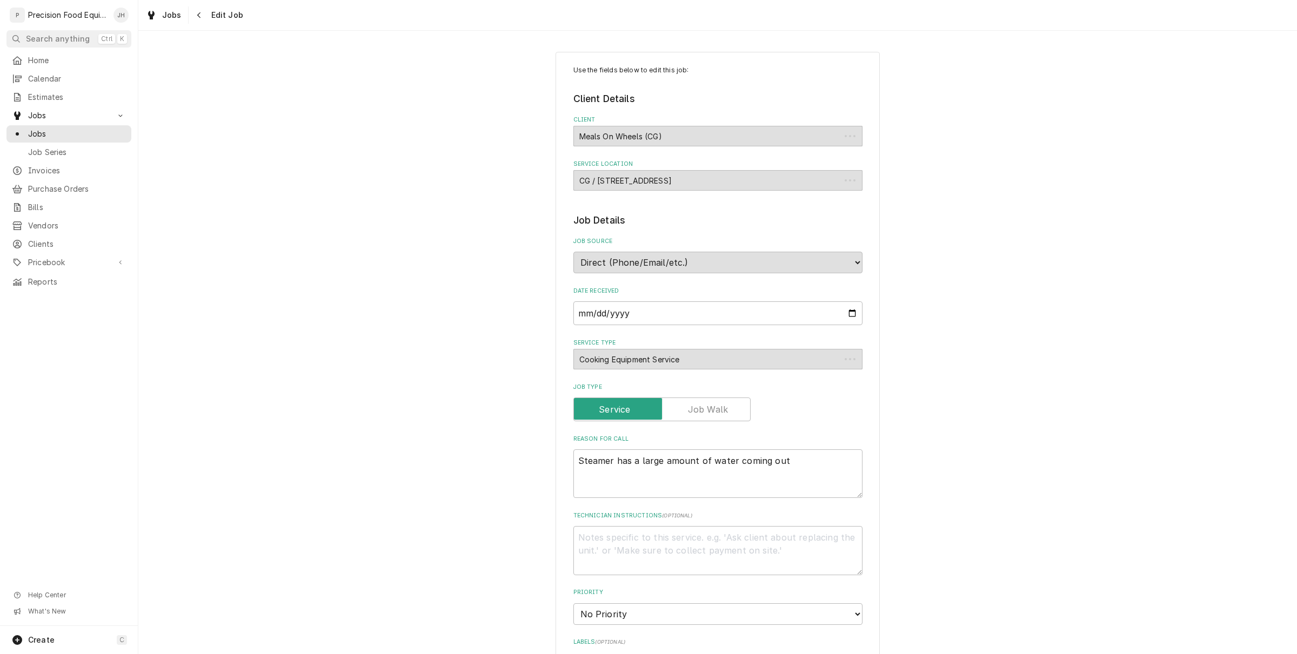
type textarea "x"
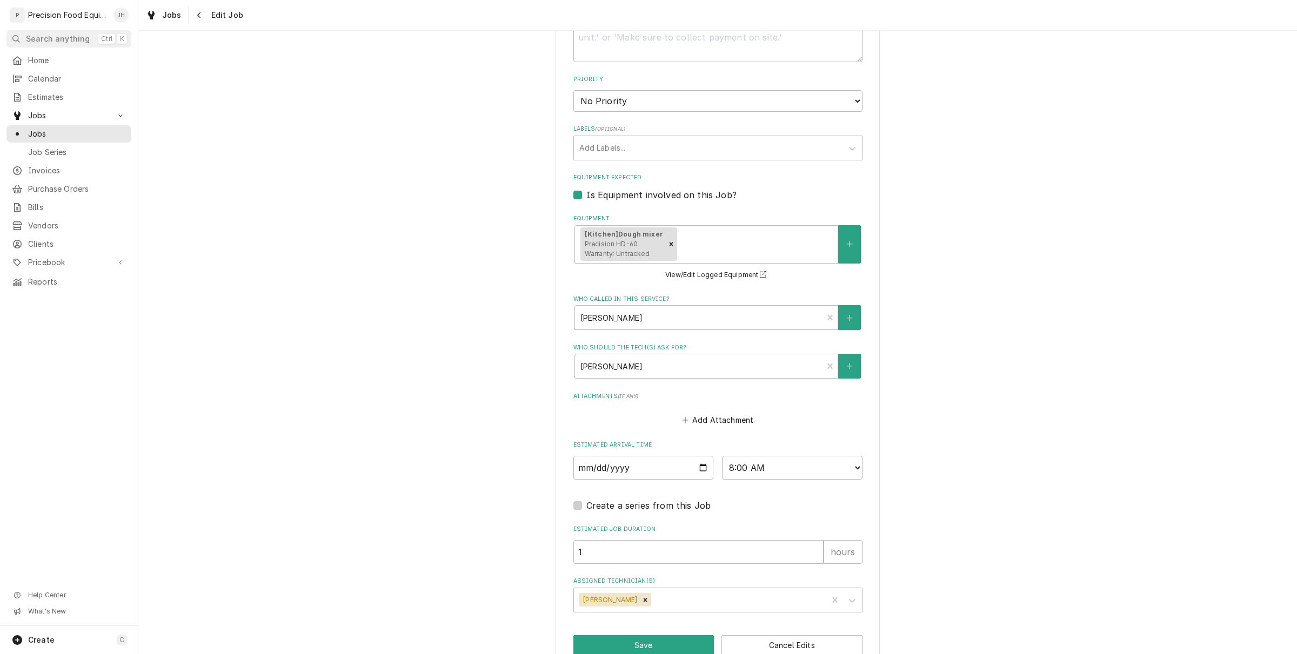
scroll to position [536, 0]
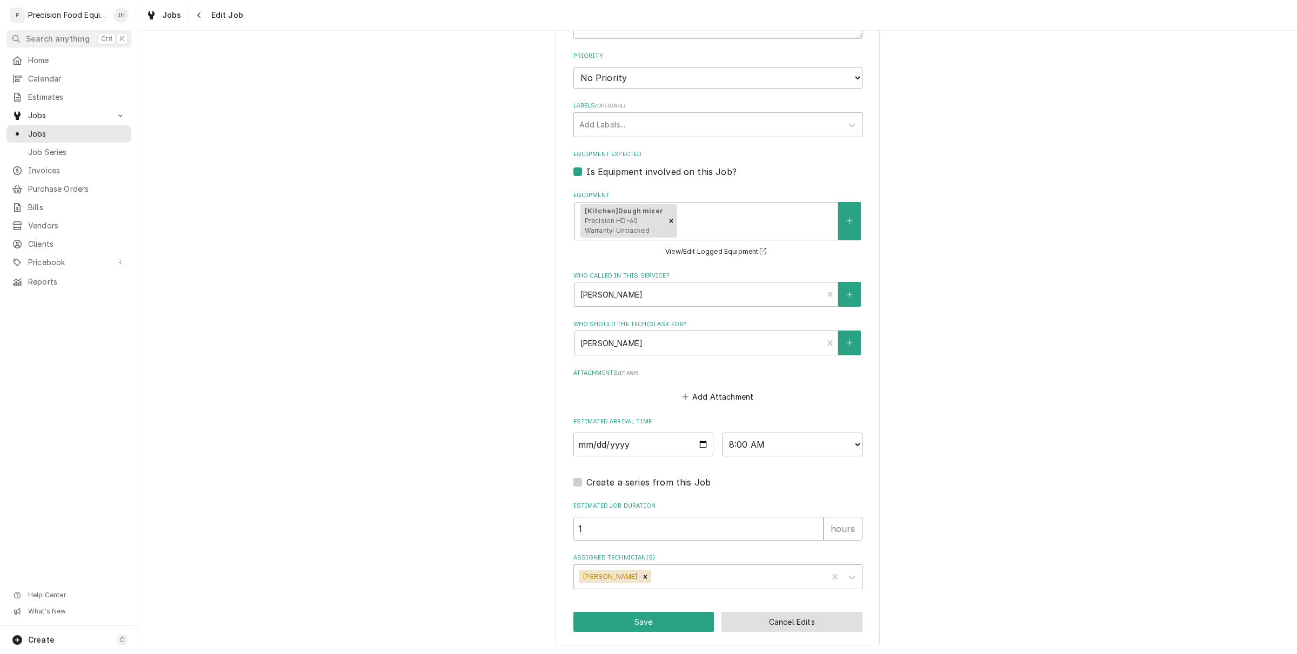
click at [783, 626] on button "Cancel Edits" at bounding box center [791, 622] width 141 height 20
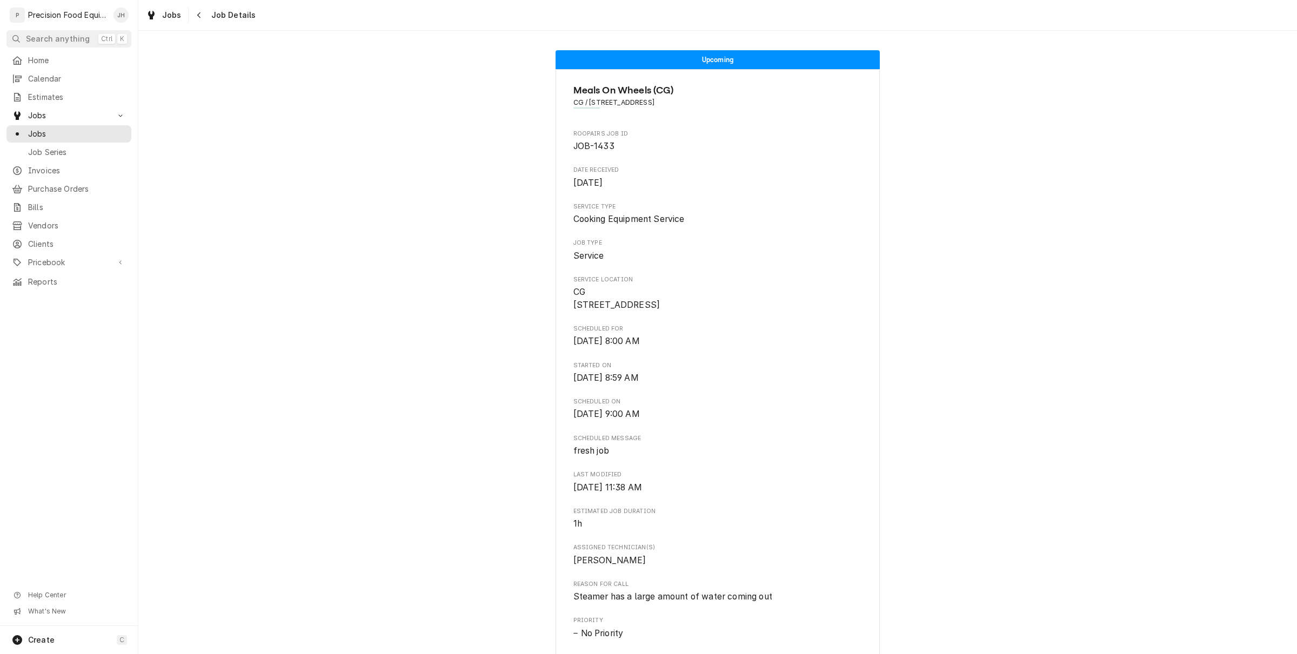
scroll to position [634, 0]
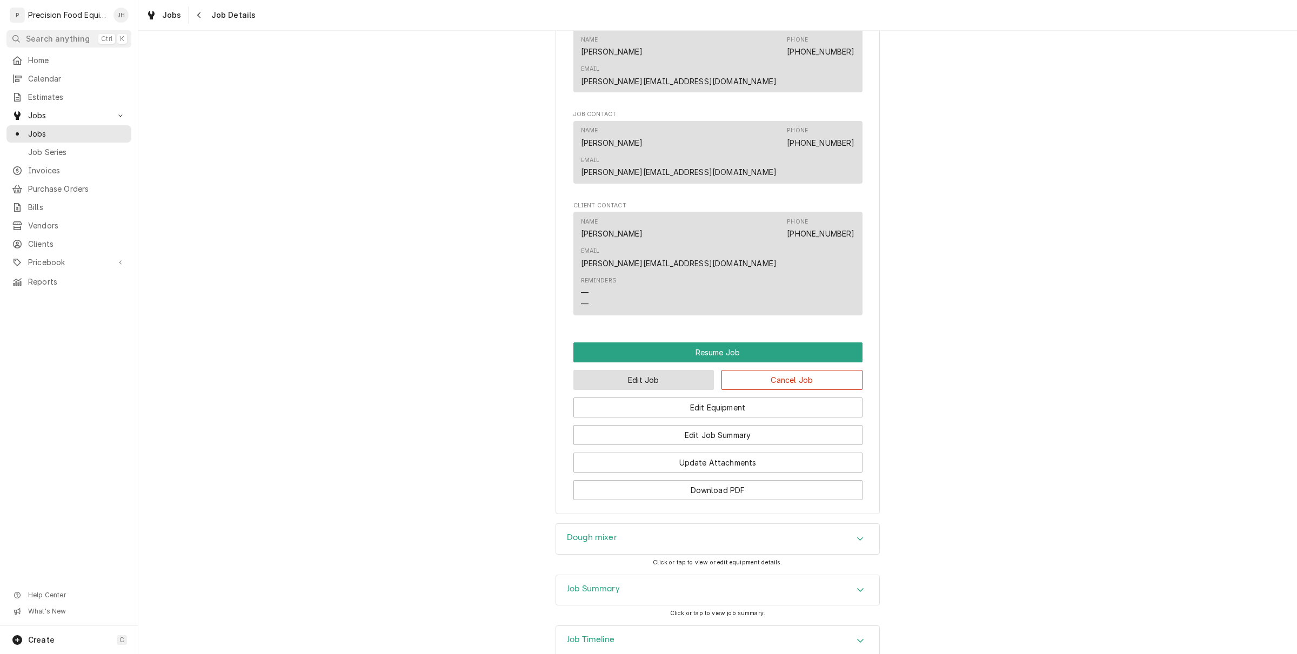
click at [666, 370] on button "Edit Job" at bounding box center [643, 380] width 141 height 20
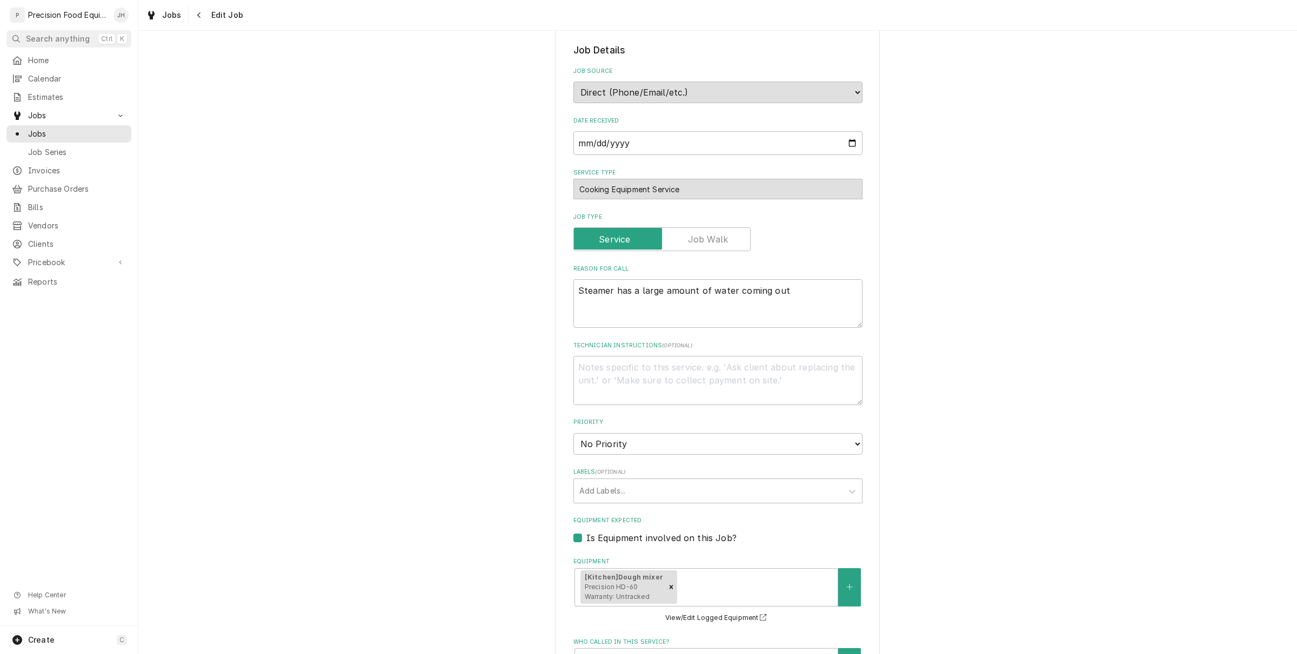
scroll to position [203, 0]
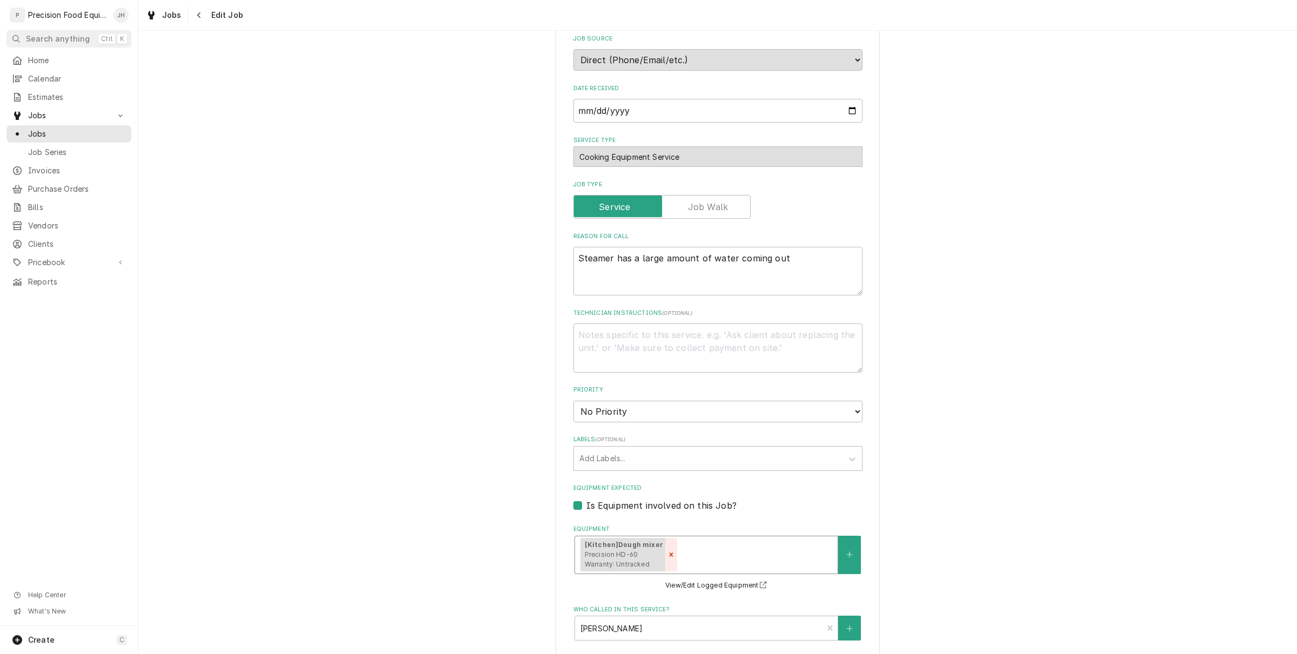
click at [669, 553] on icon "Remove [object Object]" at bounding box center [671, 555] width 4 height 4
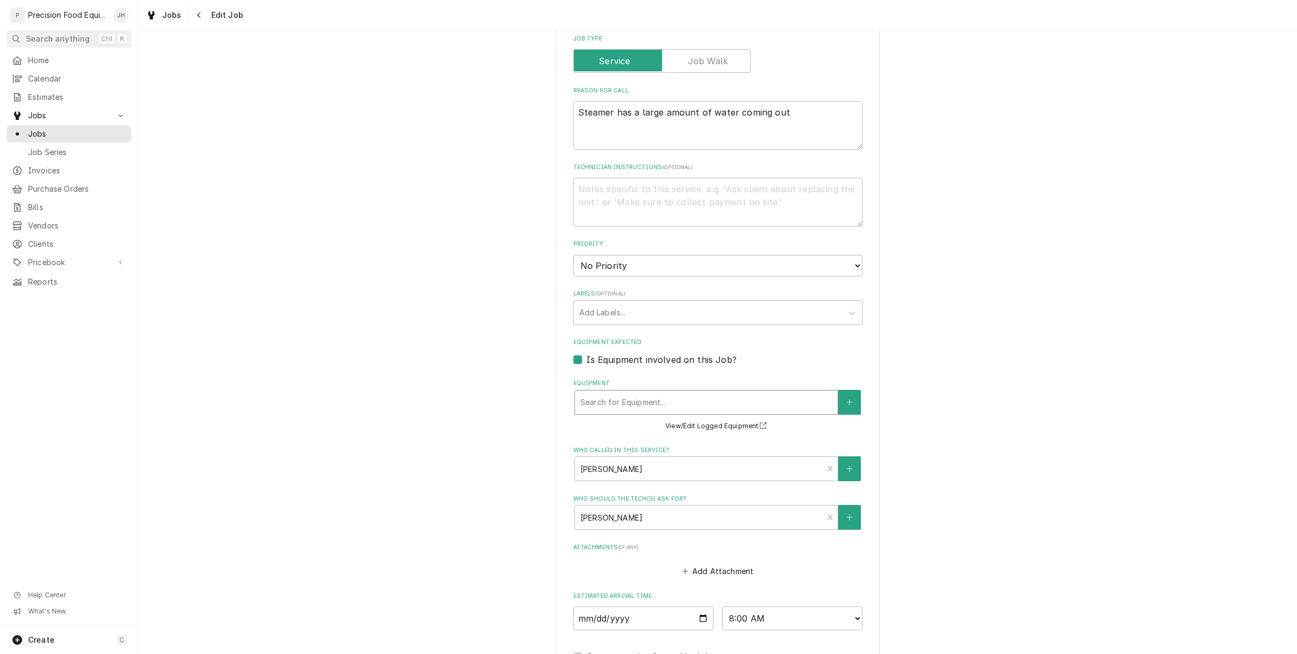
scroll to position [523, 0]
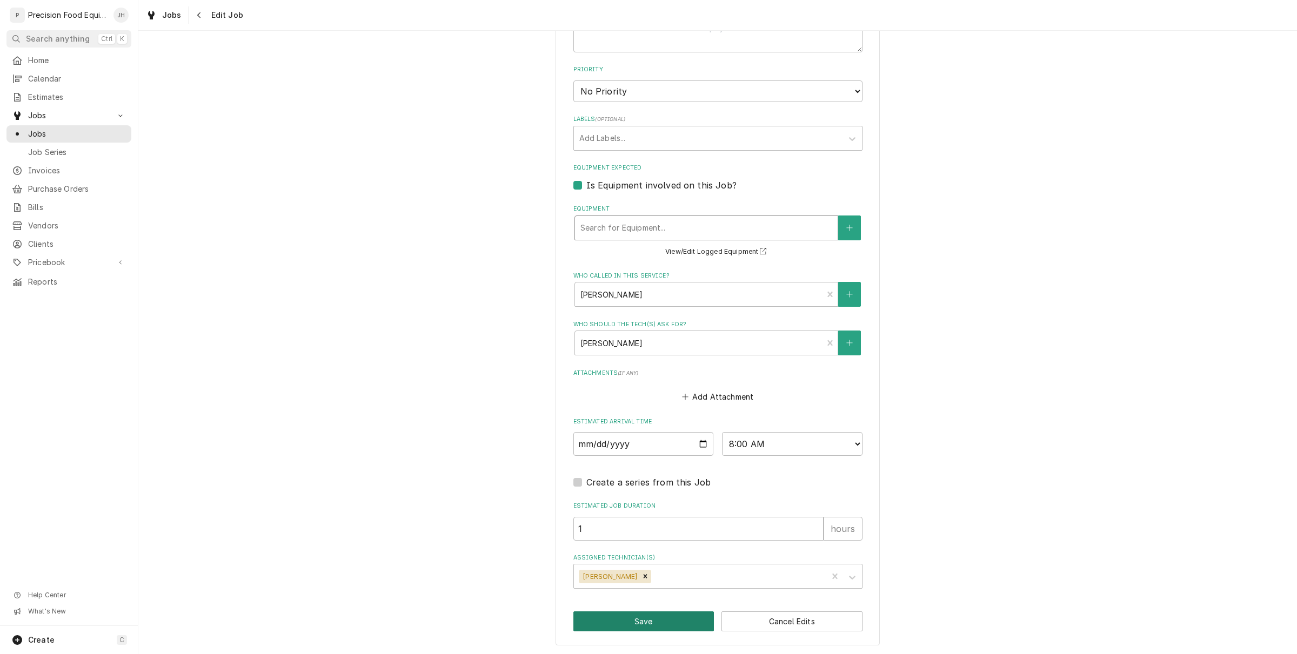
click at [643, 623] on button "Save" at bounding box center [643, 622] width 141 height 20
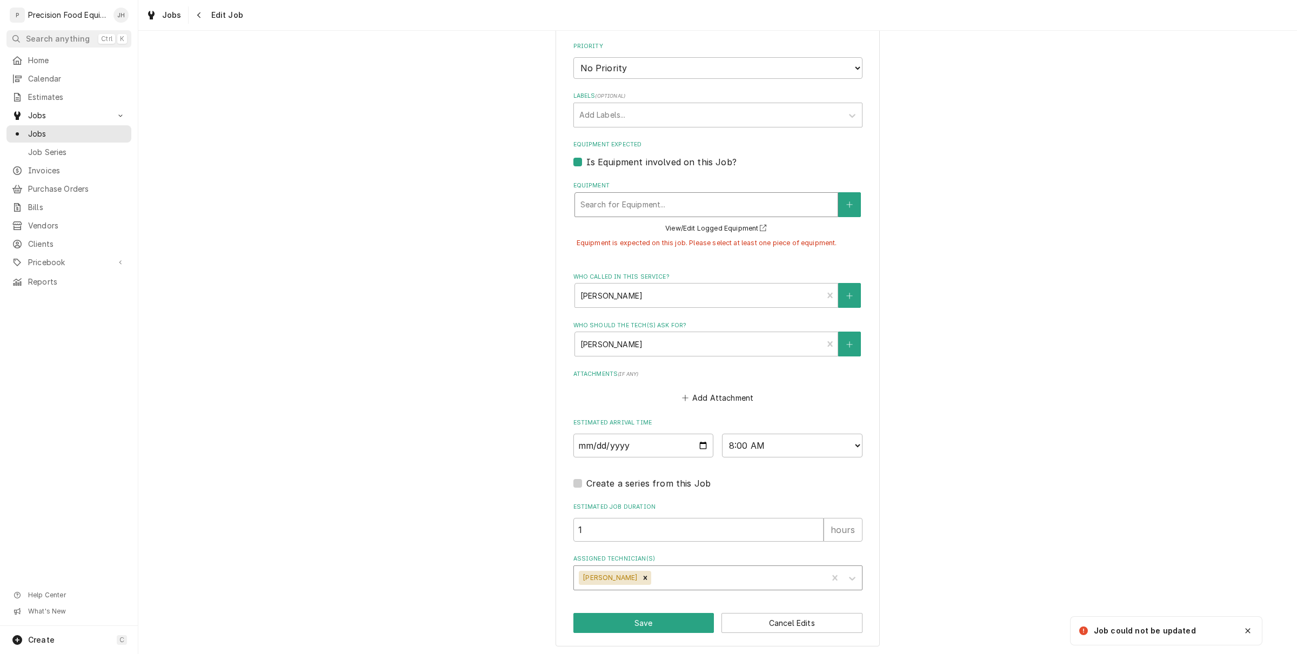
scroll to position [547, 0]
click at [723, 197] on div "Equipment" at bounding box center [706, 203] width 252 height 19
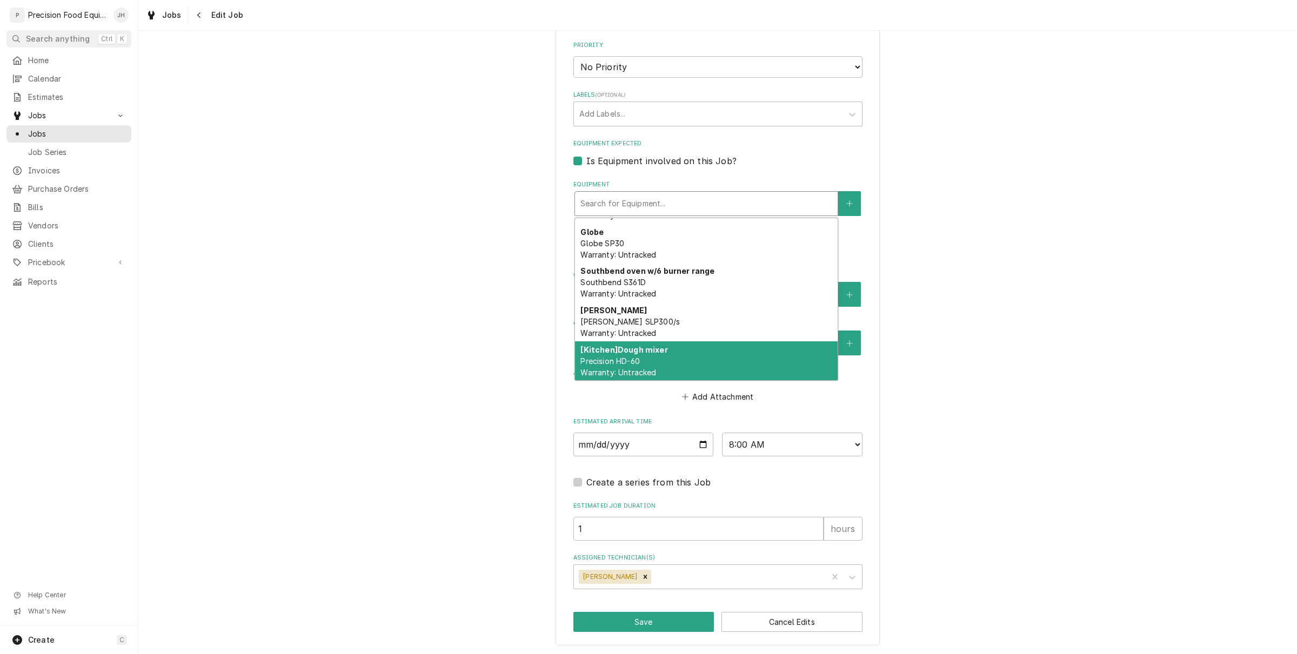
scroll to position [0, 0]
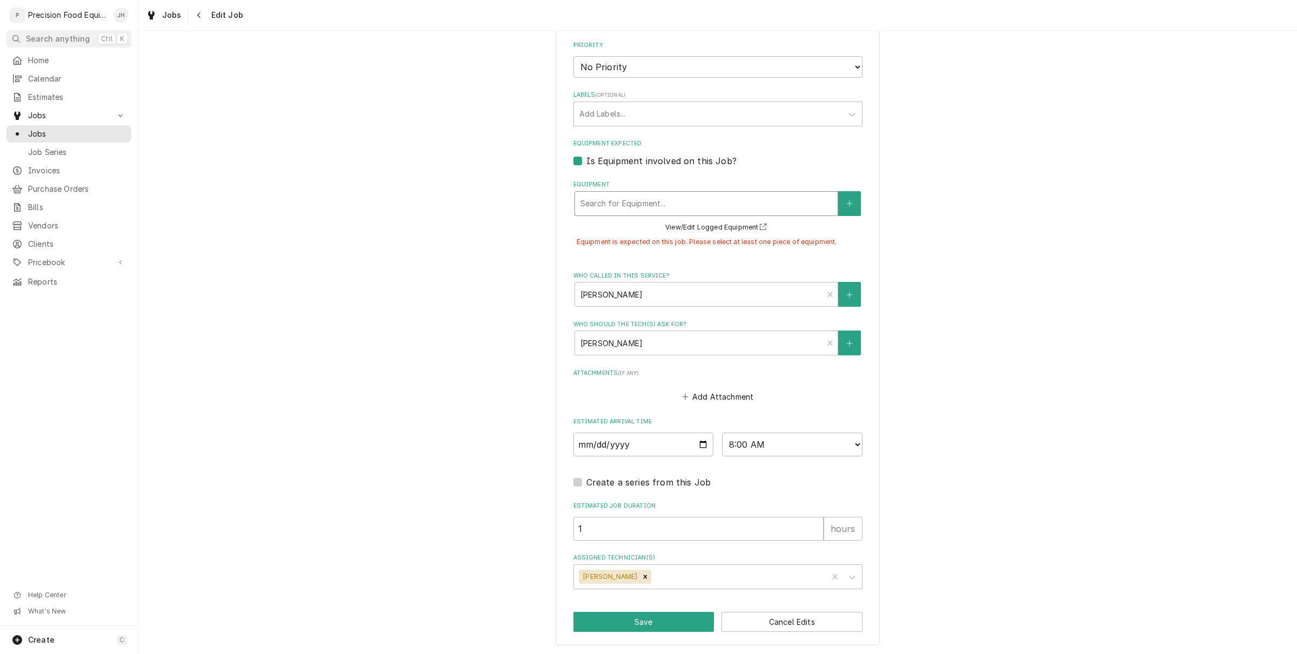
click at [751, 206] on div "Equipment" at bounding box center [706, 203] width 252 height 19
click at [689, 202] on div "Equipment" at bounding box center [706, 203] width 252 height 19
click at [716, 198] on div "Equipment" at bounding box center [706, 203] width 252 height 19
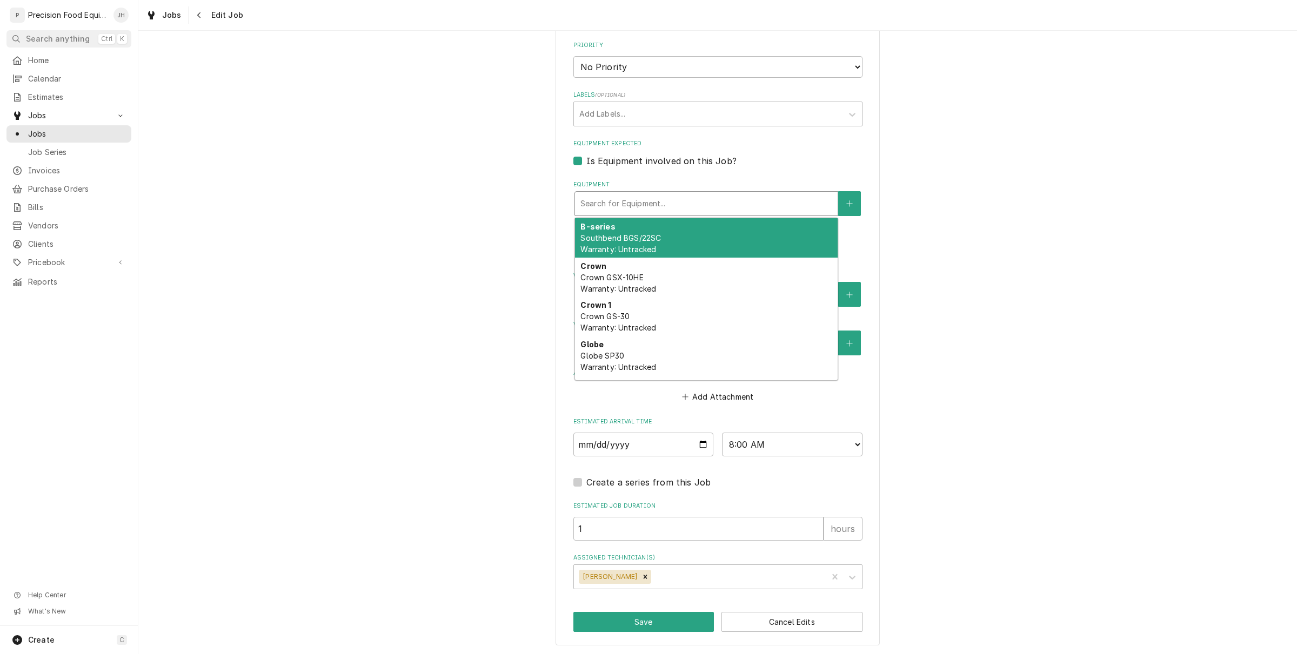
click at [830, 203] on div "Search for Equipment..." at bounding box center [706, 204] width 263 height 24
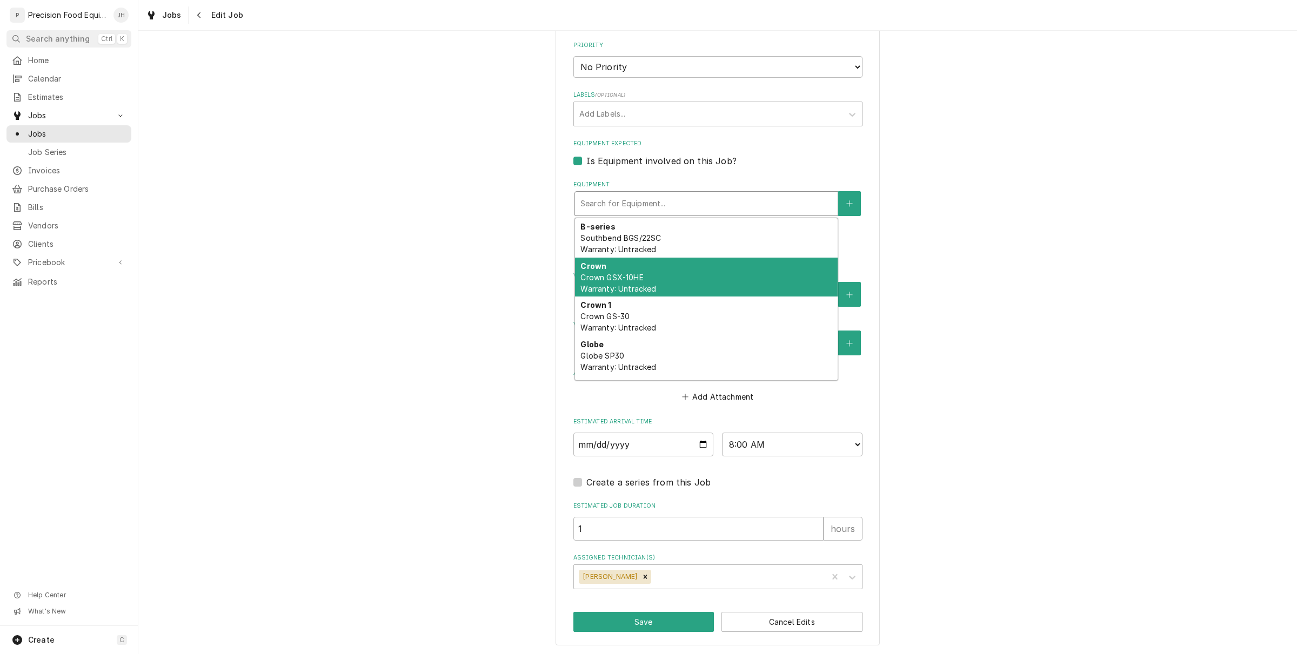
scroll to position [112, 0]
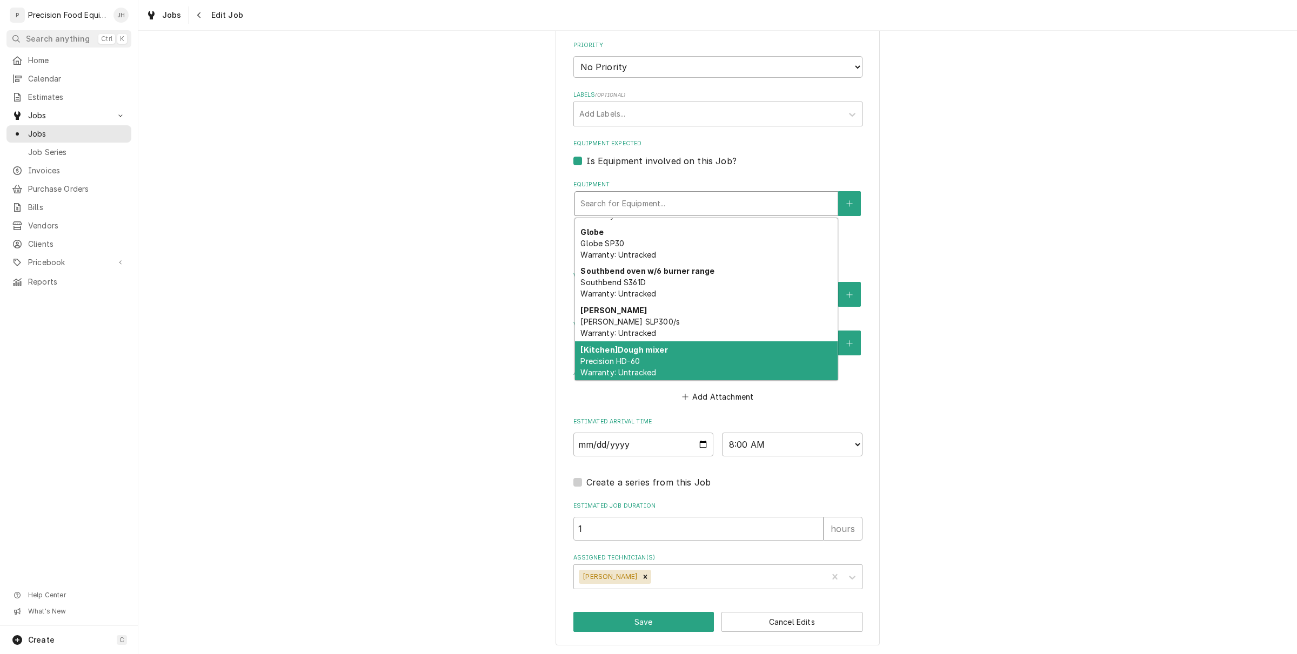
click at [827, 387] on div "Add Attachment" at bounding box center [717, 394] width 289 height 21
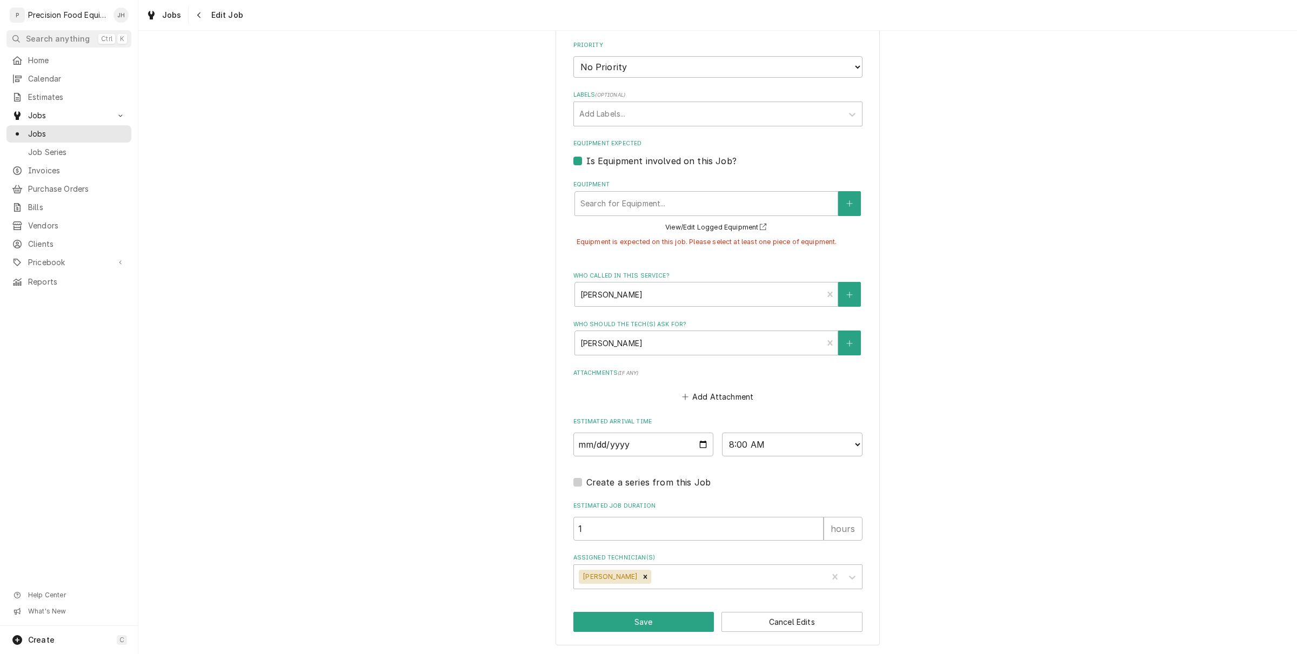
click at [668, 608] on div "Use the fields below to edit this job: Client Details Client Meals On Wheels (C…" at bounding box center [717, 76] width 324 height 1142
click at [653, 612] on button "Save" at bounding box center [643, 622] width 141 height 20
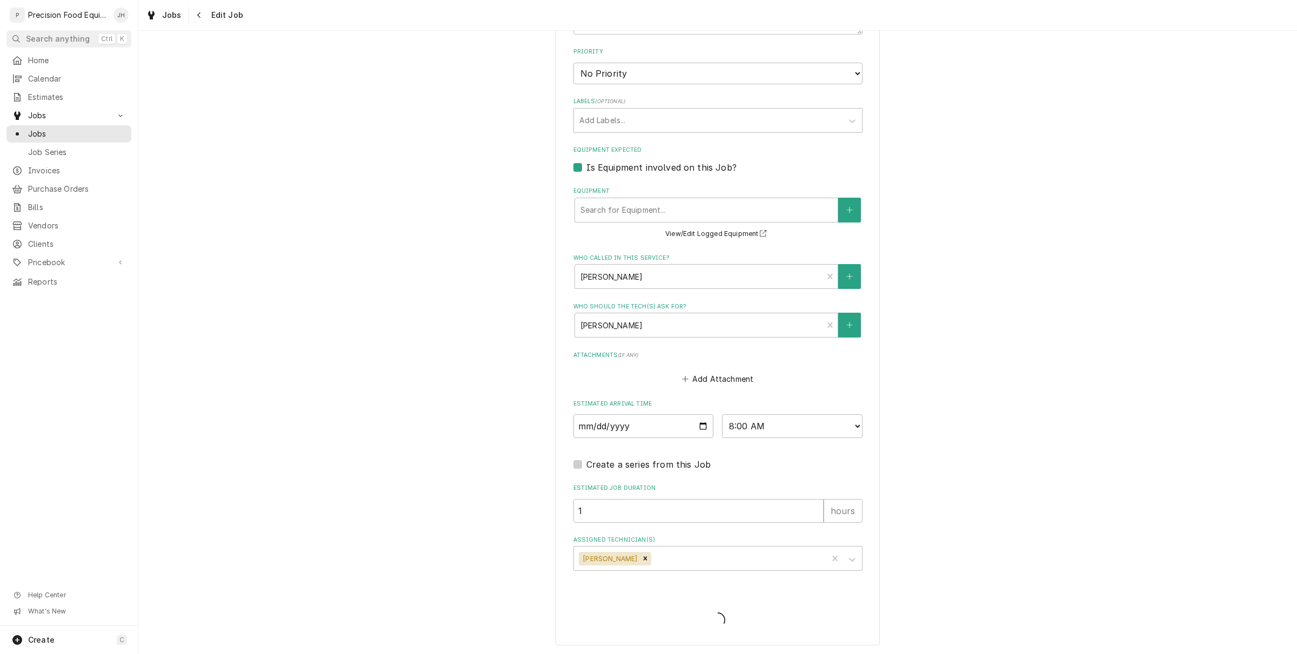
type textarea "x"
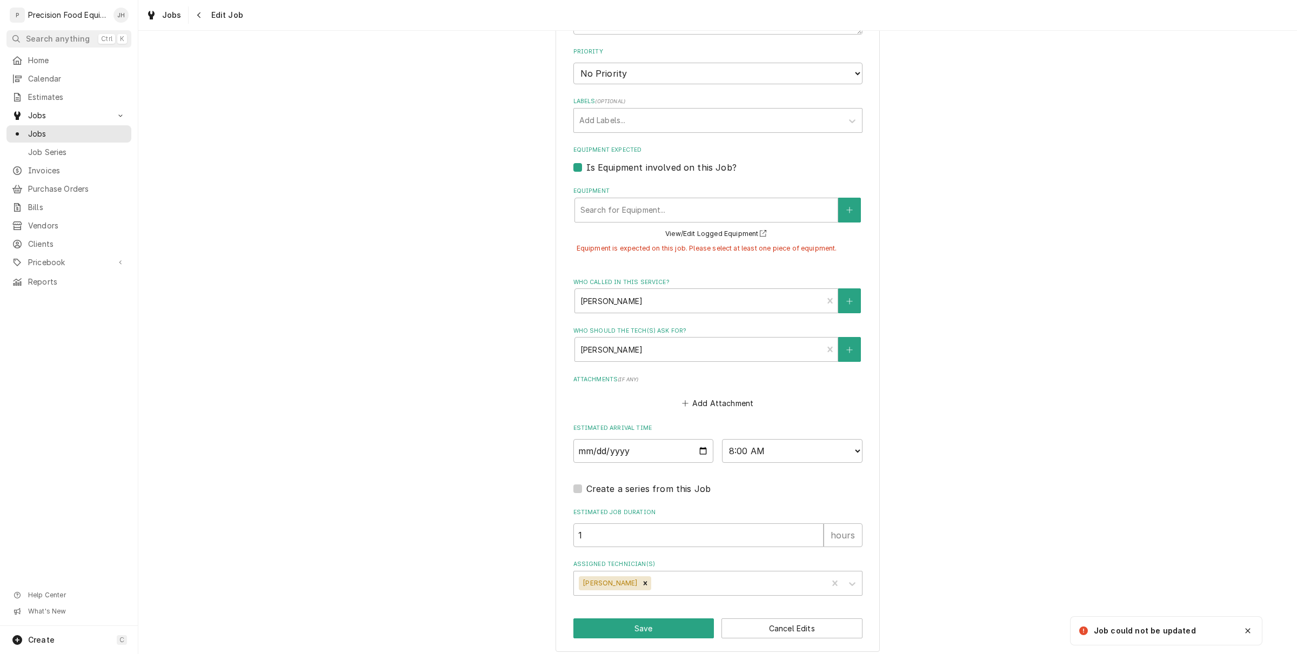
scroll to position [547, 0]
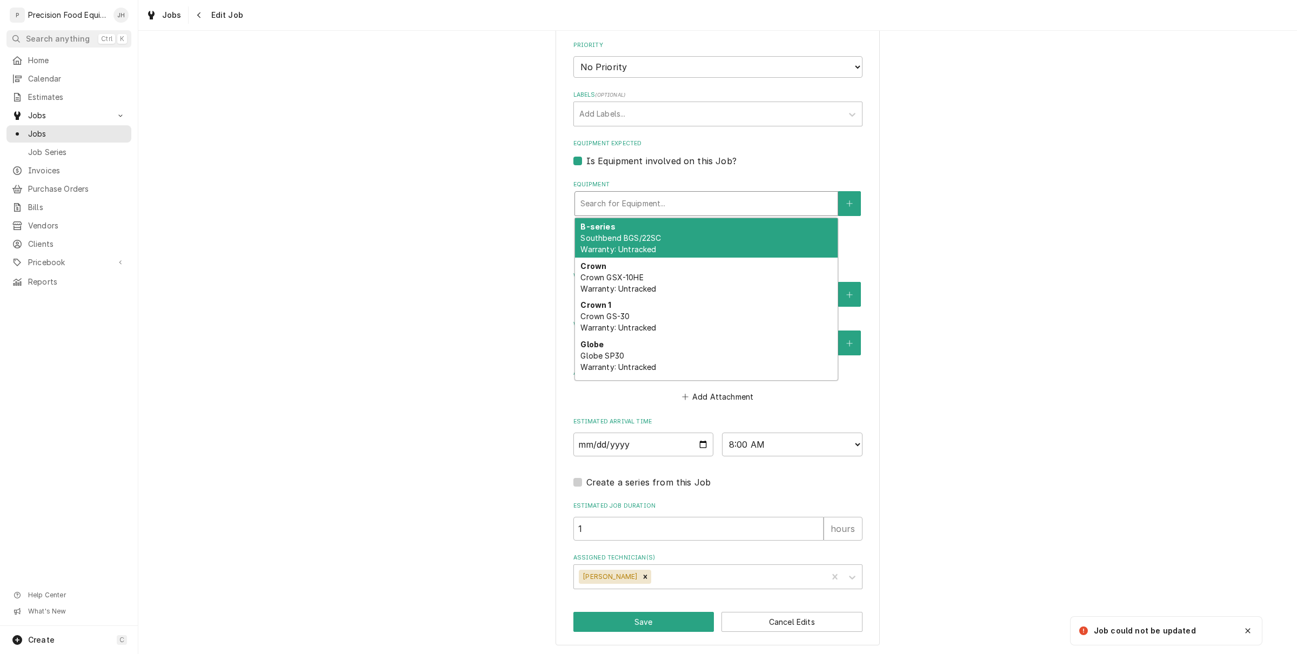
click at [702, 194] on div "Equipment" at bounding box center [706, 203] width 252 height 19
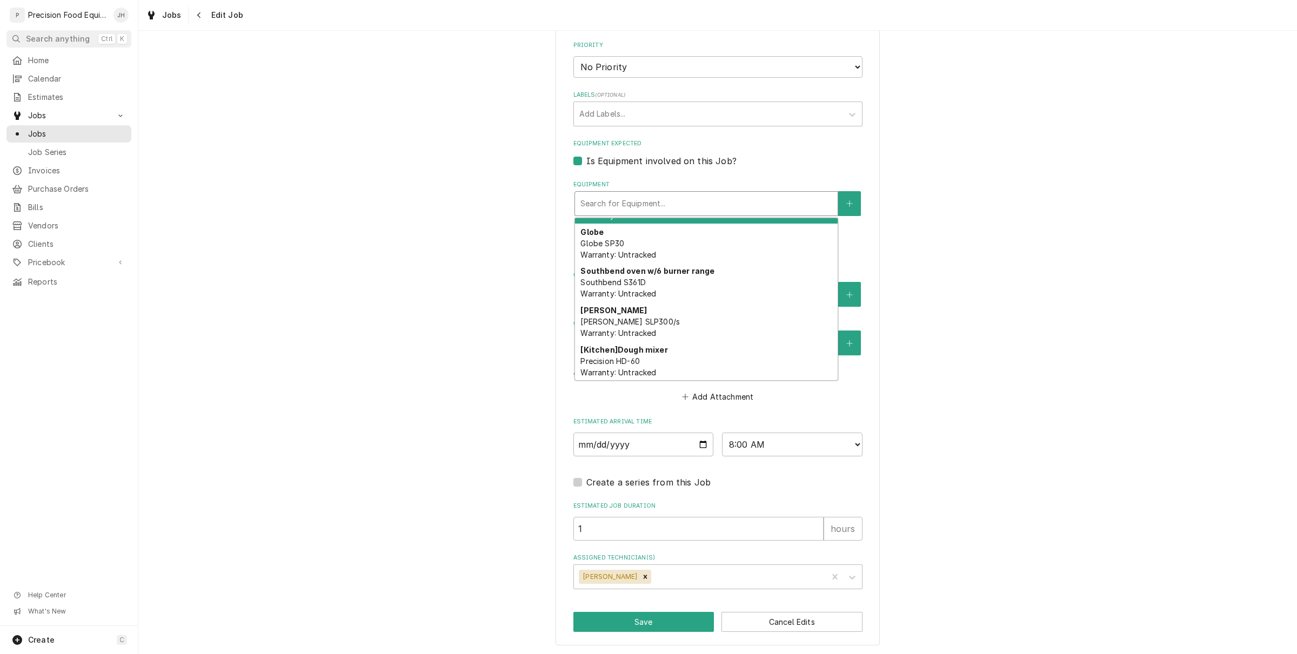
scroll to position [112, 0]
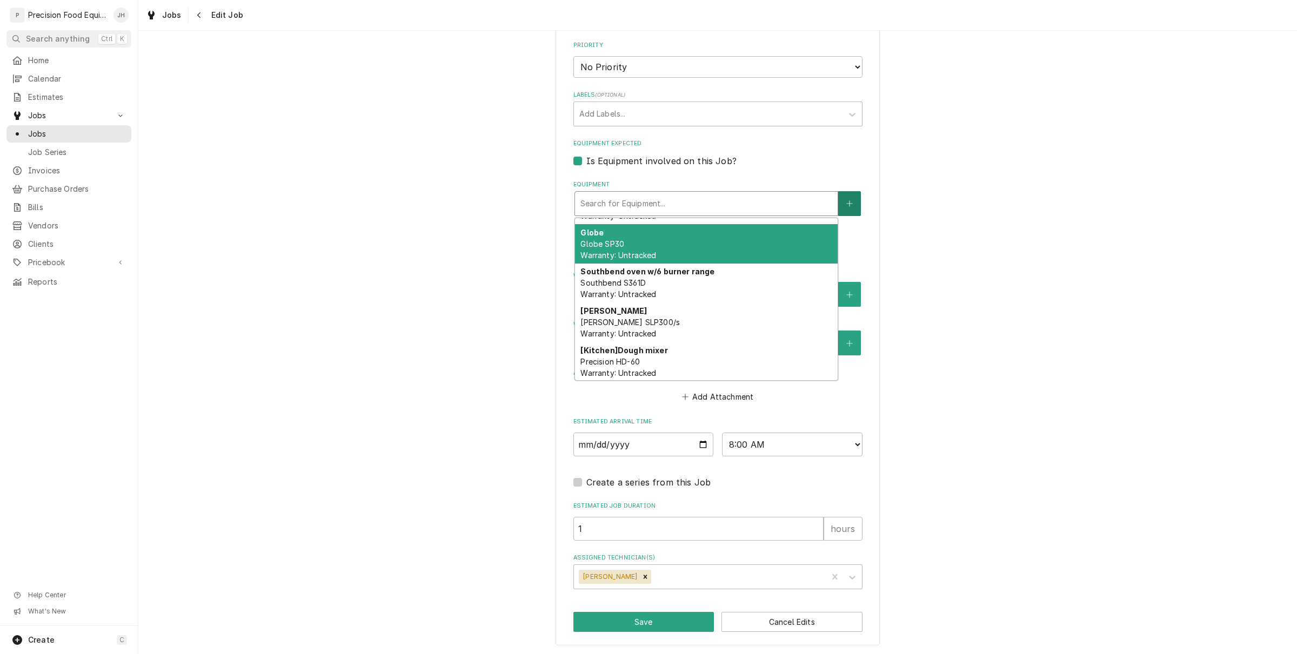
click at [848, 203] on button "Equipment" at bounding box center [849, 203] width 23 height 25
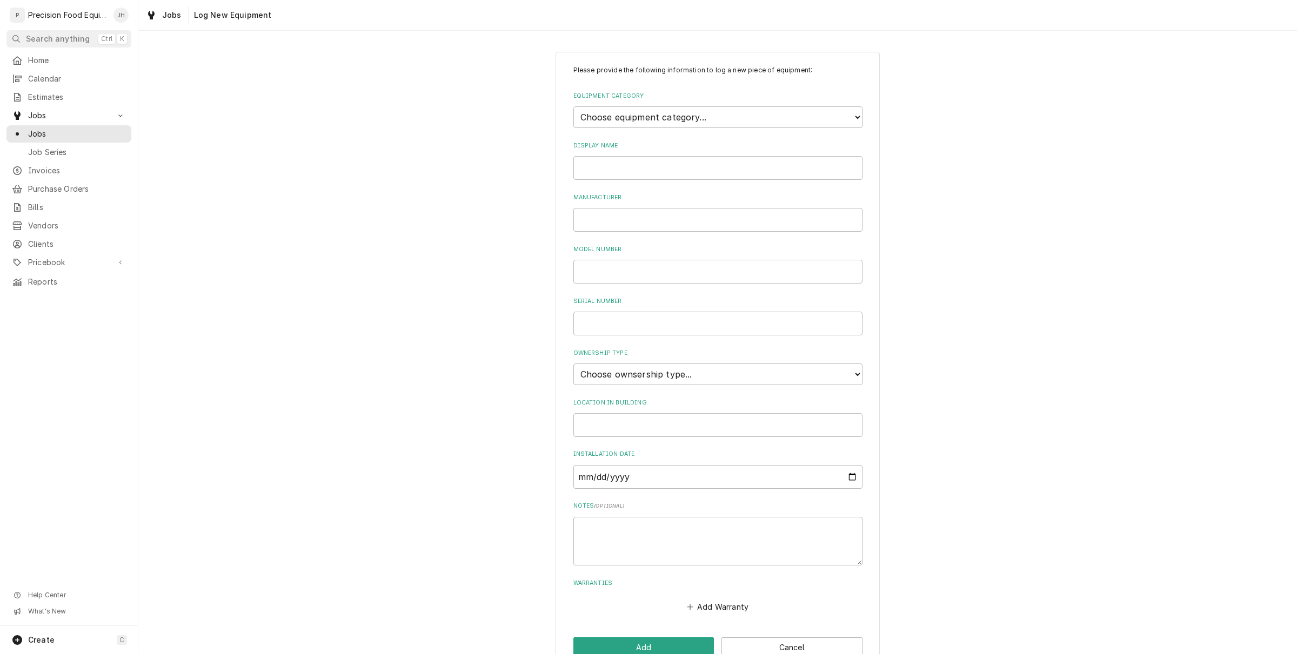
click at [847, 203] on div "Manufacturer" at bounding box center [717, 212] width 289 height 38
click at [849, 103] on div "Equipment Category Choose equipment category... Cooking Equipment Fryers Ovens …" at bounding box center [717, 110] width 289 height 36
click at [837, 111] on select "Choose equipment category... Cooking Equipment Fryers Ovens and Ranges Concessi…" at bounding box center [717, 117] width 289 height 22
select select "0"
click at [573, 106] on select "Choose equipment category... Cooking Equipment Fryers Ovens and Ranges Concessi…" at bounding box center [717, 117] width 289 height 22
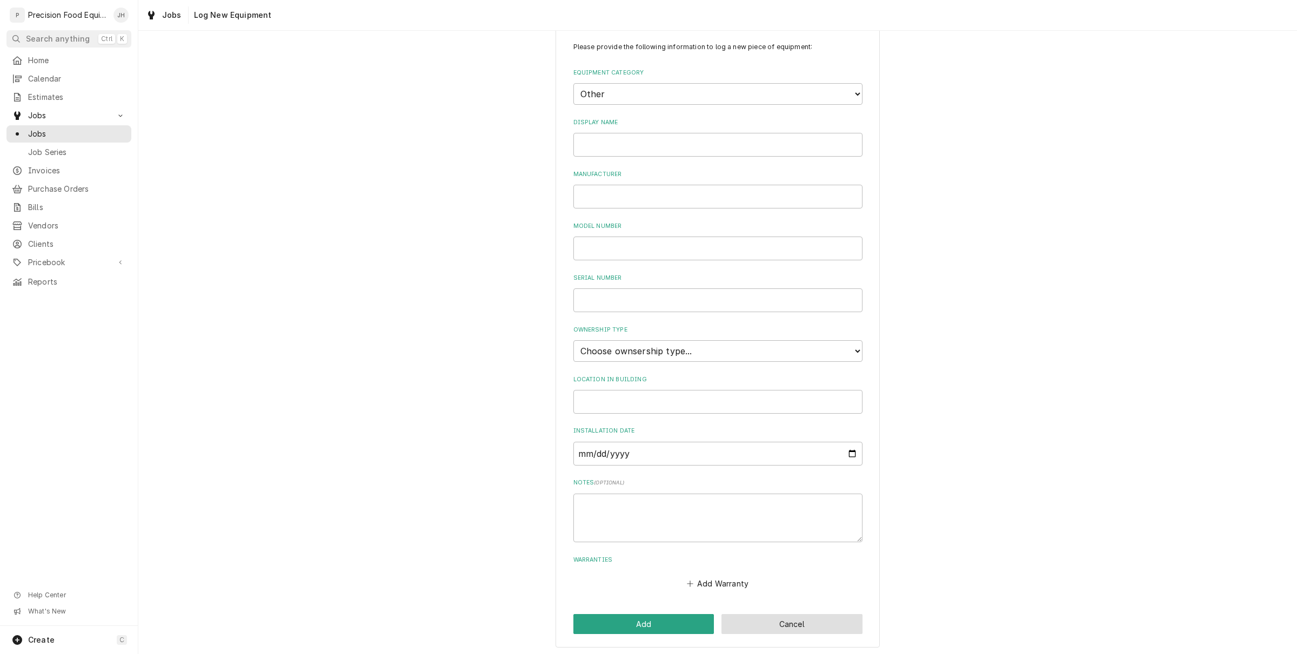
scroll to position [5, 0]
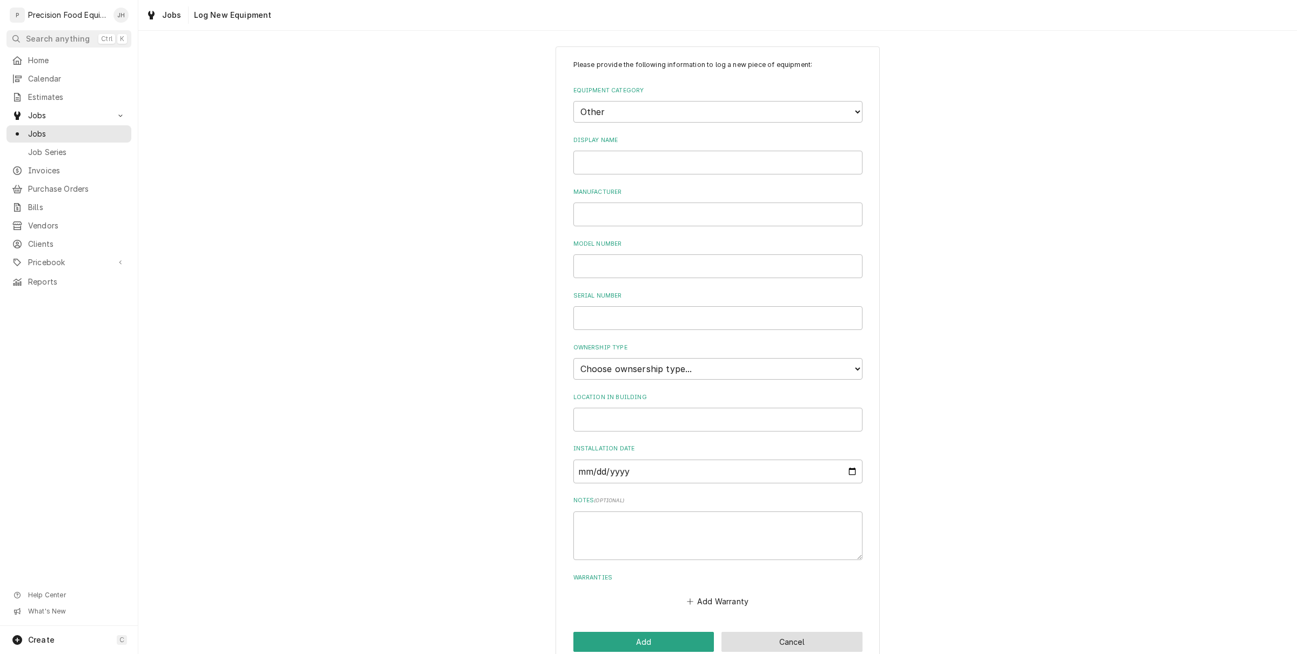
click at [766, 619] on div "Please provide the following information to log a new piece of equipment: Equip…" at bounding box center [717, 356] width 324 height 620
click at [764, 641] on button "Cancel" at bounding box center [791, 648] width 141 height 20
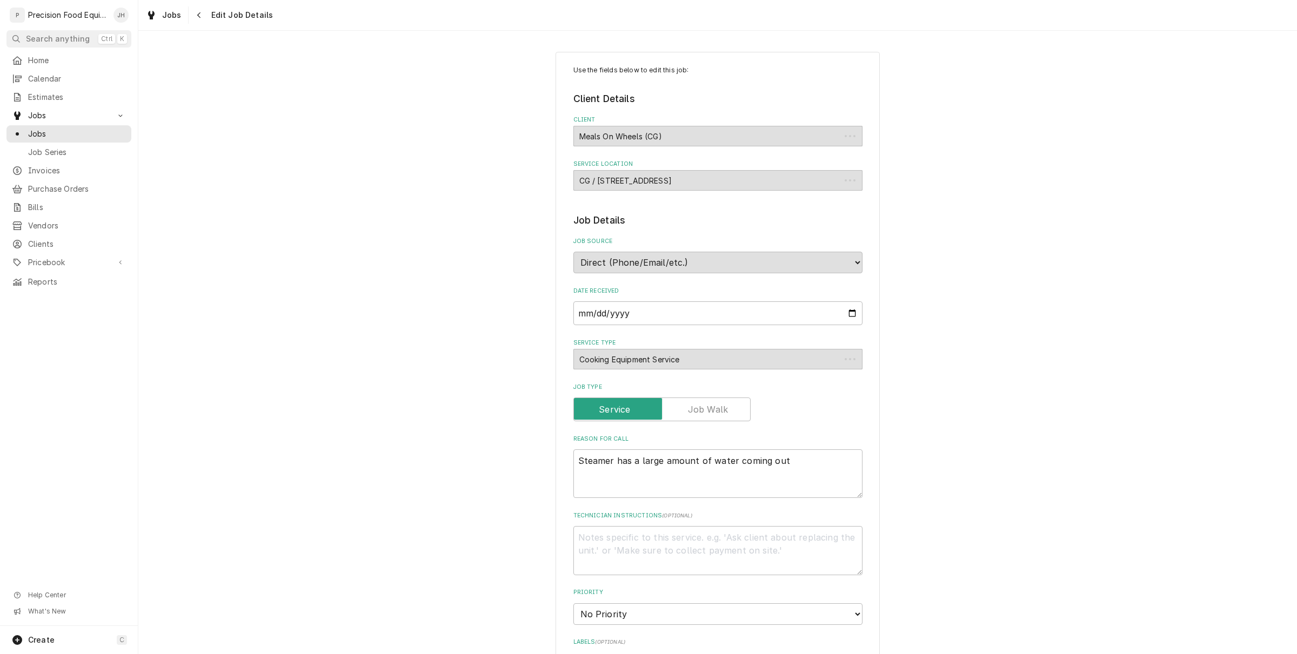
scroll to position [547, 0]
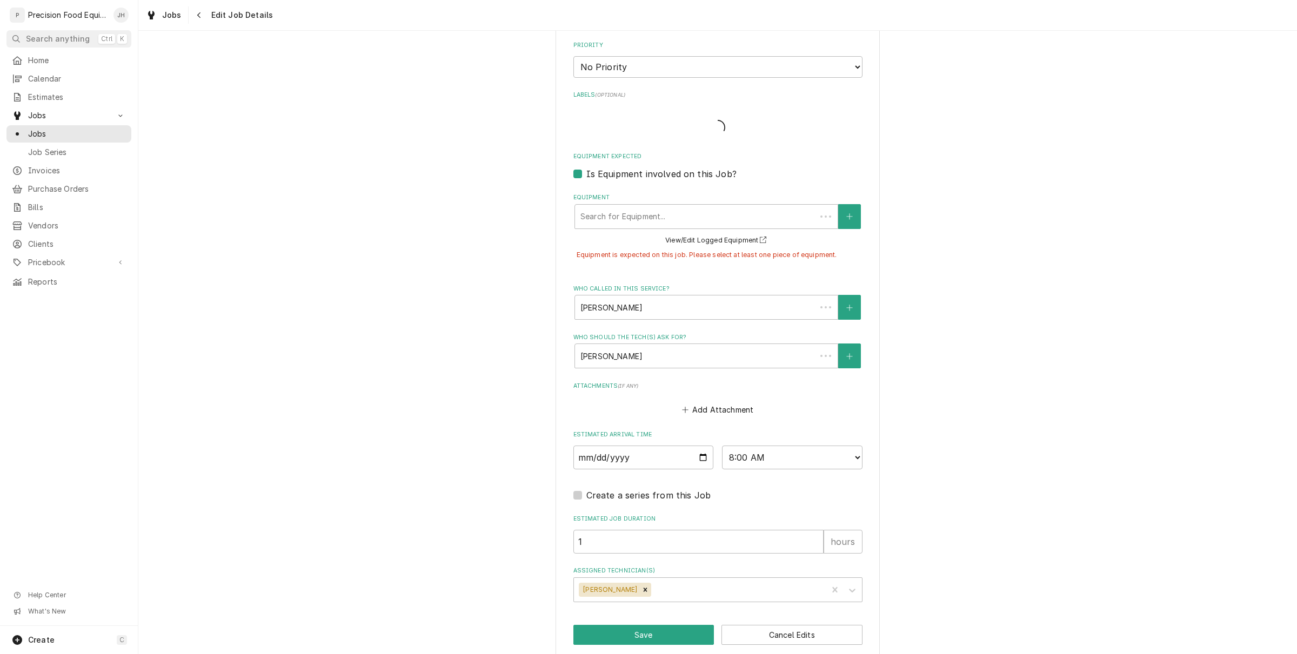
type textarea "x"
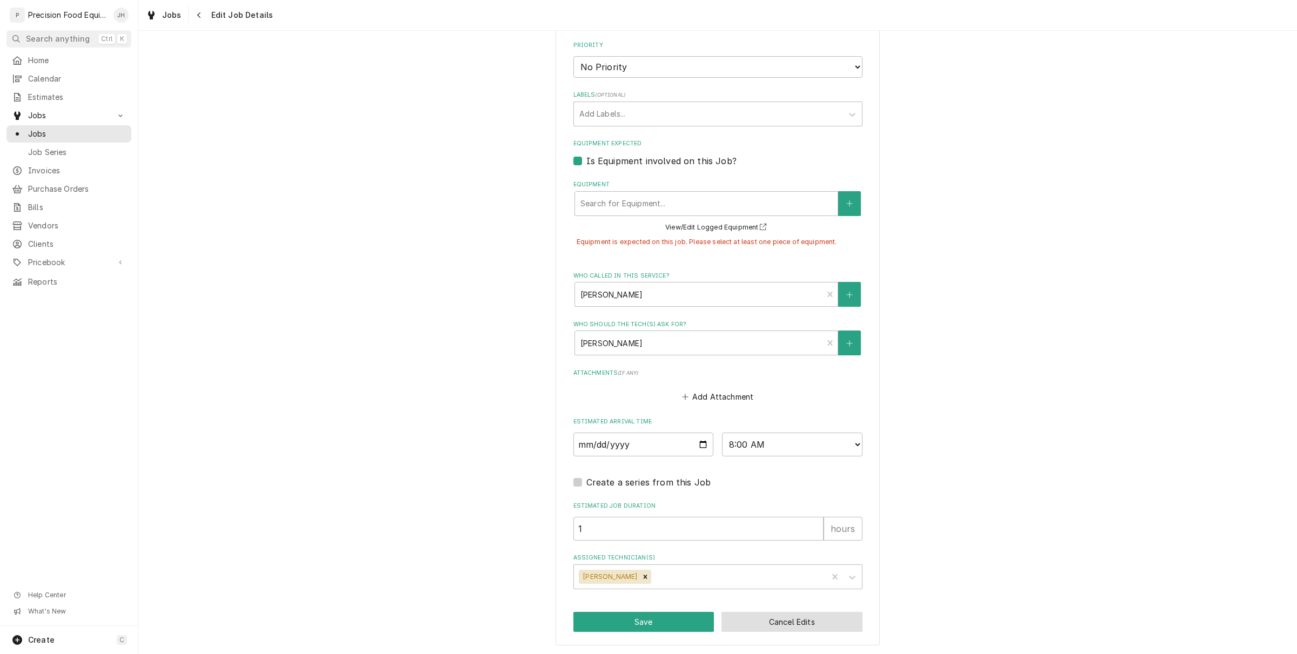
click at [784, 622] on button "Cancel Edits" at bounding box center [791, 622] width 141 height 20
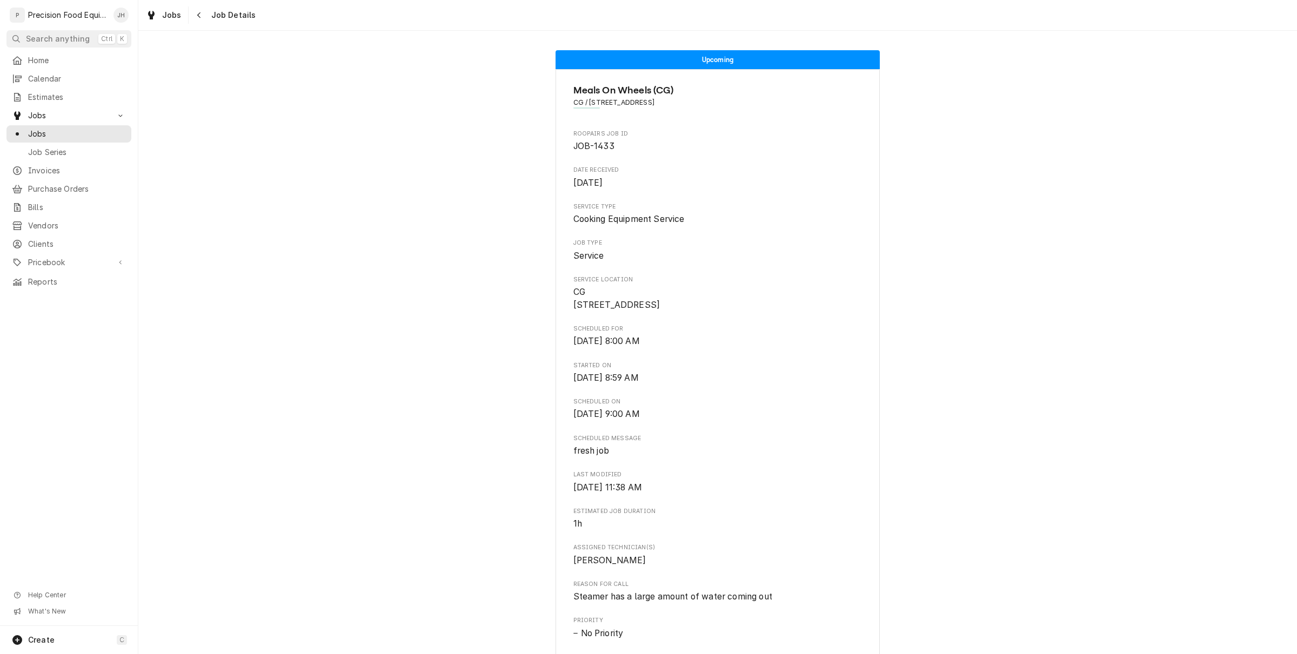
click at [281, 316] on div "Upcoming Meals On Wheels (CG) CG / 2300 E Tanger Dr, Casa Grande, AZ 85122 Roop…" at bounding box center [717, 599] width 1158 height 1115
click at [198, 12] on icon "Navigate back" at bounding box center [199, 15] width 5 height 8
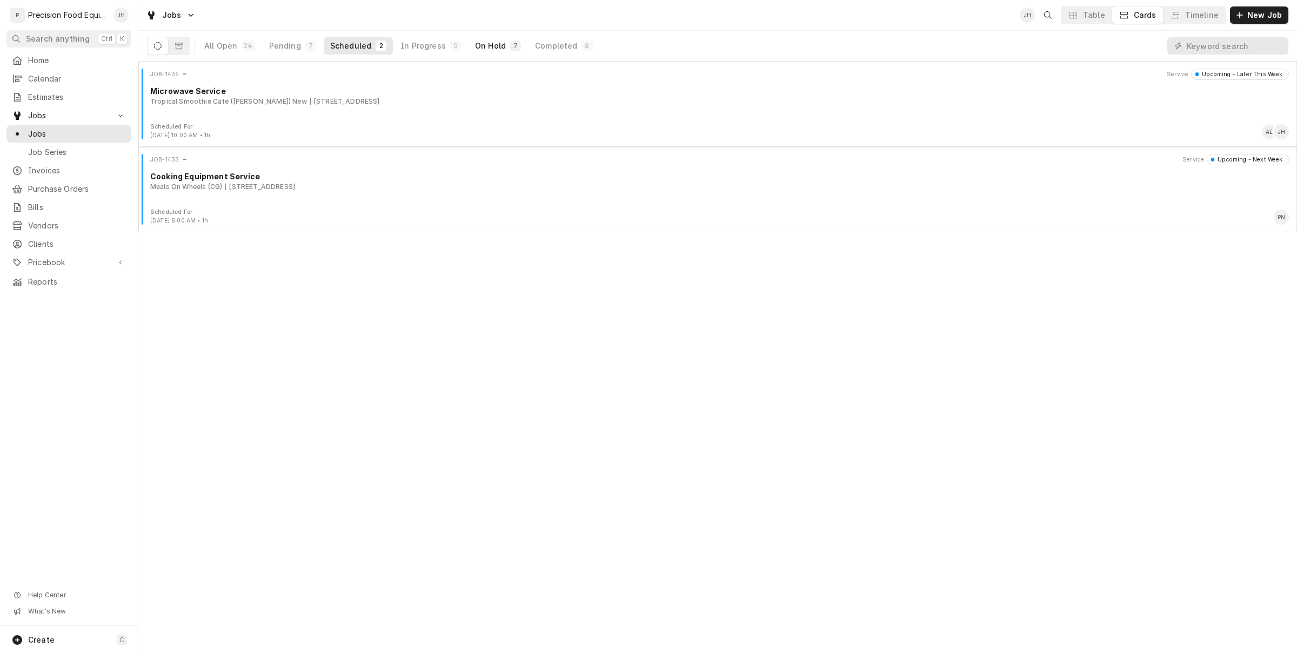
click at [493, 44] on div "On Hold" at bounding box center [490, 46] width 31 height 11
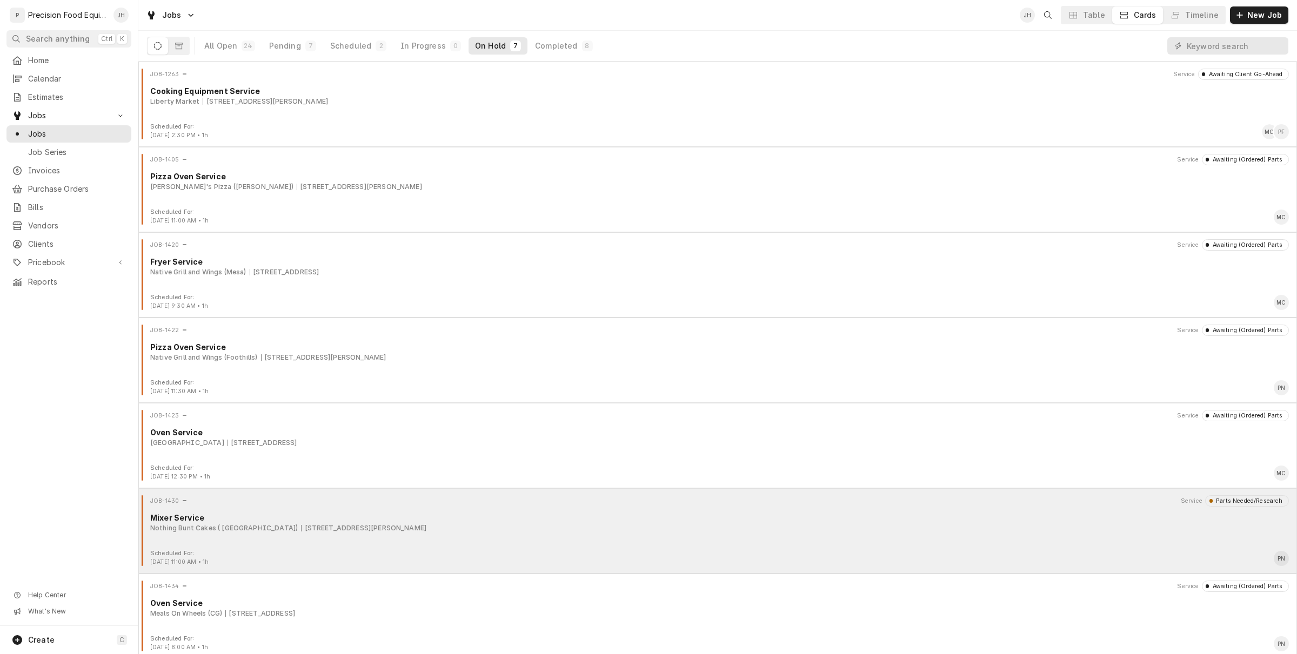
scroll to position [4, 0]
click at [422, 527] on div "Nothing Bunt Cakes ( Glendale) 5890 W Bell Rd, Glendale, AZ 85308" at bounding box center [719, 524] width 1138 height 10
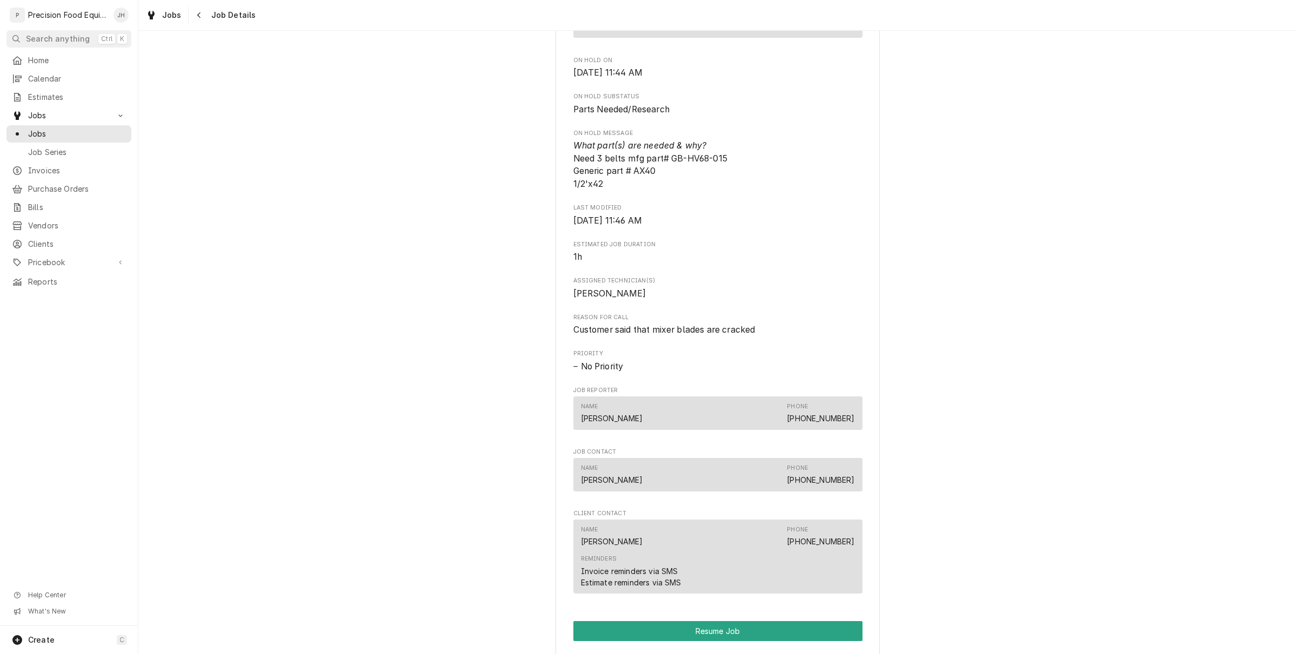
scroll to position [405, 0]
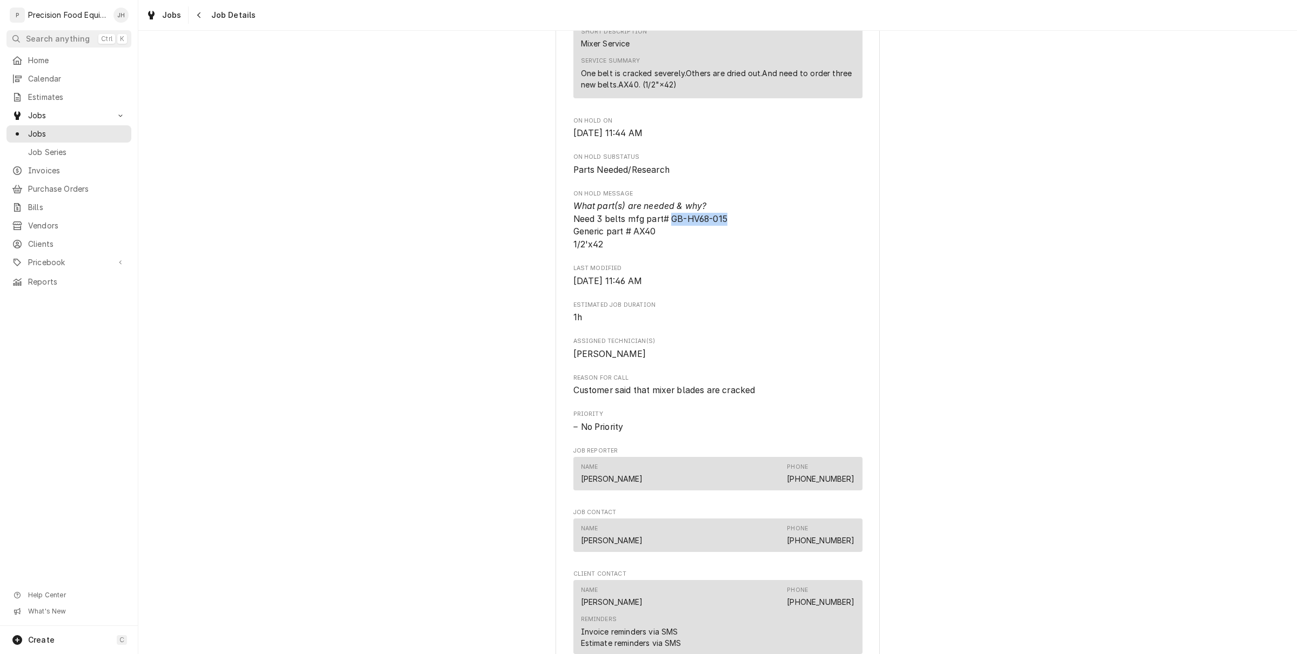
drag, startPoint x: 667, startPoint y: 233, endPoint x: 727, endPoint y: 237, distance: 59.6
click at [727, 237] on span "What part(s) are needed & why? Need 3 belts mfg part# GB-HV68-015 Generic part …" at bounding box center [717, 225] width 289 height 51
copy span "GB-HV68-015"
click at [641, 269] on div "Roopairs Job ID JOB-1430 Date Received [DATE] Service Type Mixer Service Job Ty…" at bounding box center [717, 199] width 289 height 919
drag, startPoint x: 638, startPoint y: 245, endPoint x: 661, endPoint y: 244, distance: 22.7
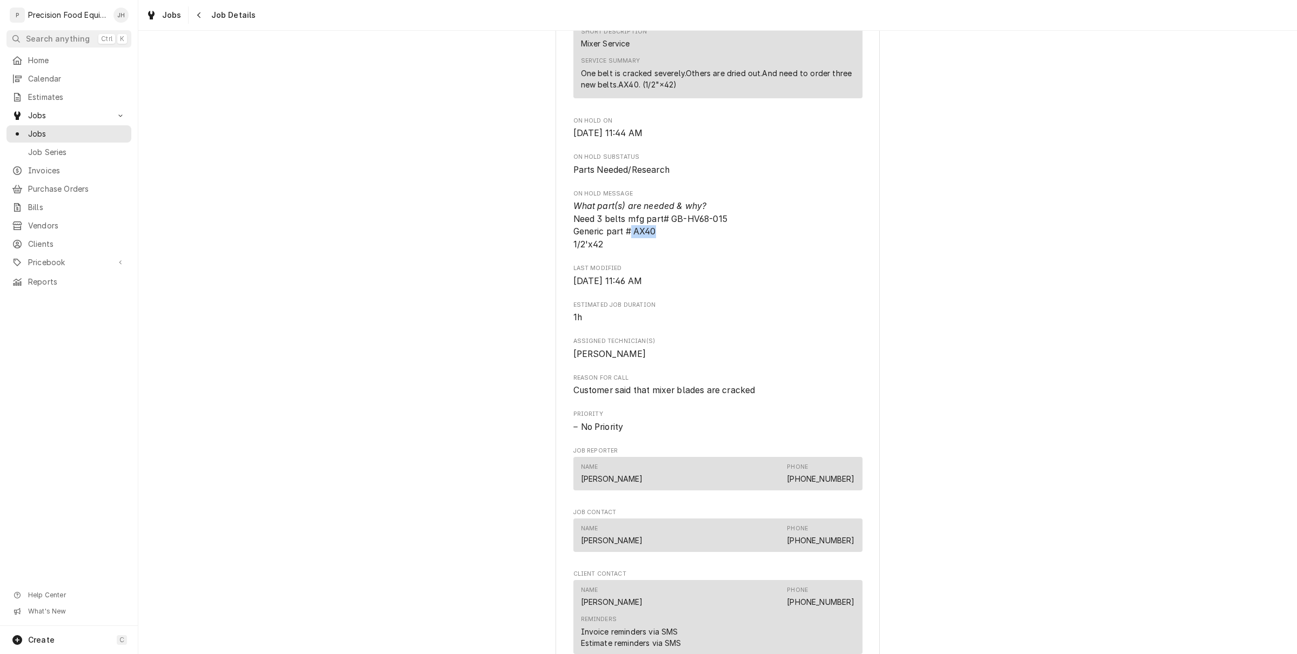
click at [661, 244] on span "What part(s) are needed & why? Need 3 belts mfg part# GB-HV68-015 Generic part …" at bounding box center [717, 225] width 289 height 51
copy span "AX40"
drag, startPoint x: 753, startPoint y: 254, endPoint x: 742, endPoint y: 252, distance: 11.0
click at [753, 251] on span "What part(s) are needed & why? Need 3 belts mfg part# GB-HV68-015 Generic part …" at bounding box center [717, 225] width 289 height 51
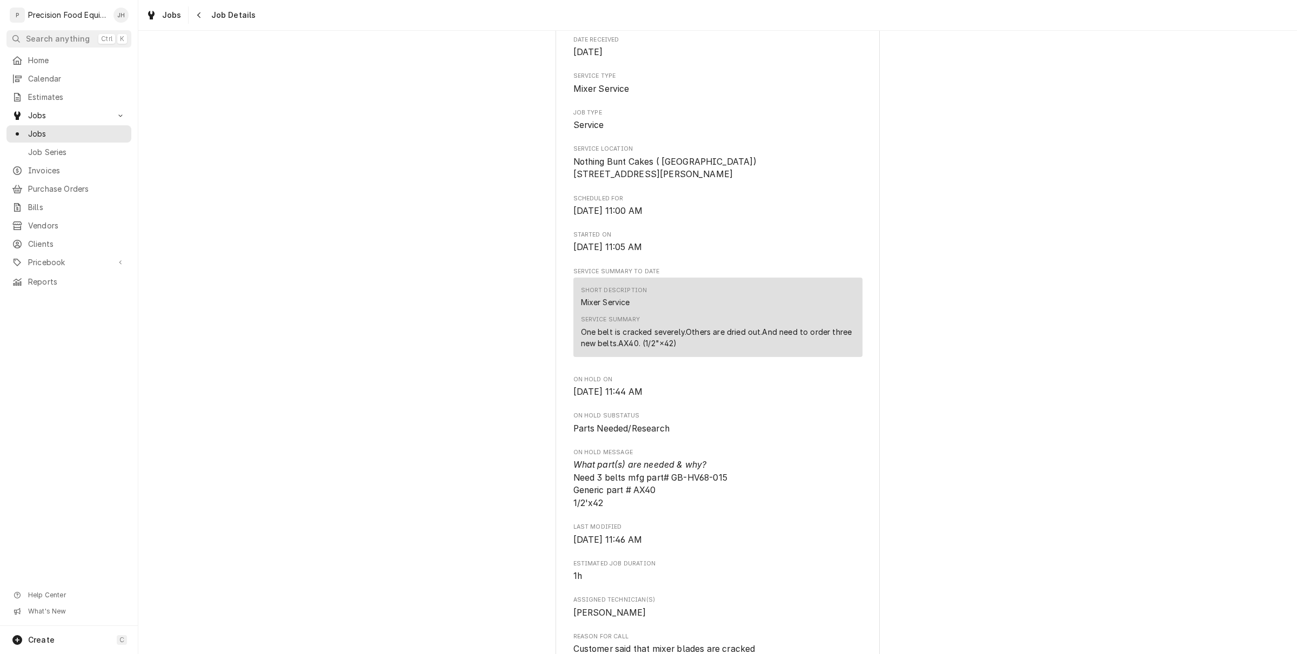
scroll to position [0, 0]
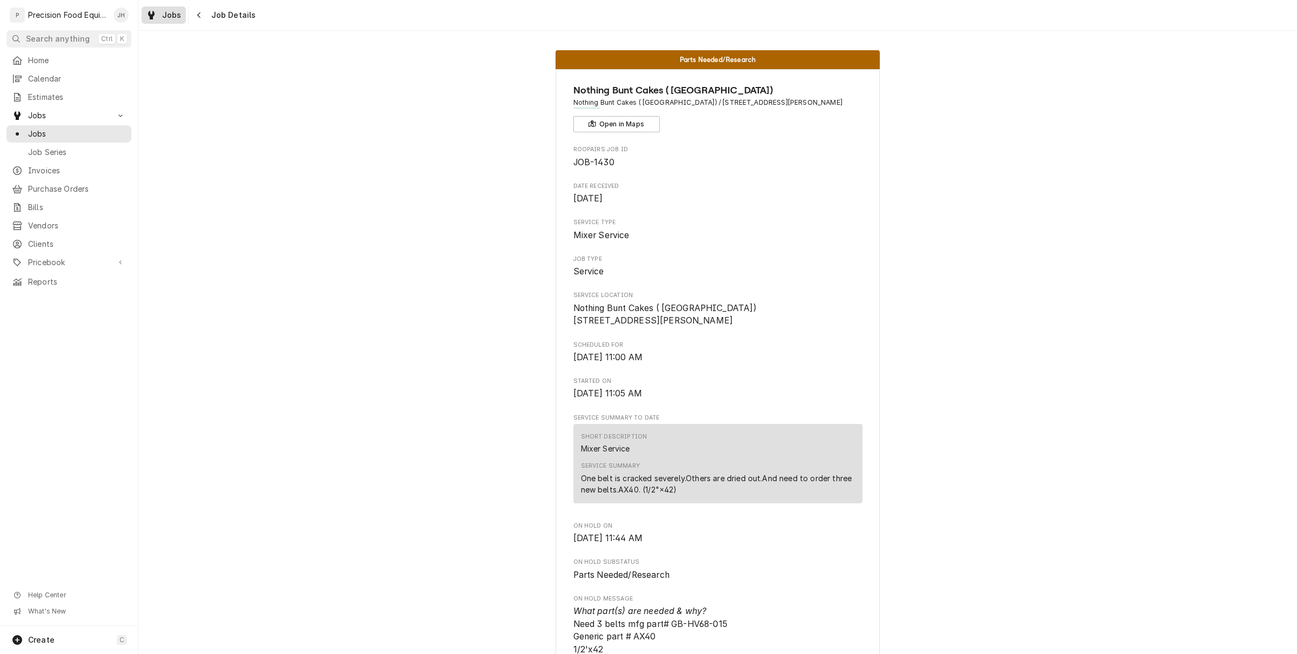
click at [184, 14] on link "Jobs" at bounding box center [164, 14] width 44 height 17
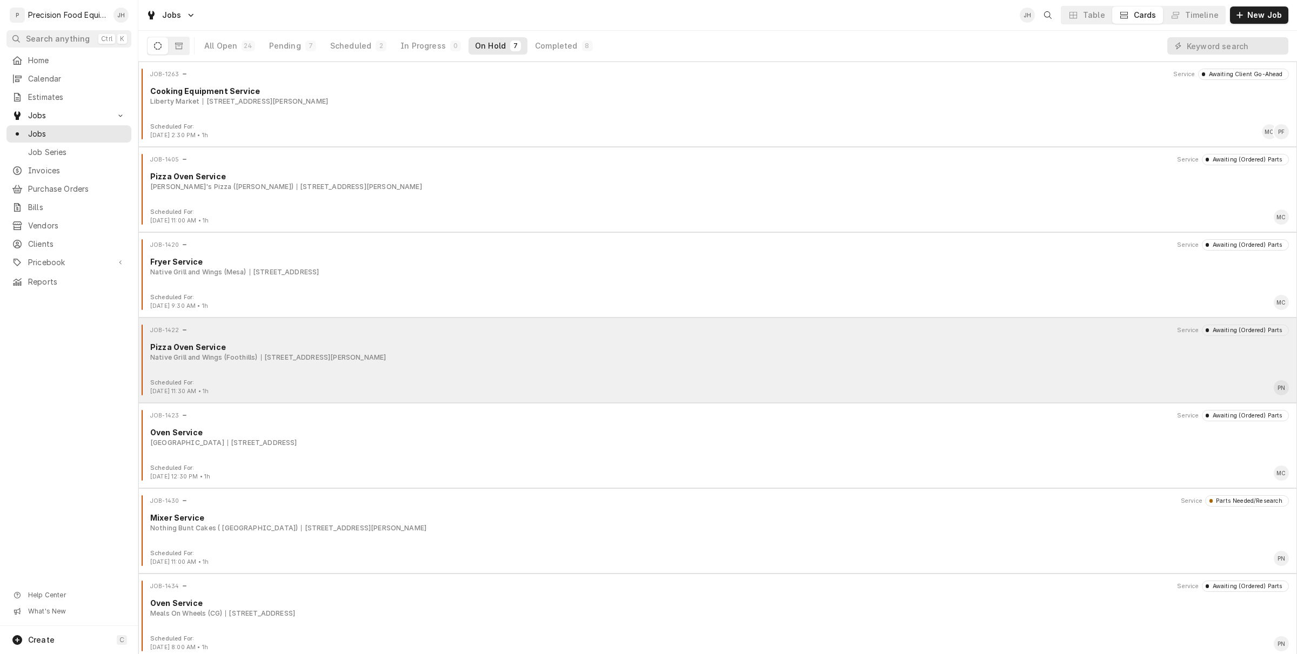
scroll to position [4, 0]
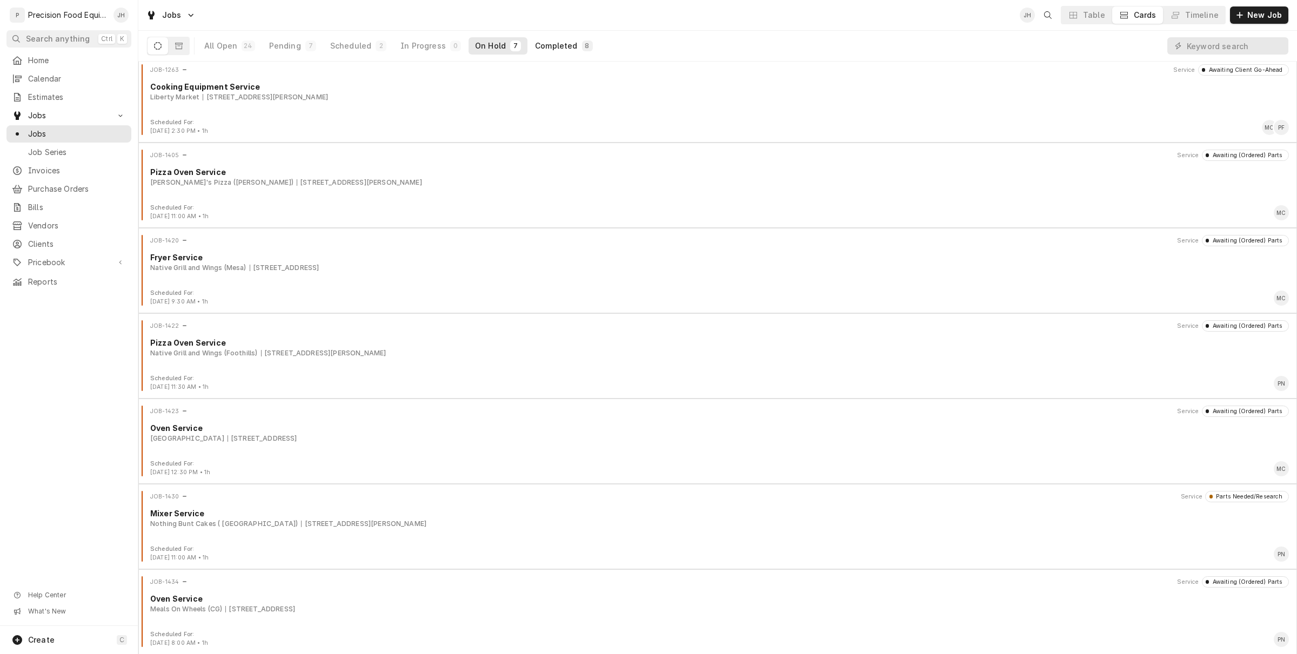
click at [556, 52] on button "Completed 8" at bounding box center [563, 45] width 70 height 17
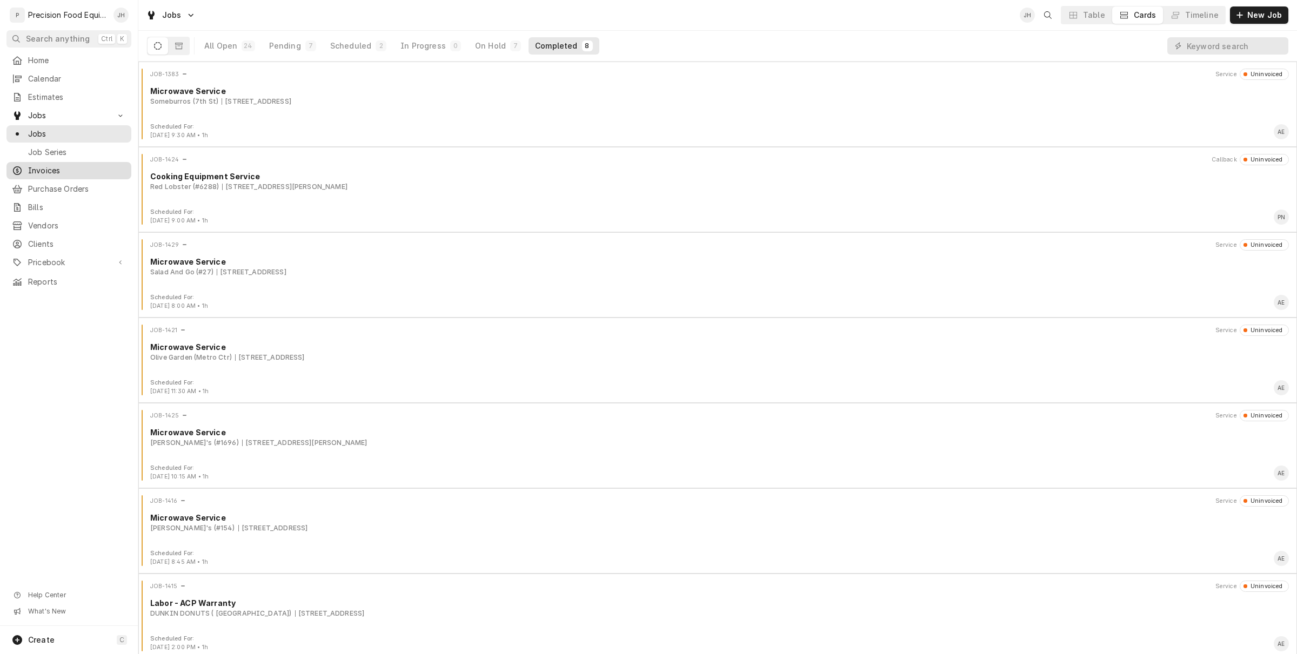
click at [73, 168] on span "Invoices" at bounding box center [77, 170] width 98 height 11
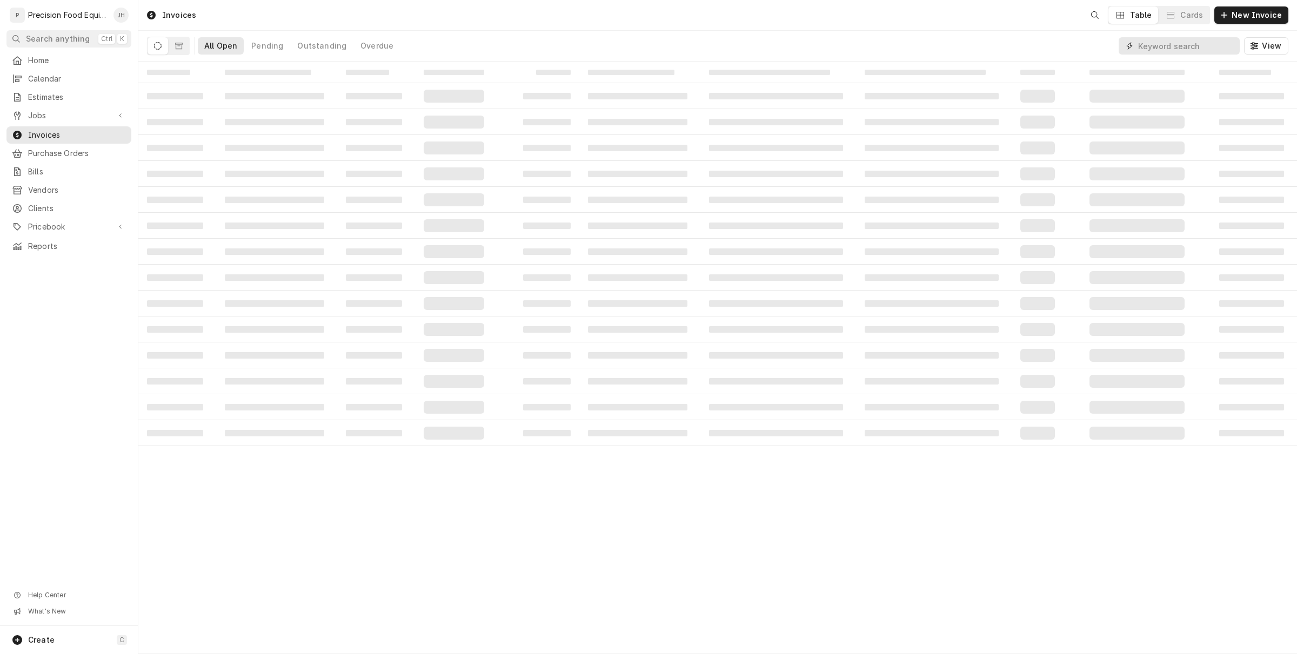
click at [1178, 49] on input "Dynamic Content Wrapper" at bounding box center [1186, 45] width 96 height 17
click at [1174, 46] on input "Dynamic Content Wrapper" at bounding box center [1186, 45] width 96 height 17
click at [1173, 47] on input "1183" at bounding box center [1178, 45] width 81 height 17
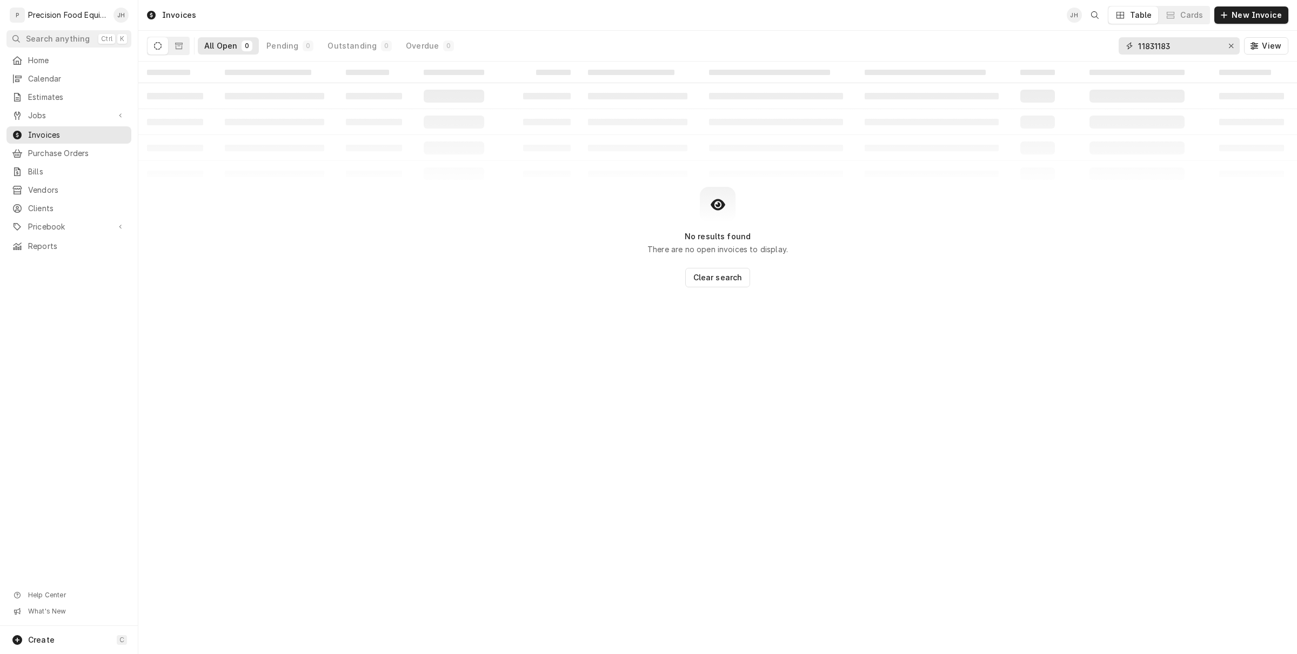
drag, startPoint x: 1187, startPoint y: 41, endPoint x: 1152, endPoint y: 50, distance: 36.3
click at [1152, 50] on input "11831183" at bounding box center [1178, 45] width 81 height 17
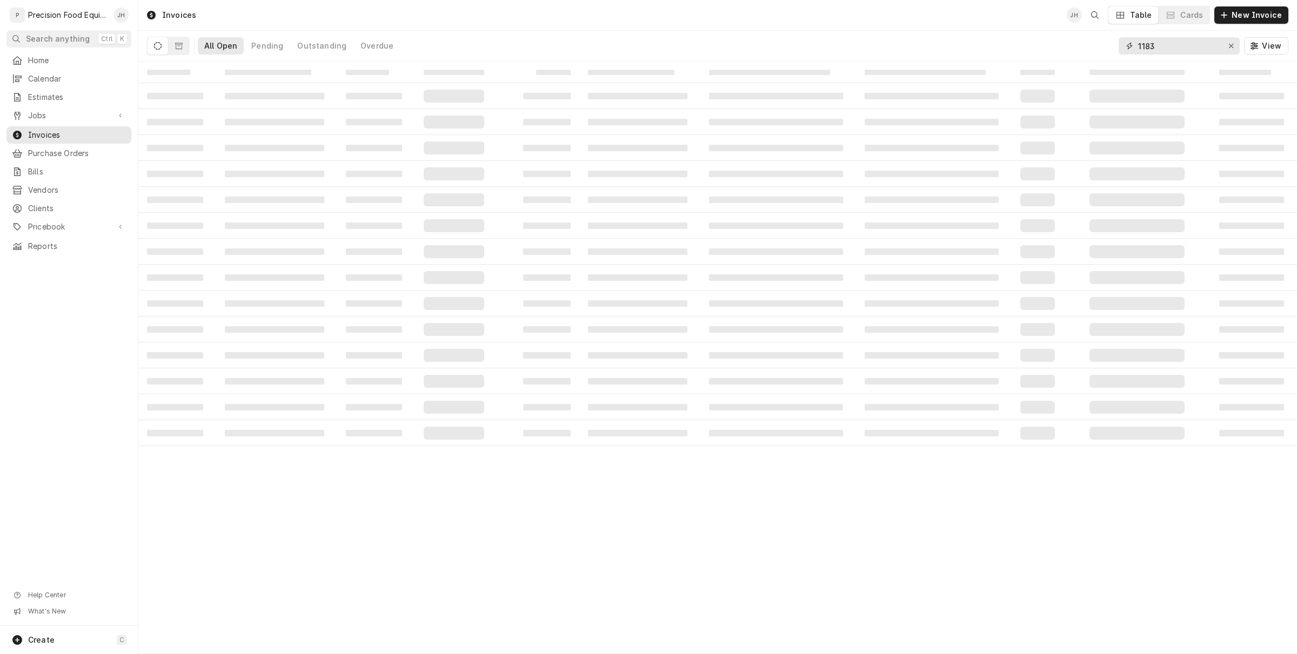
type input "1183"
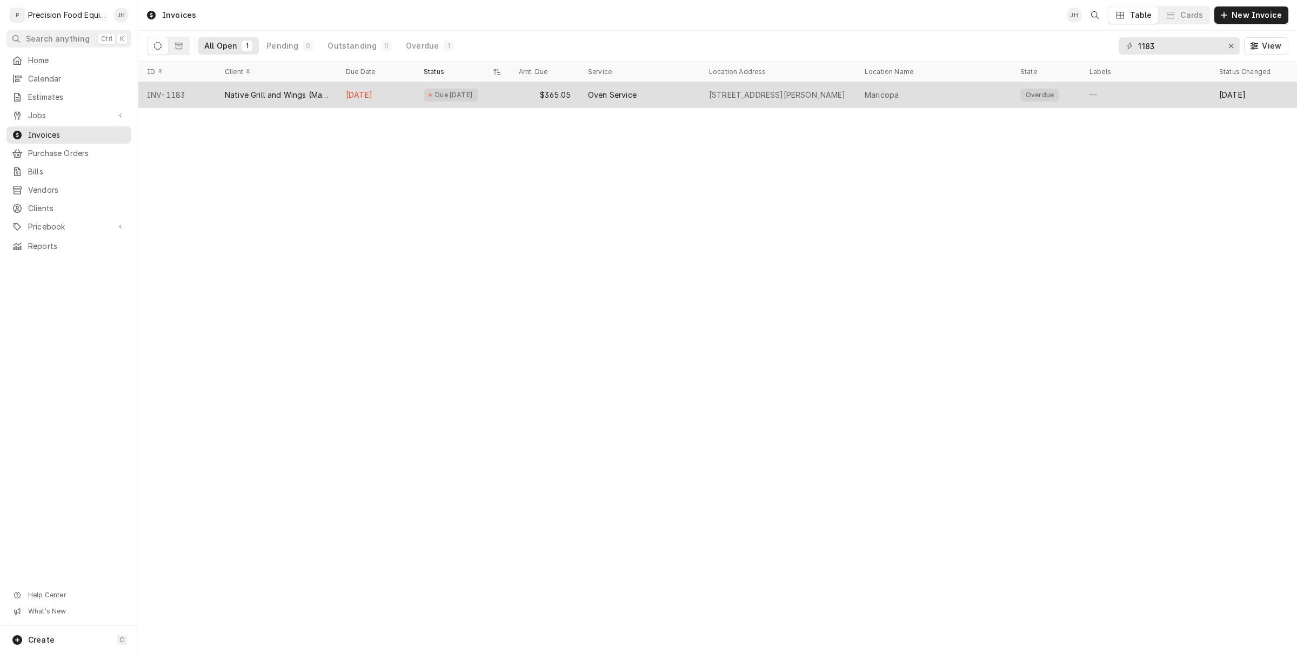
click at [389, 95] on div "Aug 16" at bounding box center [376, 95] width 78 height 26
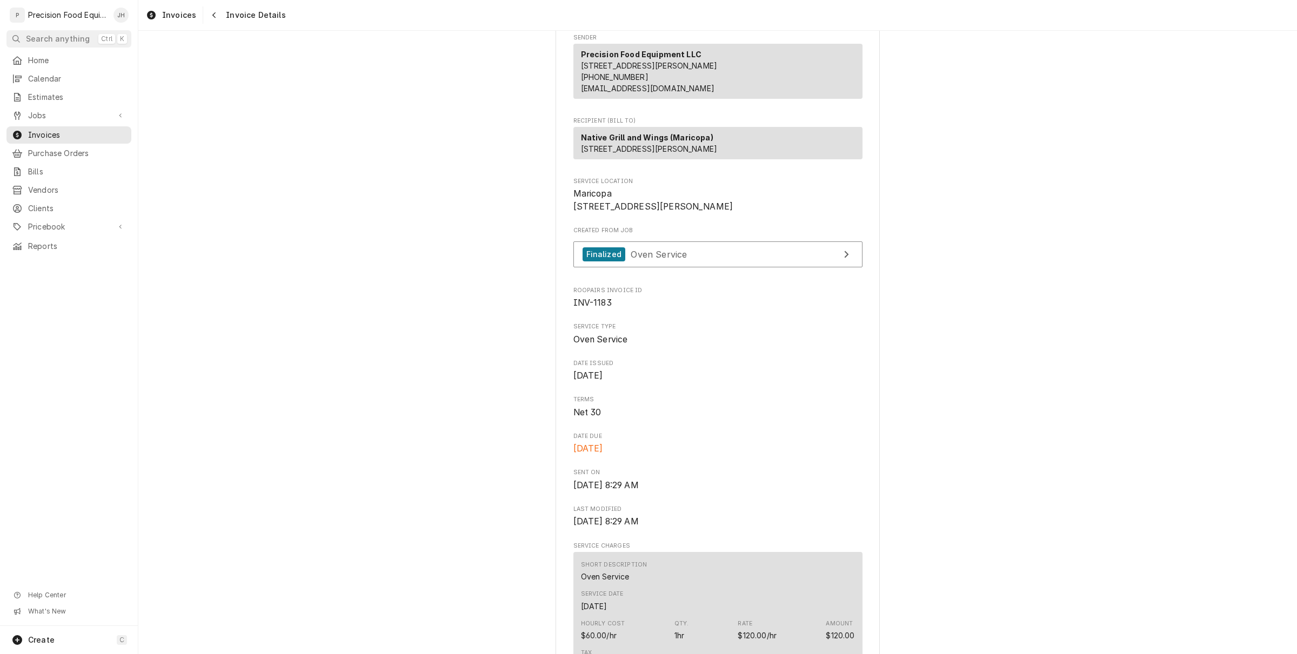
scroll to position [68, 0]
